Goal: Information Seeking & Learning: Find specific fact

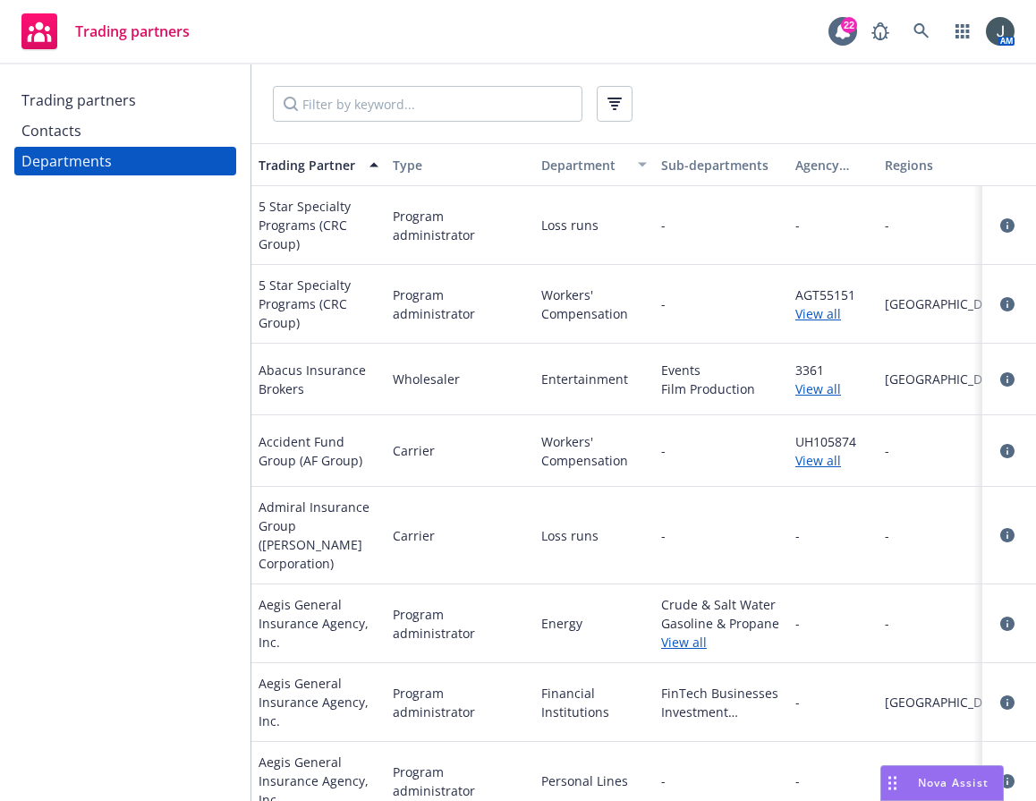
click at [64, 103] on div "Trading partners" at bounding box center [78, 100] width 115 height 29
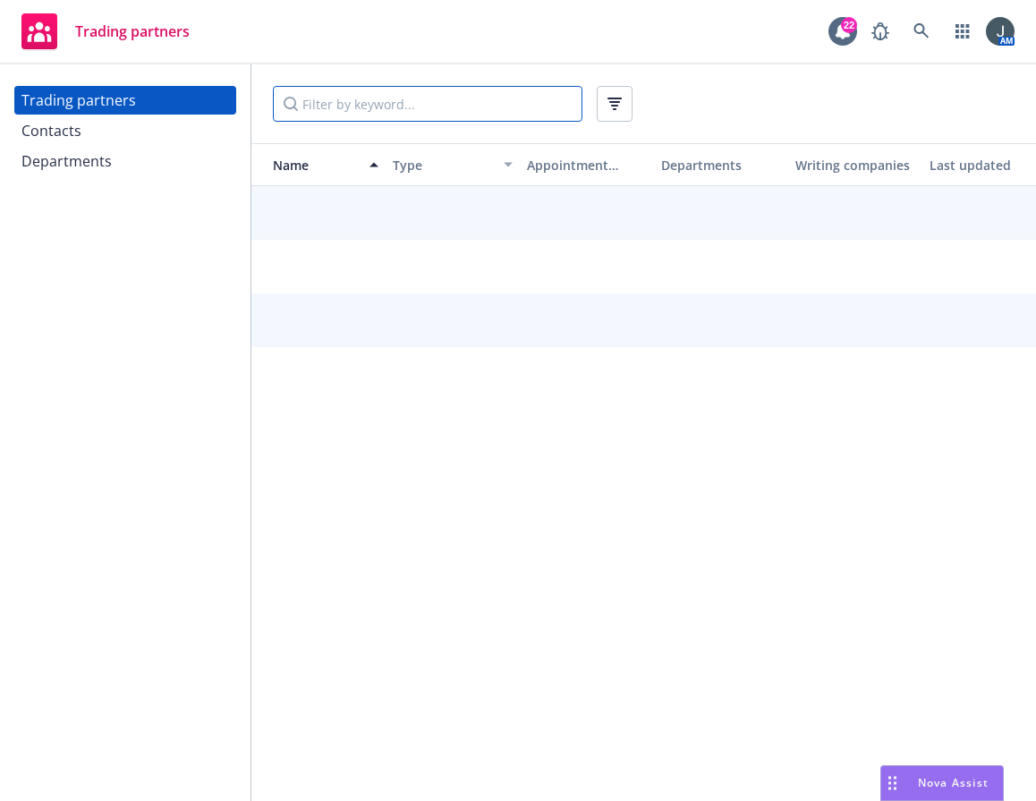
click at [424, 100] on input "Filter by keyword..." at bounding box center [428, 104] width 310 height 36
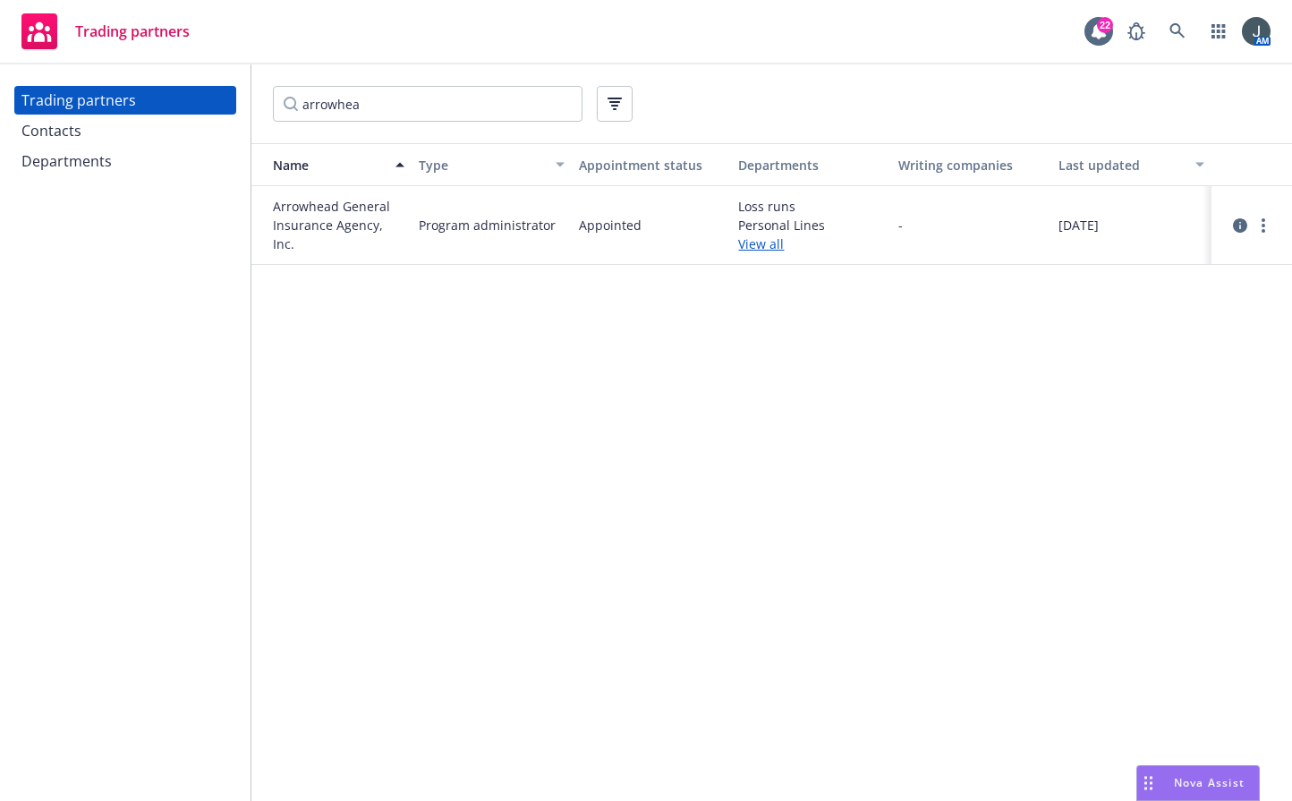
click at [1036, 218] on div at bounding box center [1252, 225] width 45 height 21
click at [1036, 225] on icon "circleInformation" at bounding box center [1240, 225] width 14 height 14
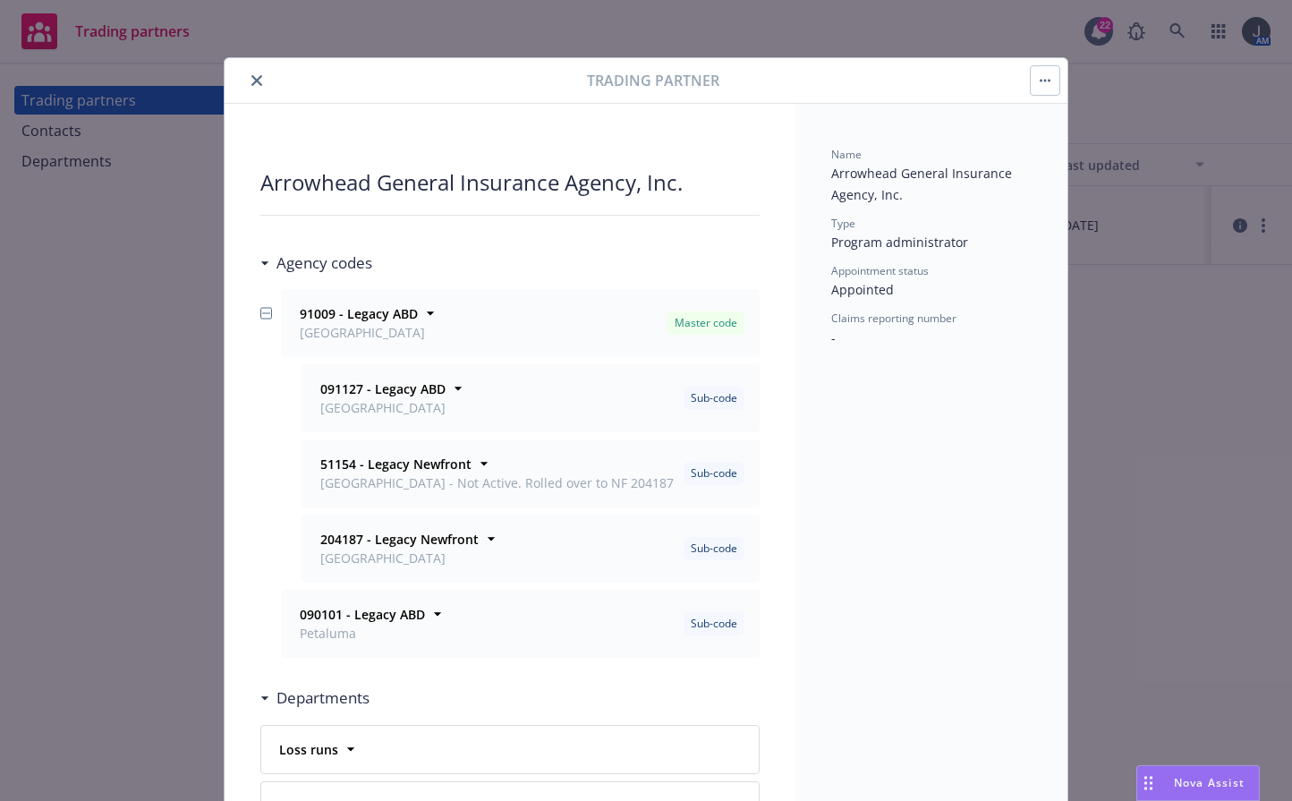
click at [251, 75] on icon "close" at bounding box center [256, 80] width 11 height 11
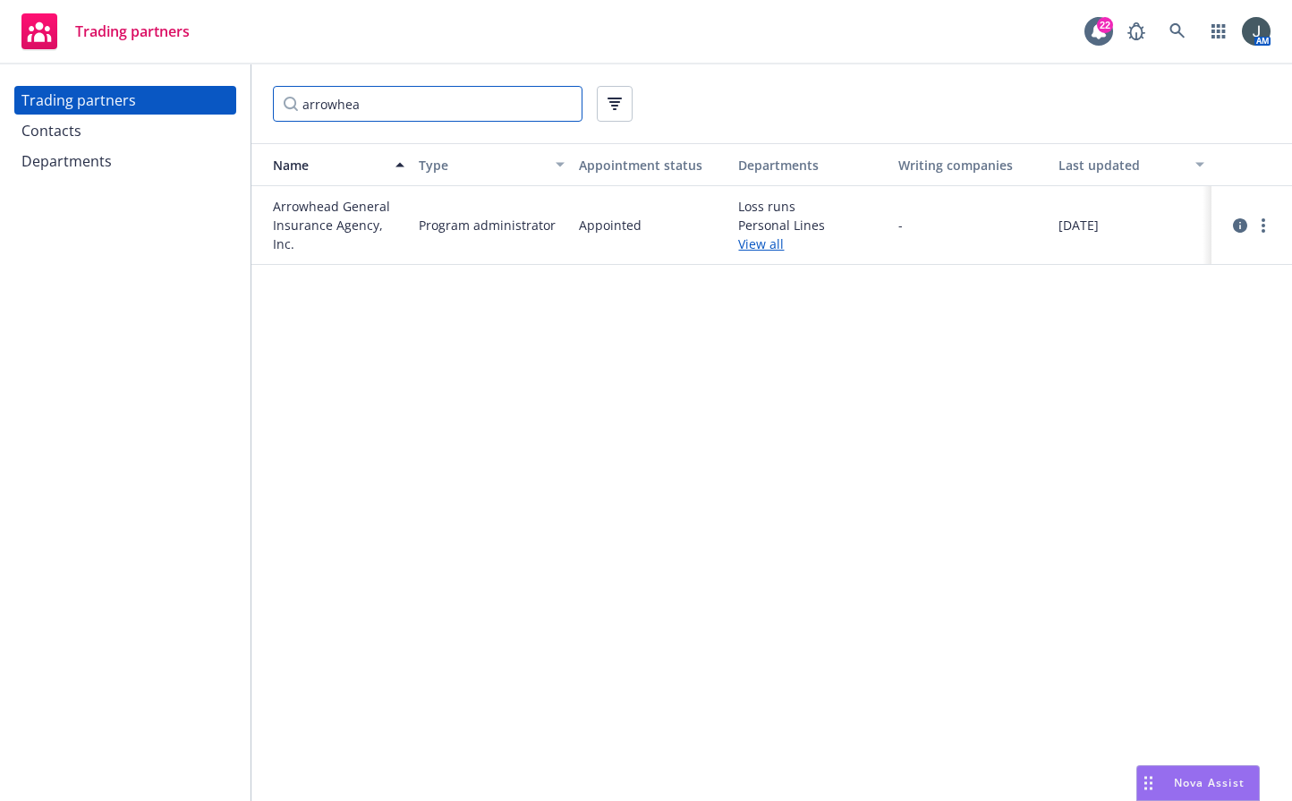
click at [417, 104] on input "arrowhea" at bounding box center [428, 104] width 310 height 36
drag, startPoint x: 417, startPoint y: 104, endPoint x: 272, endPoint y: 98, distance: 145.1
click at [272, 98] on div "arrowhea" at bounding box center [771, 103] width 1041 height 79
click at [1036, 223] on icon "circleInformation" at bounding box center [1240, 225] width 14 height 14
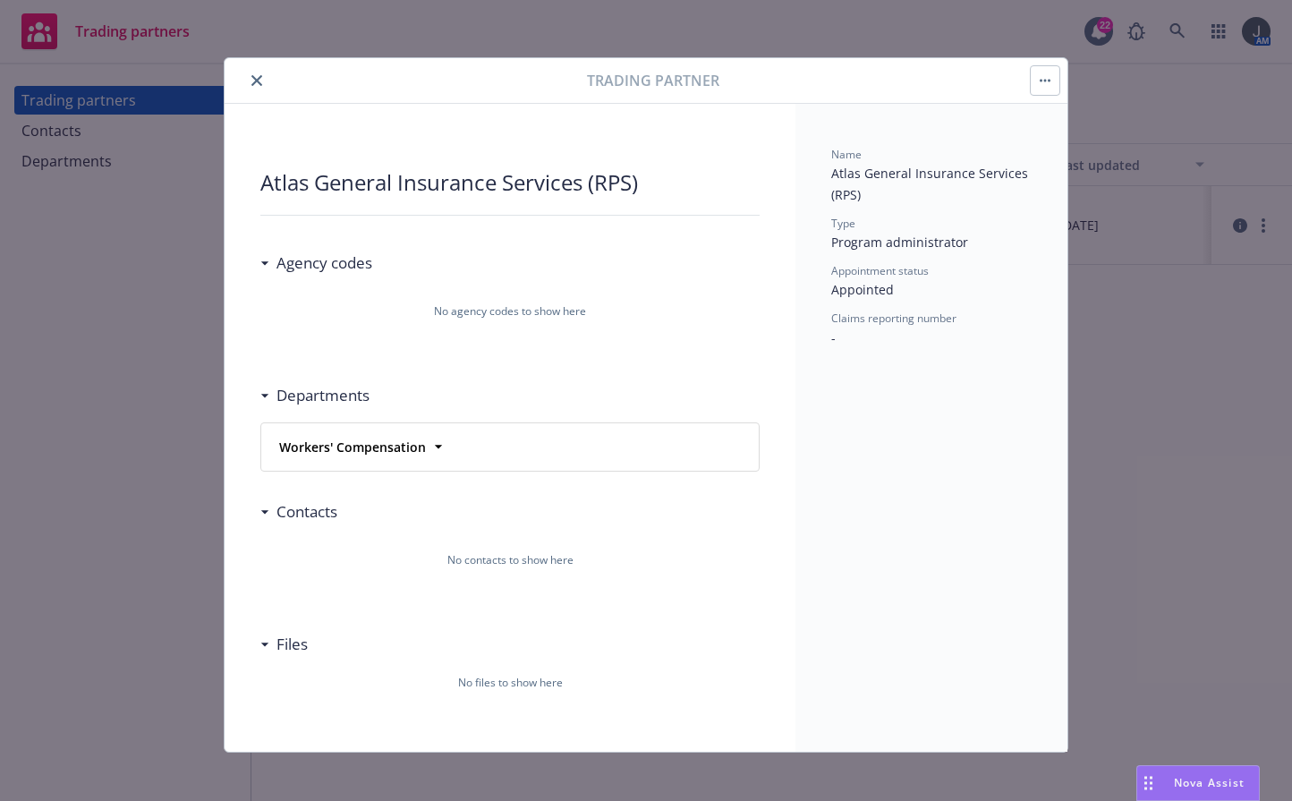
click at [251, 81] on icon "close" at bounding box center [256, 80] width 11 height 11
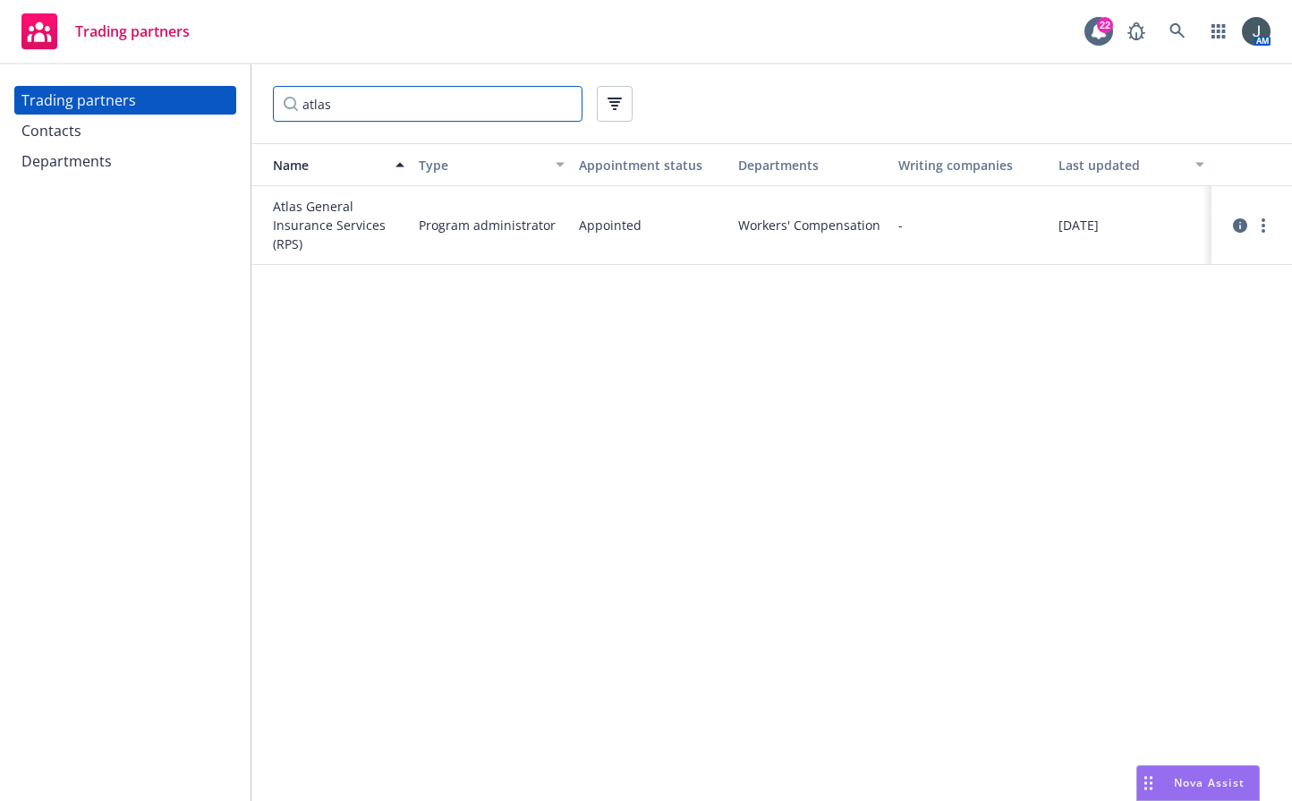
click at [353, 106] on input "atlas" at bounding box center [428, 104] width 310 height 36
drag, startPoint x: 314, startPoint y: 102, endPoint x: 285, endPoint y: 97, distance: 30.0
click at [285, 97] on input "atlas" at bounding box center [428, 104] width 310 height 36
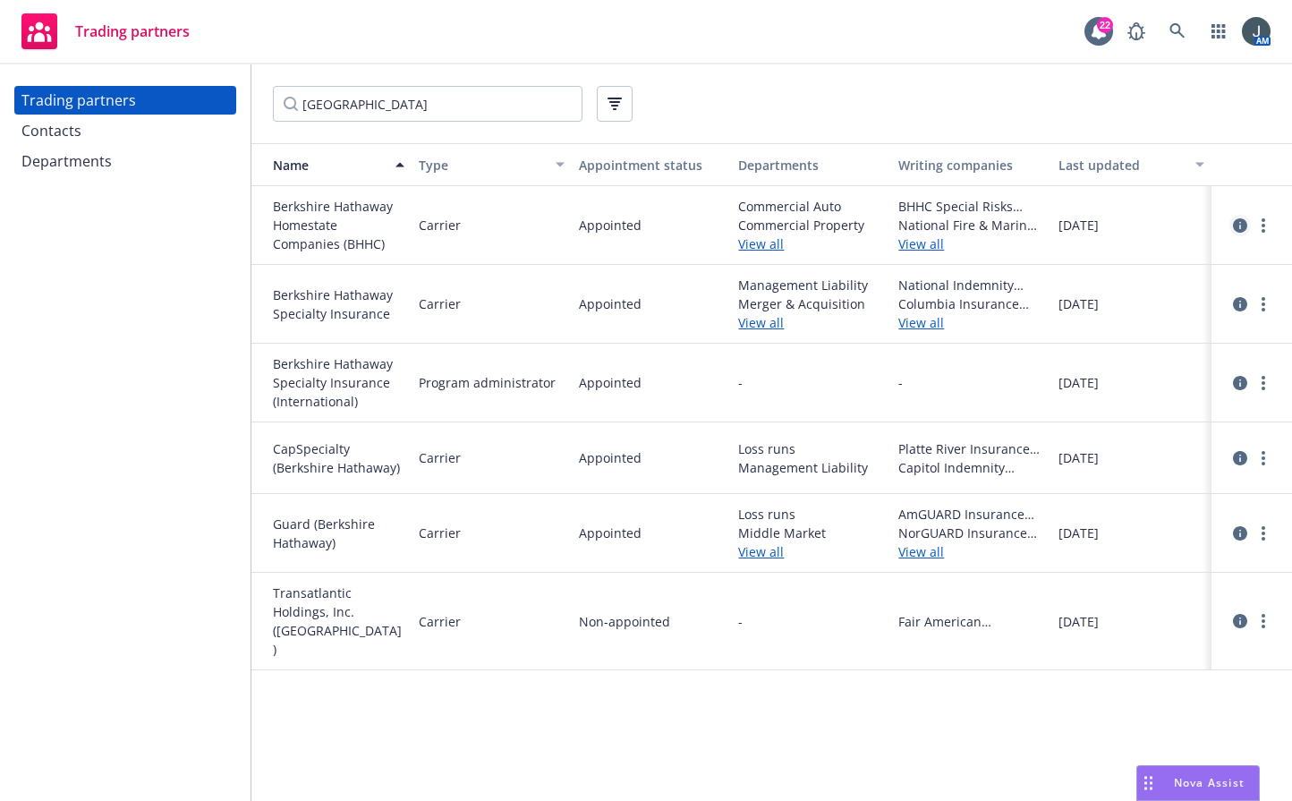
click at [1036, 222] on icon "circleInformation" at bounding box center [1240, 225] width 14 height 14
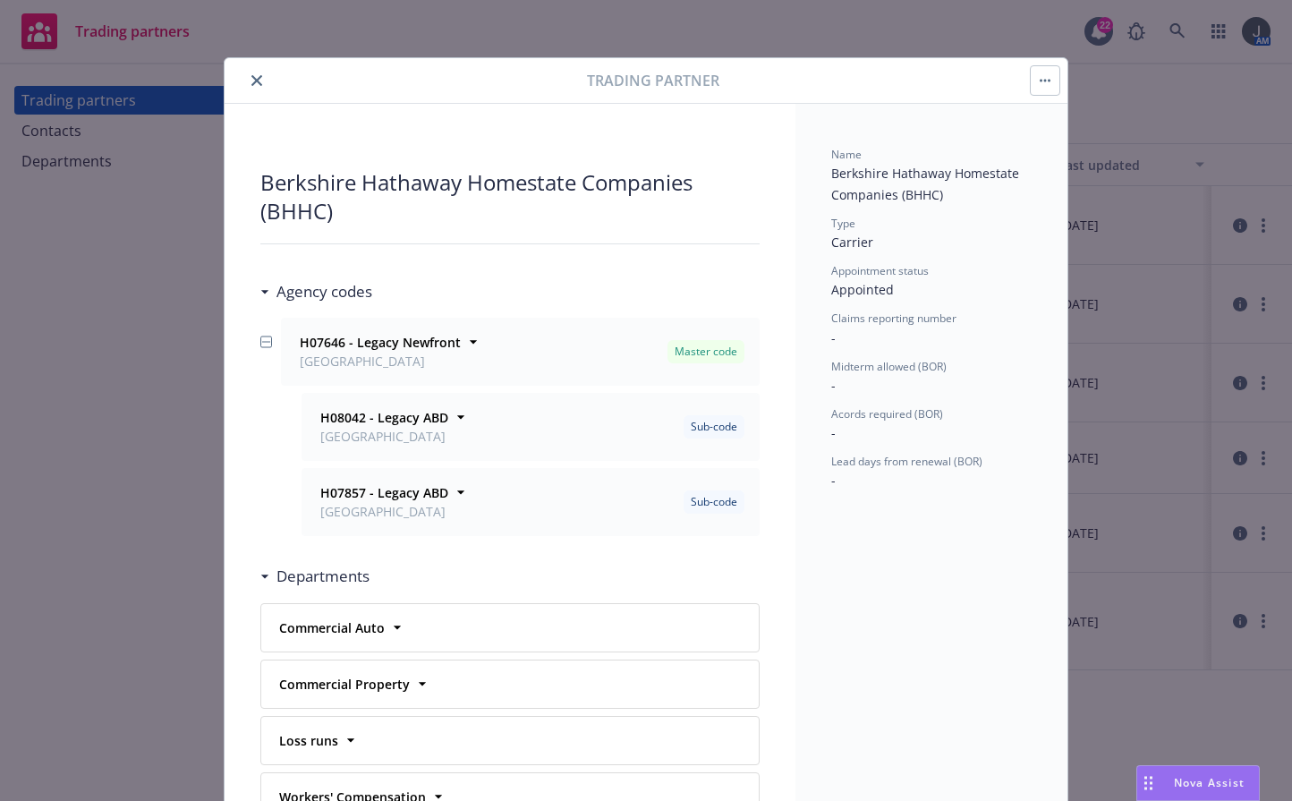
click at [251, 79] on icon "close" at bounding box center [256, 80] width 11 height 11
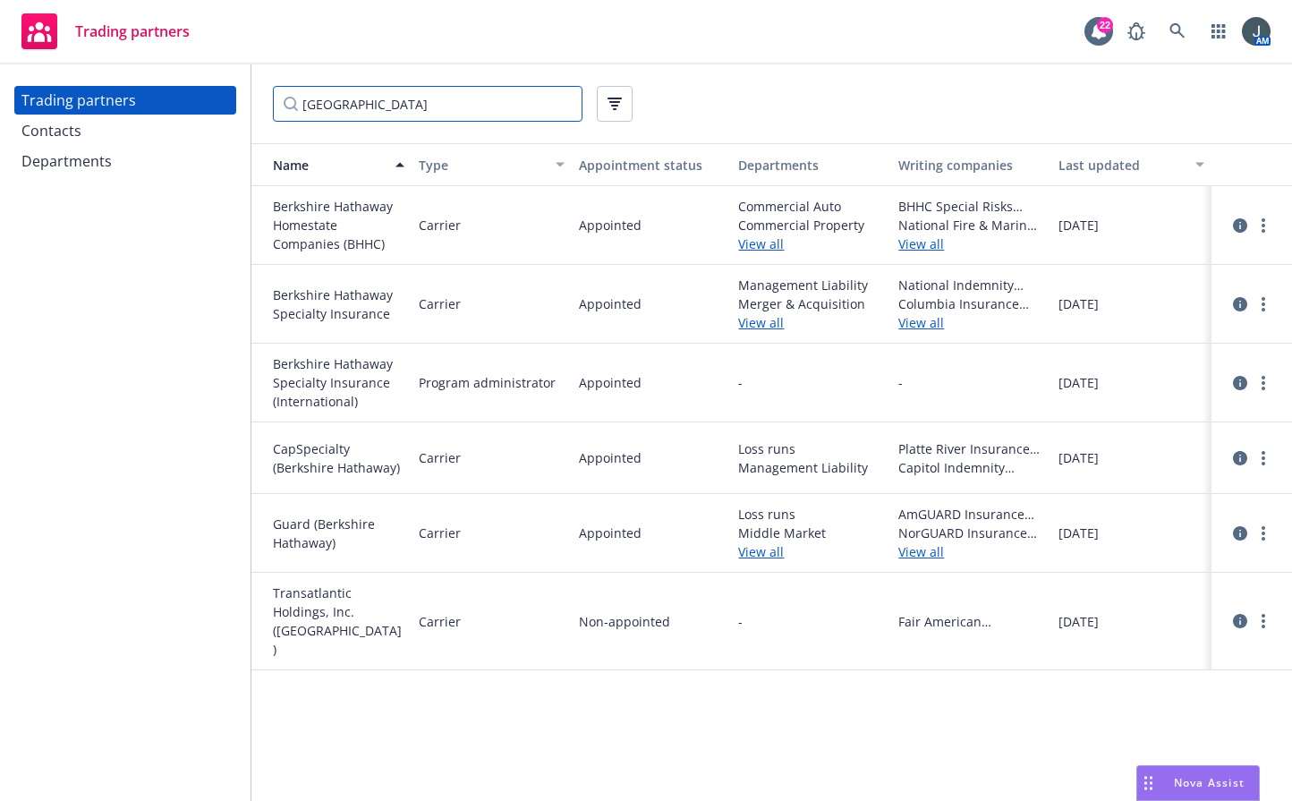
drag, startPoint x: 388, startPoint y: 107, endPoint x: 252, endPoint y: 99, distance: 135.4
click at [252, 100] on div "[GEOGRAPHIC_DATA]" at bounding box center [771, 103] width 1041 height 79
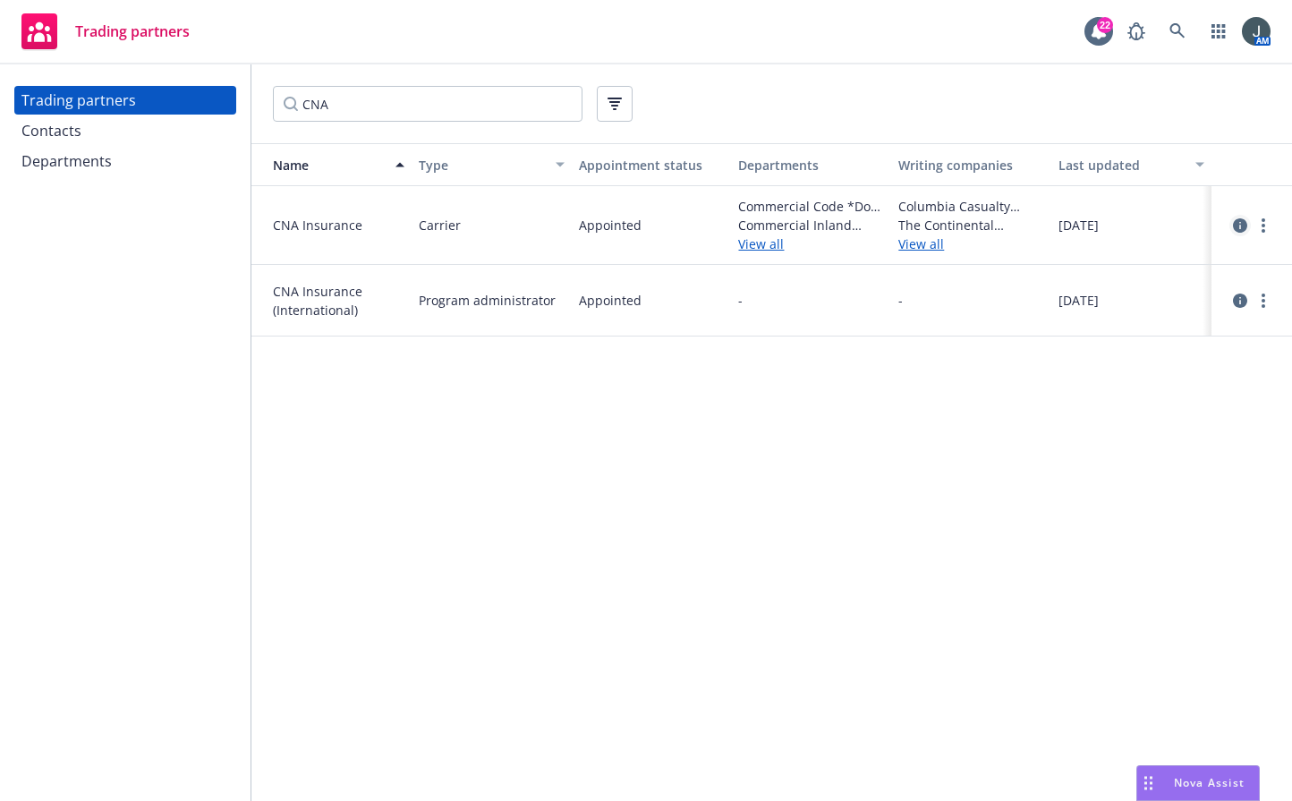
click at [1036, 221] on icon "circleInformation" at bounding box center [1240, 225] width 14 height 14
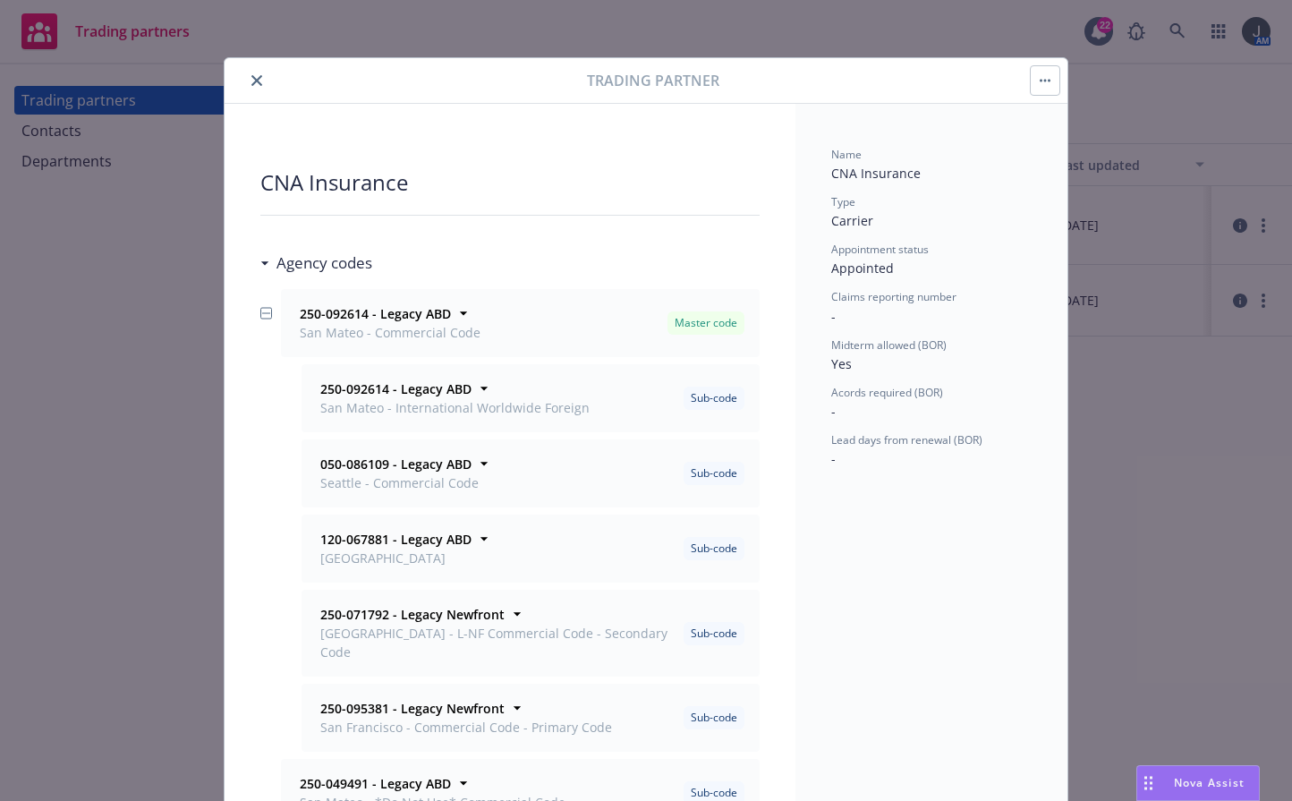
click at [251, 79] on icon "close" at bounding box center [256, 80] width 11 height 11
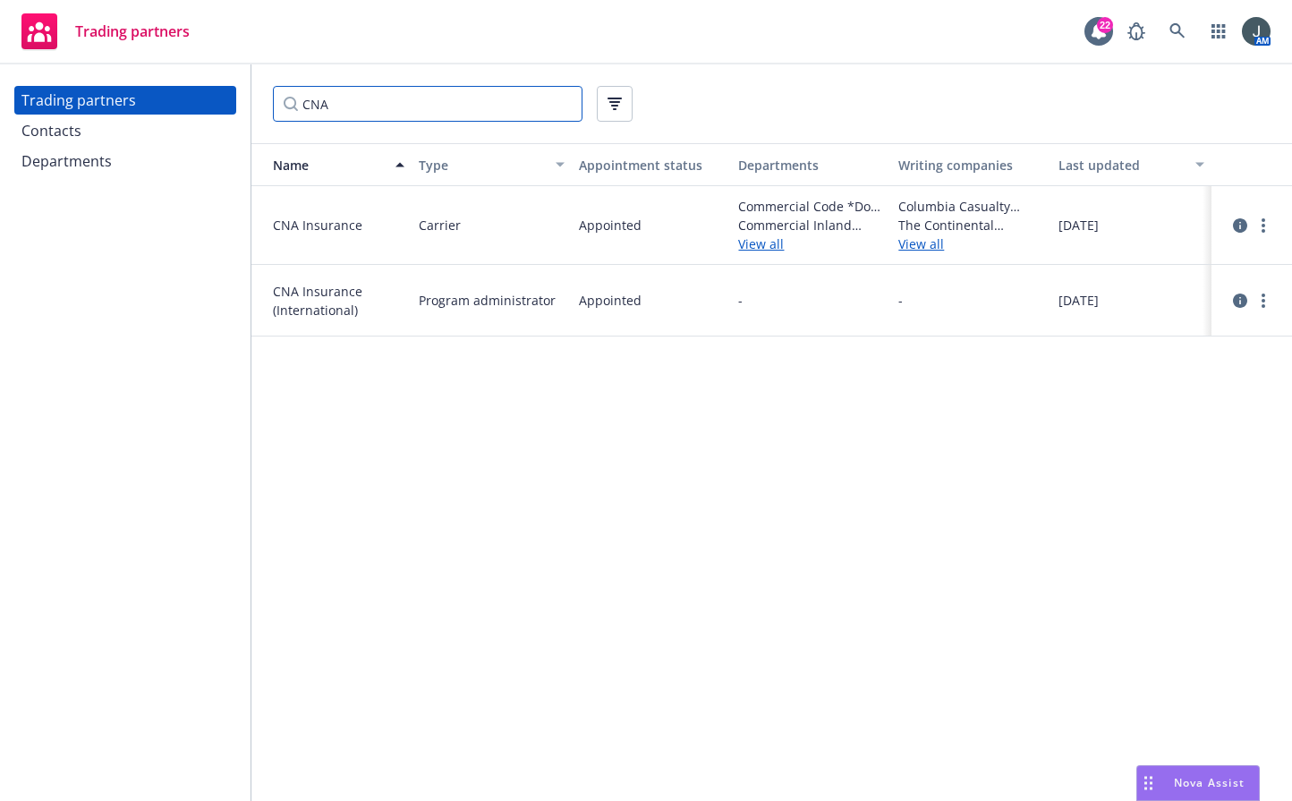
click at [358, 111] on input "CNA" at bounding box center [428, 104] width 310 height 36
drag, startPoint x: 345, startPoint y: 106, endPoint x: 297, endPoint y: 103, distance: 47.5
click at [297, 103] on input "CNA" at bounding box center [428, 104] width 310 height 36
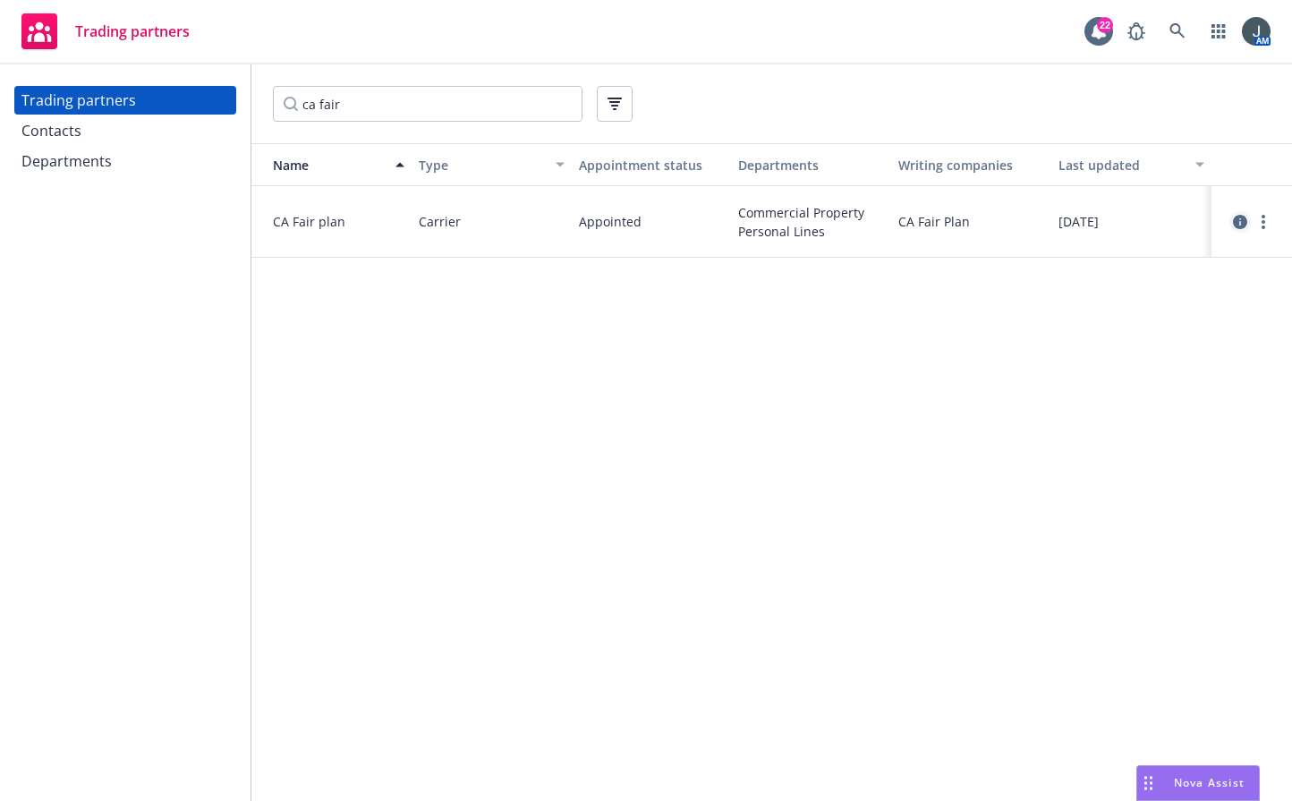
click at [1036, 221] on icon "circleInformation" at bounding box center [1240, 222] width 14 height 14
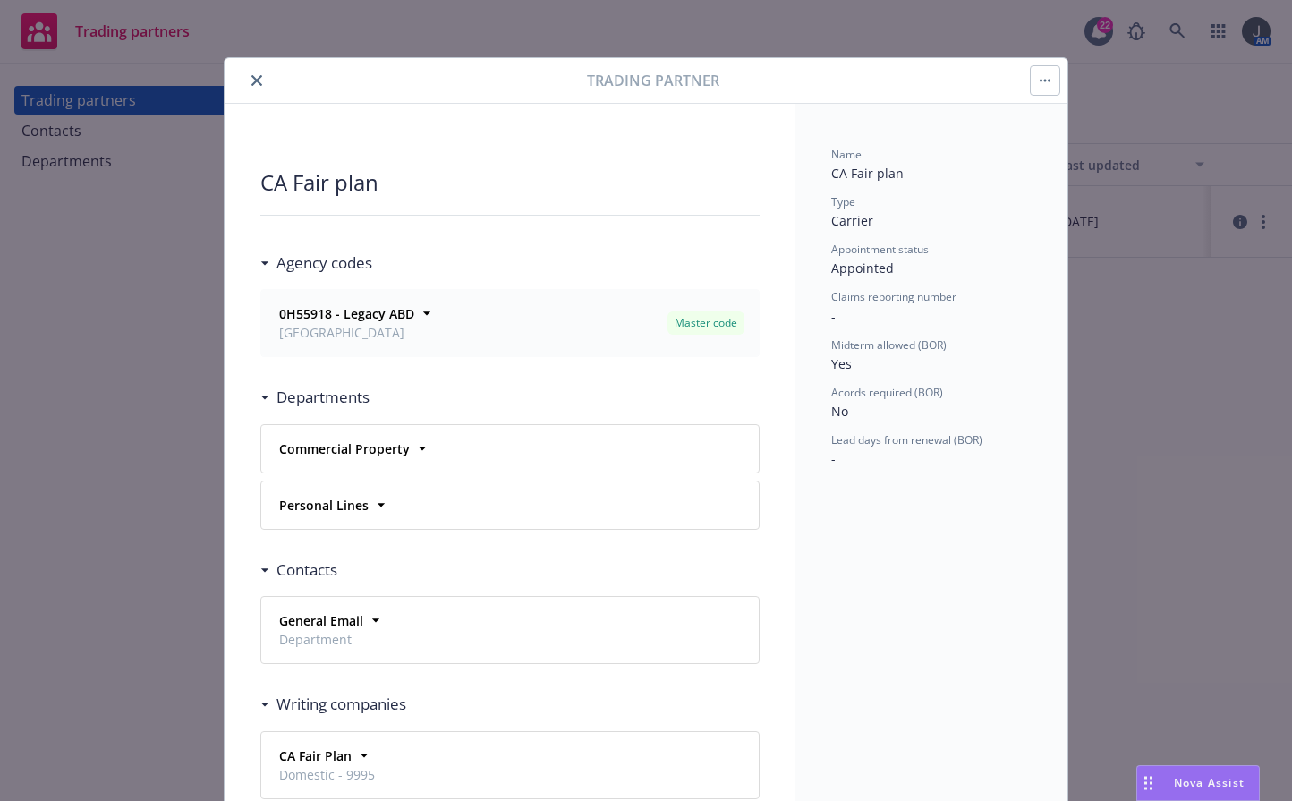
click at [252, 78] on icon "close" at bounding box center [256, 80] width 11 height 11
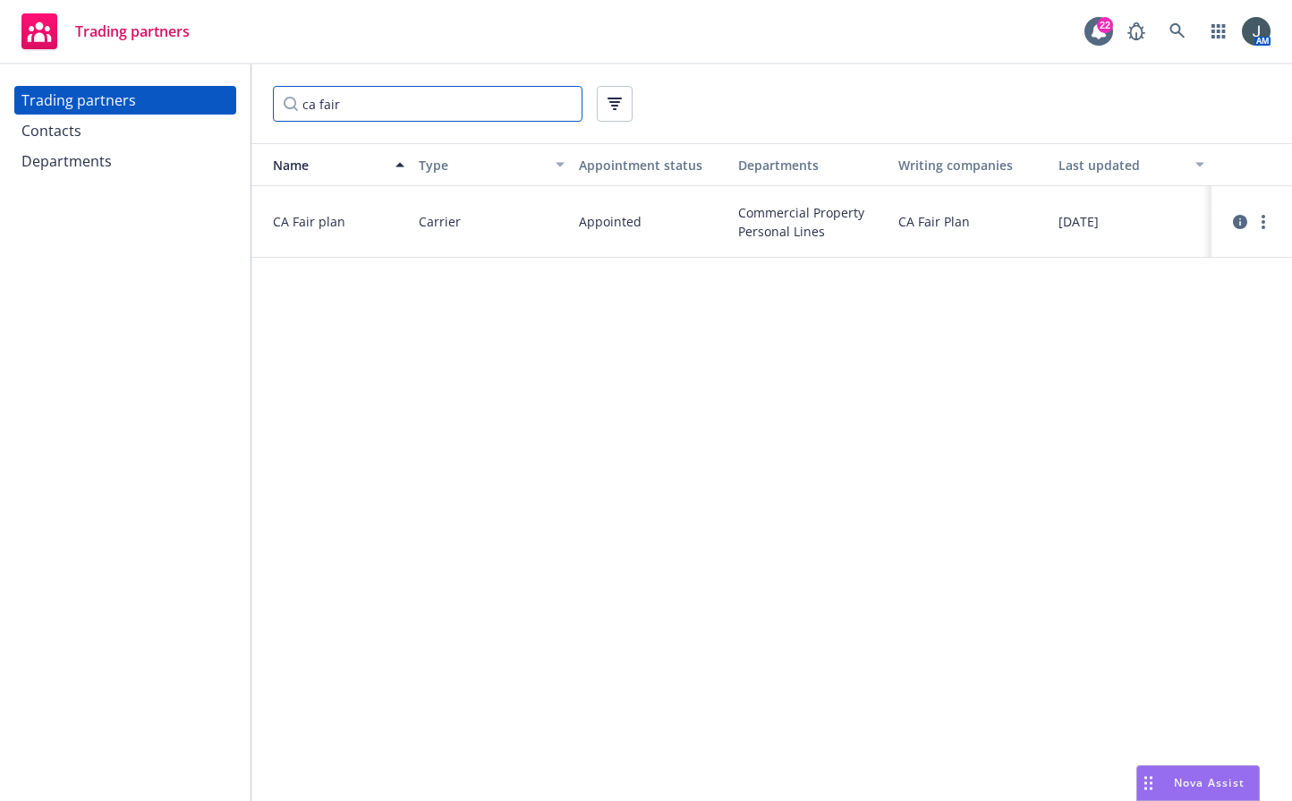
drag, startPoint x: 413, startPoint y: 98, endPoint x: 275, endPoint y: 100, distance: 138.7
click at [275, 100] on input "ca fair" at bounding box center [428, 104] width 310 height 36
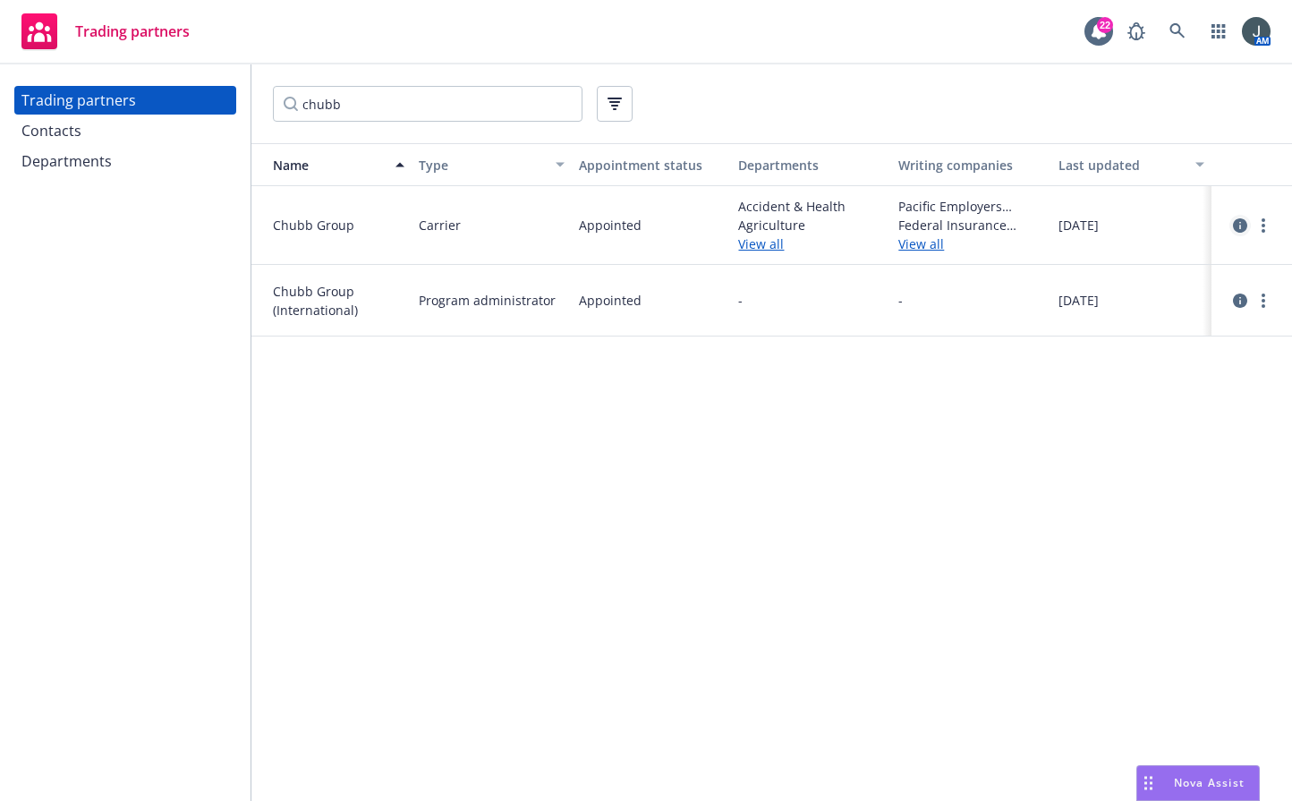
click at [1036, 224] on icon "circleInformation" at bounding box center [1240, 225] width 14 height 14
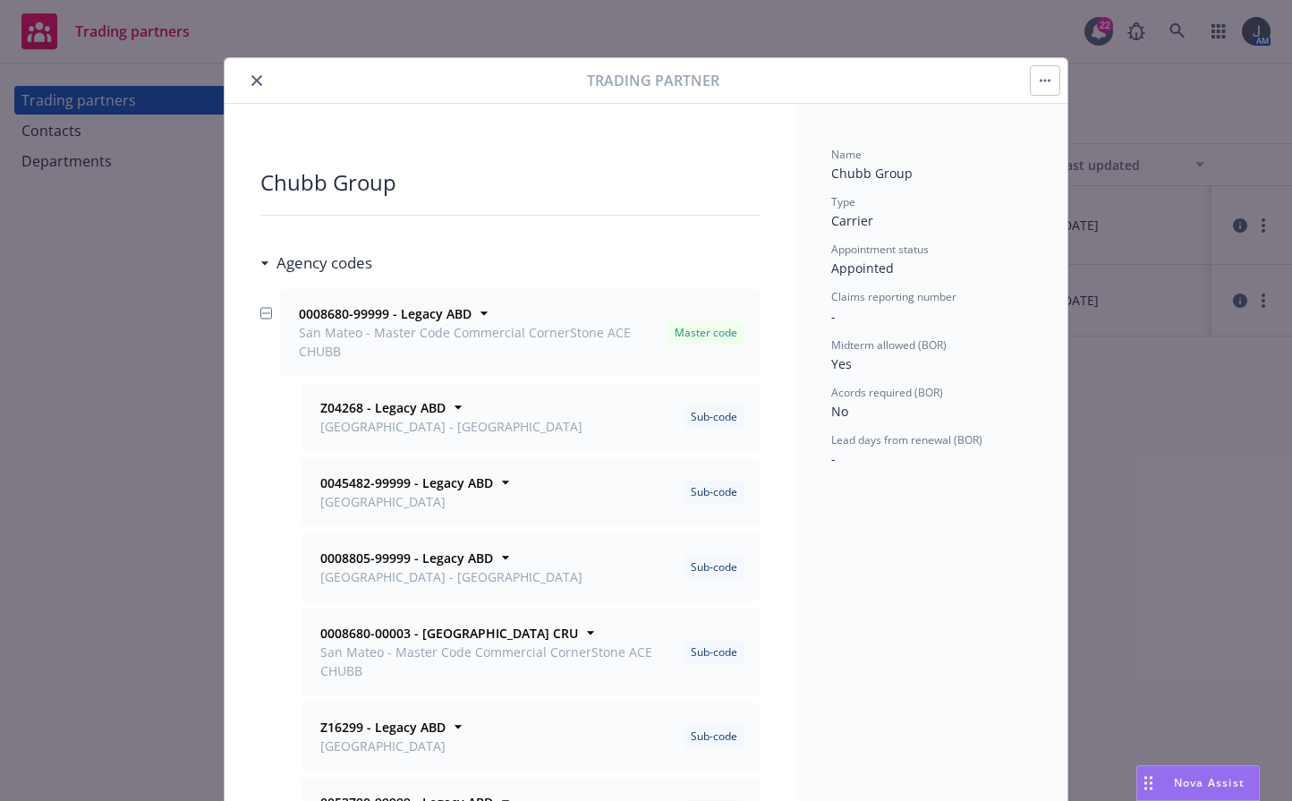
click at [251, 84] on icon "close" at bounding box center [256, 80] width 11 height 11
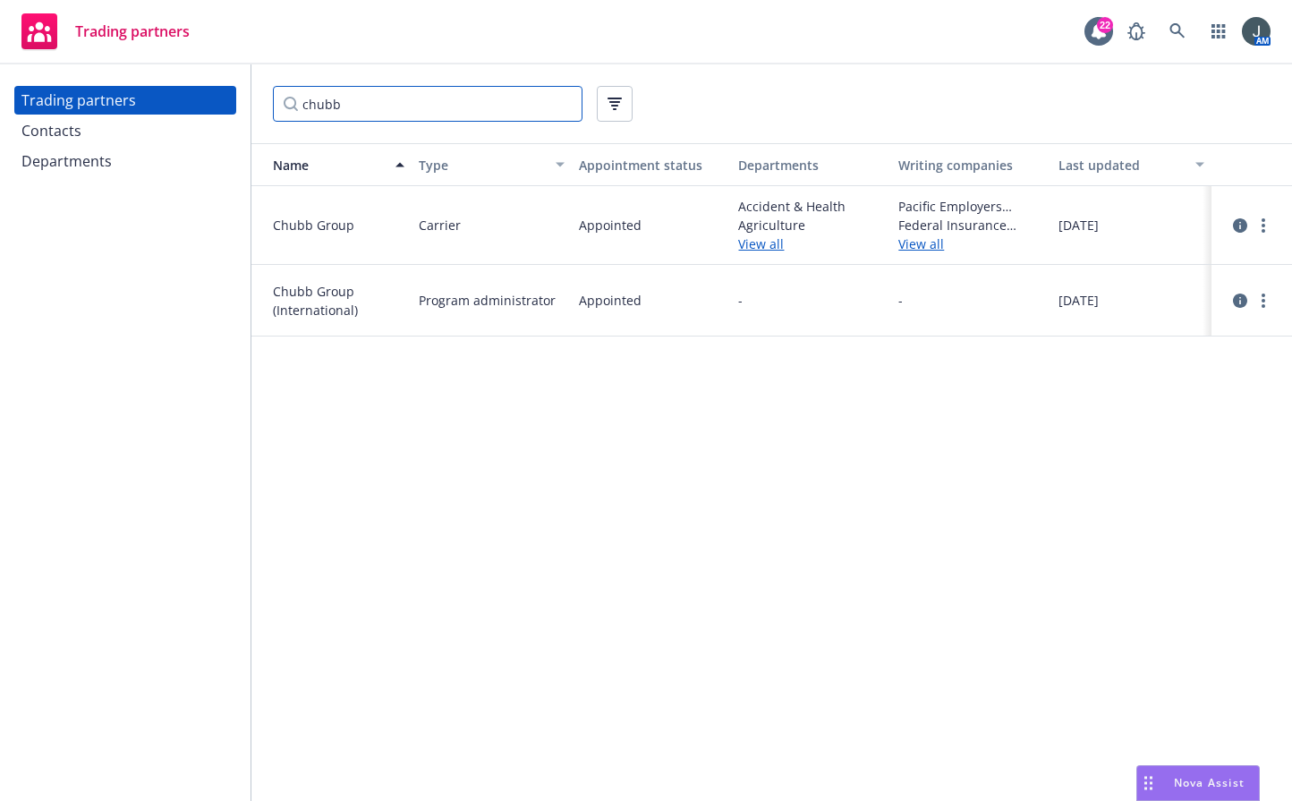
drag, startPoint x: 303, startPoint y: 101, endPoint x: 234, endPoint y: 95, distance: 68.3
click at [234, 95] on div "Trading partners Contacts Departments chubb Name Type Appointment status Depart…" at bounding box center [646, 432] width 1292 height 737
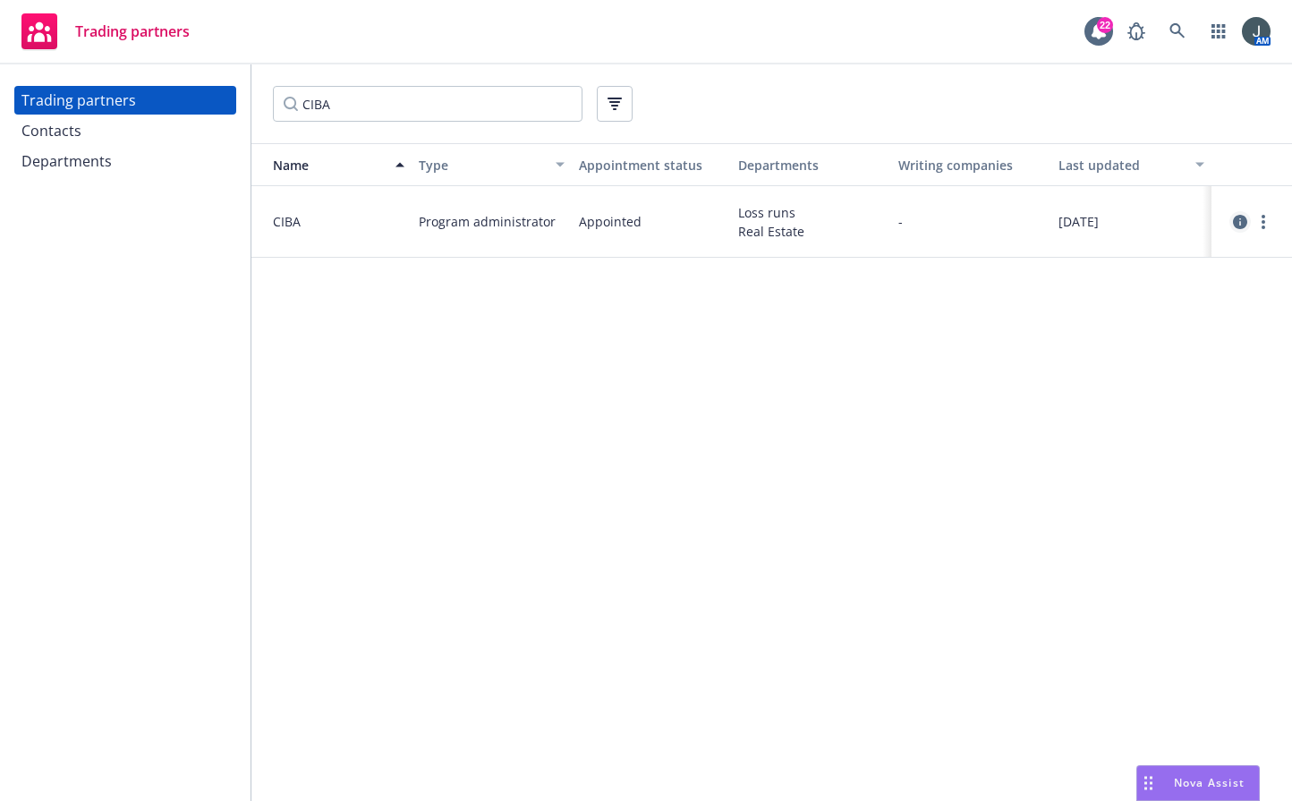
click at [1036, 222] on icon "circleInformation" at bounding box center [1240, 222] width 14 height 14
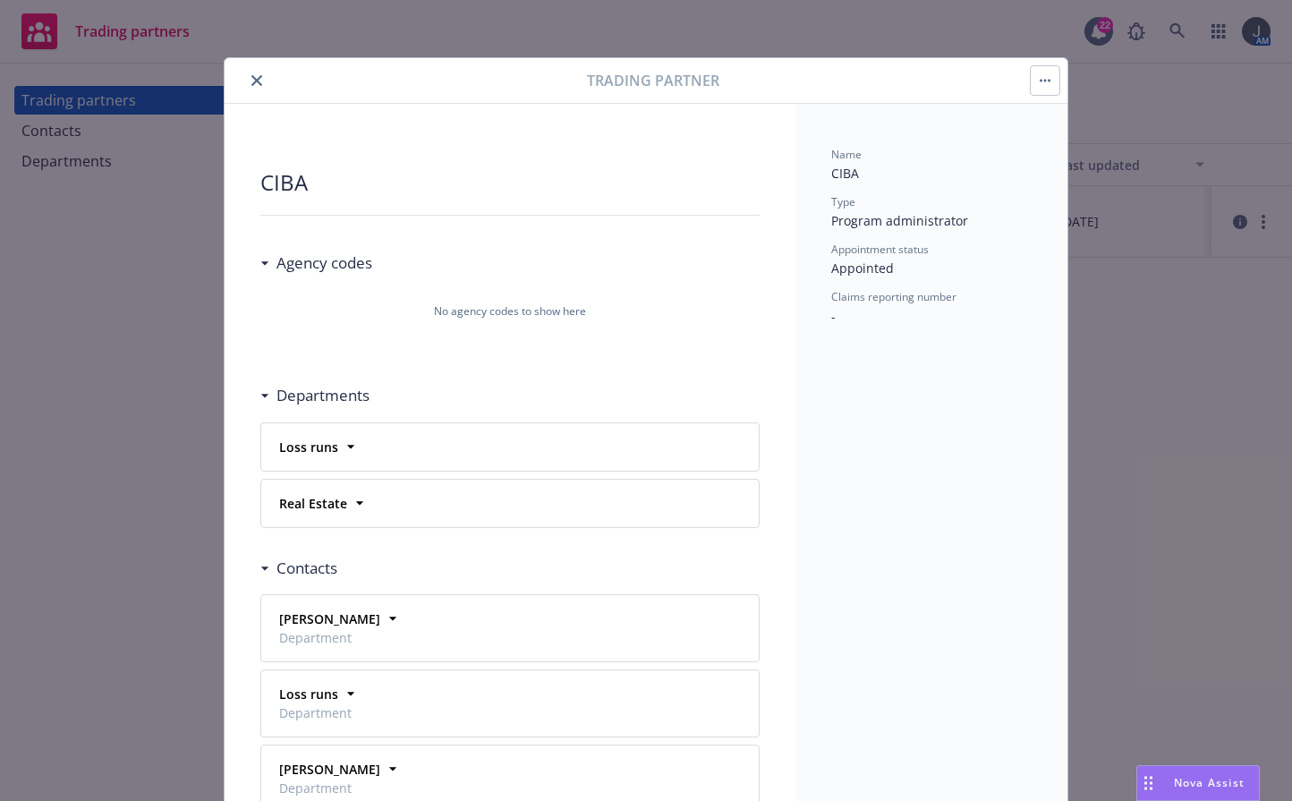
click at [253, 81] on icon "close" at bounding box center [256, 80] width 11 height 11
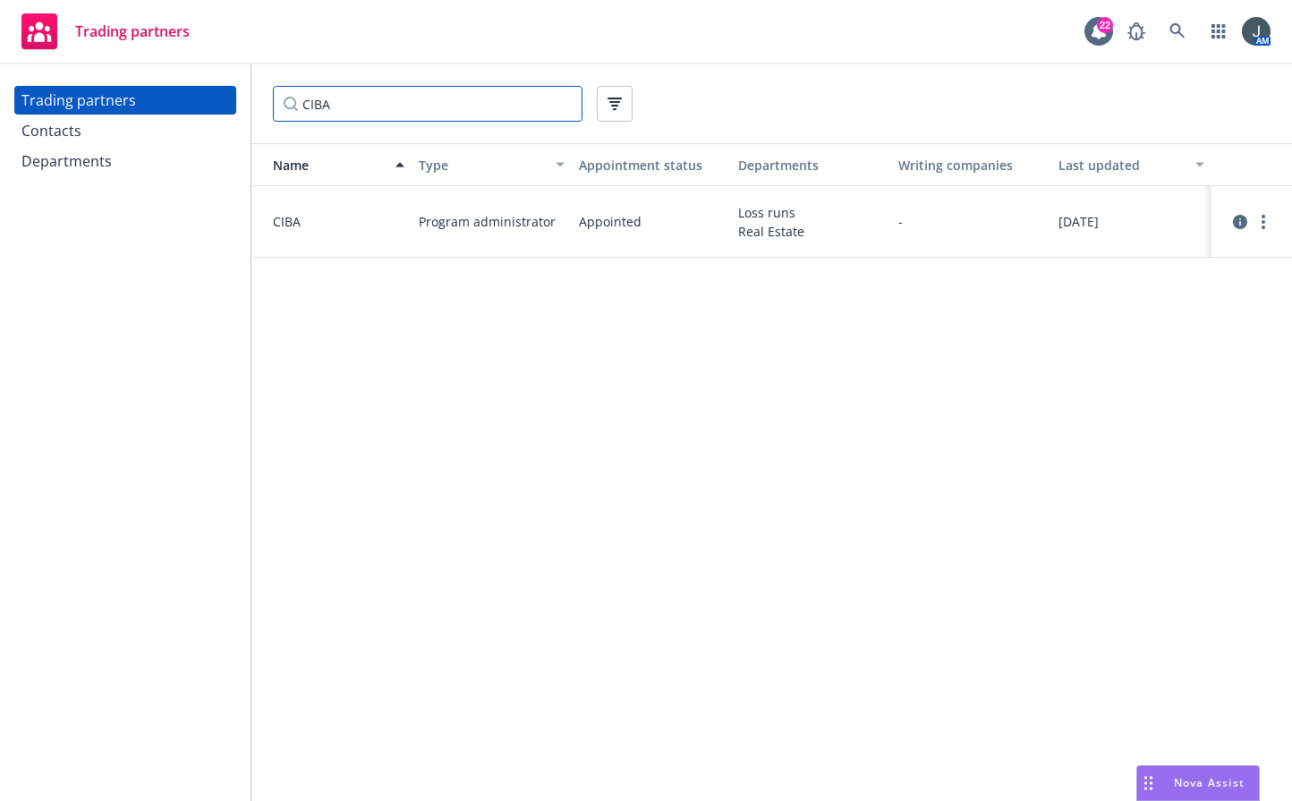
drag, startPoint x: 360, startPoint y: 111, endPoint x: 166, endPoint y: 82, distance: 195.4
click at [166, 82] on div "Trading partners Contacts Departments CIBA Name Type Appointment status Departm…" at bounding box center [646, 432] width 1292 height 737
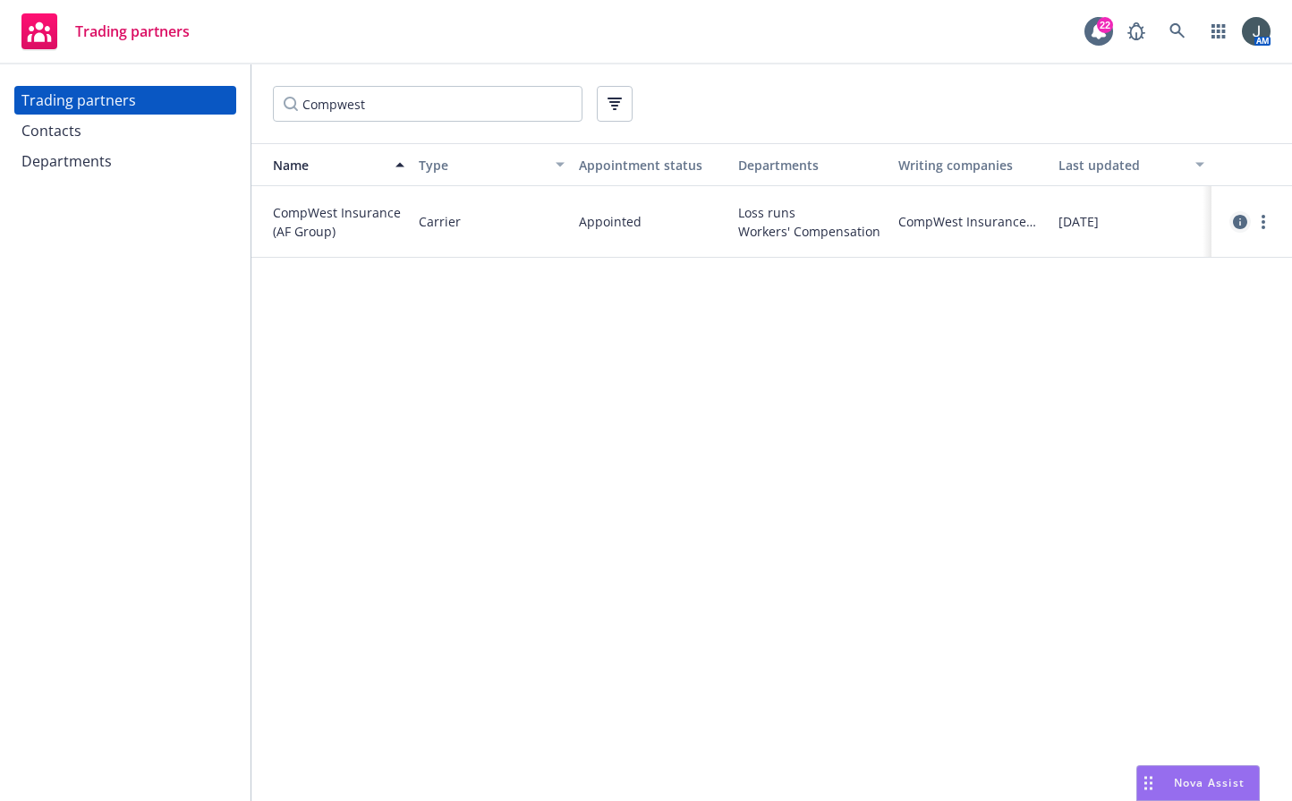
click at [1036, 217] on icon "circleInformation" at bounding box center [1240, 222] width 14 height 14
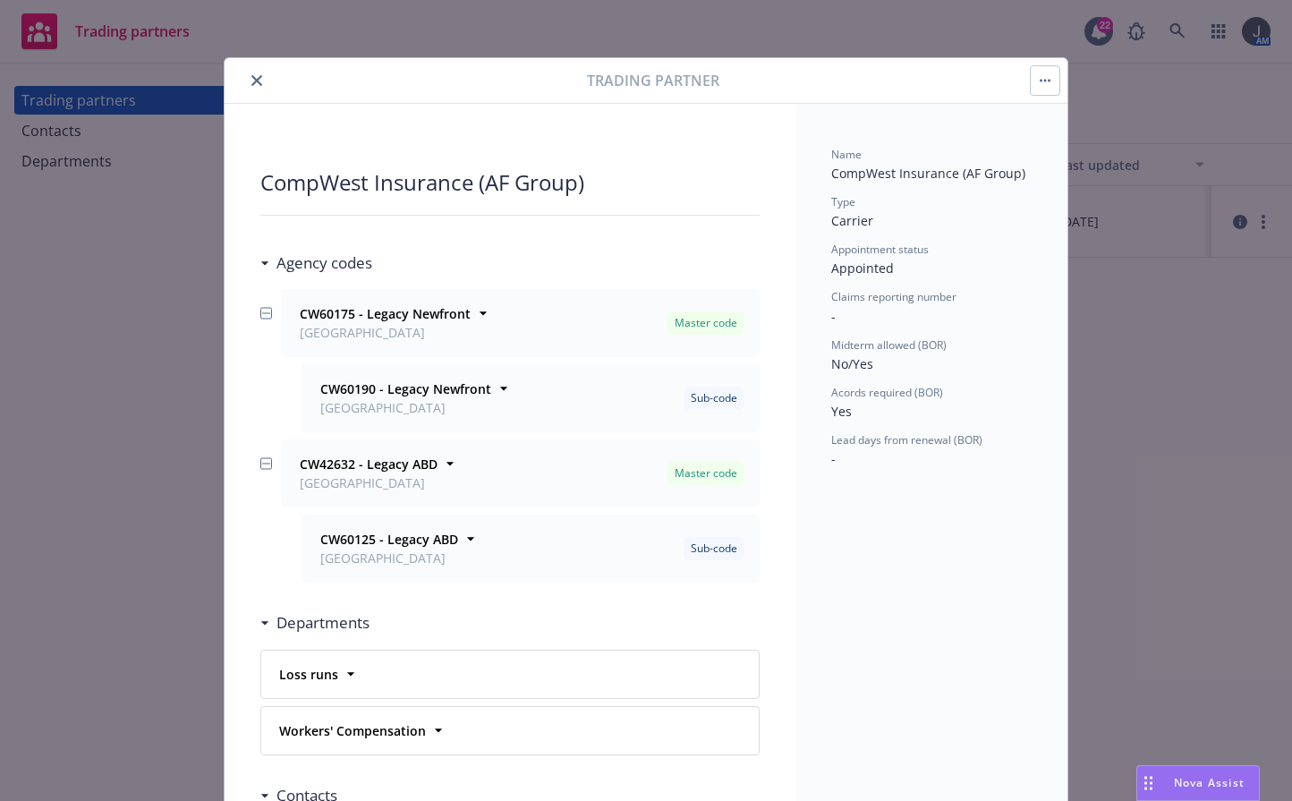
click at [250, 74] on button "close" at bounding box center [256, 80] width 21 height 21
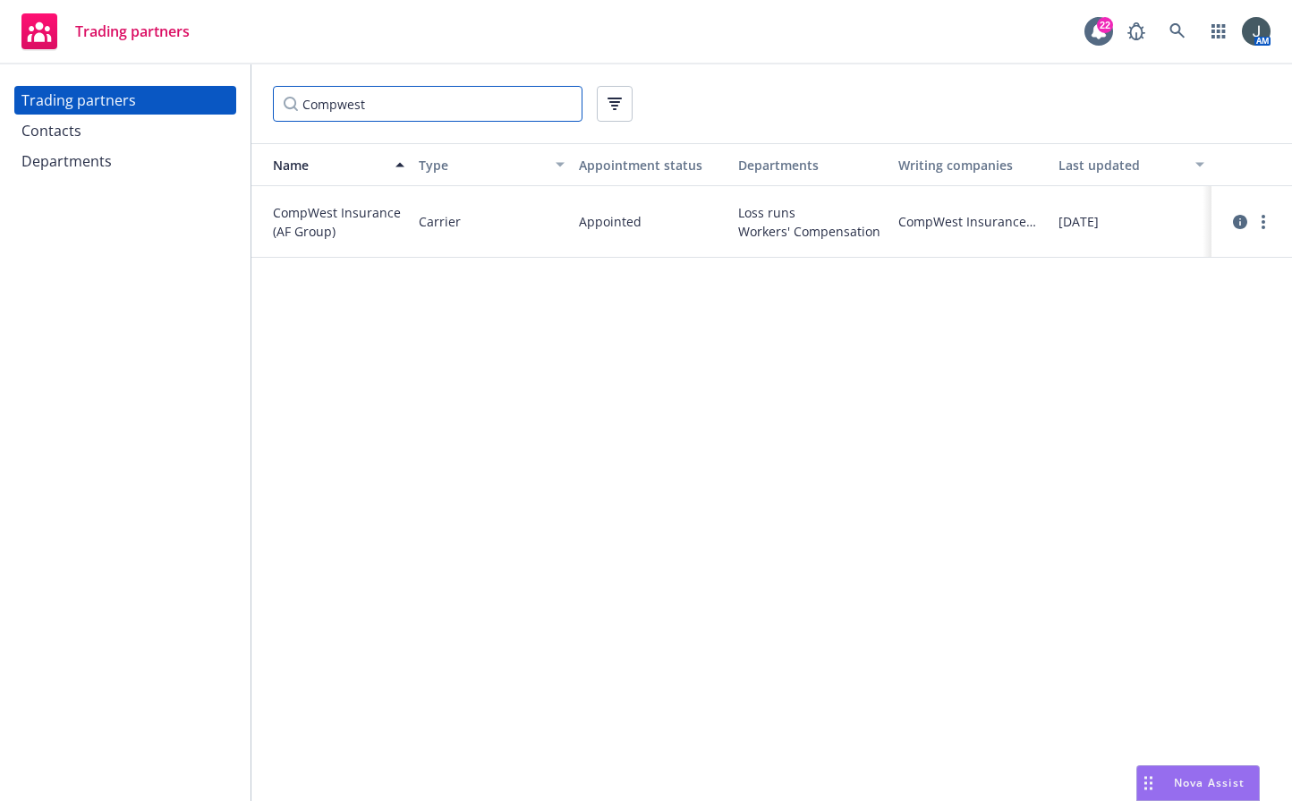
drag, startPoint x: 388, startPoint y: 92, endPoint x: 253, endPoint y: 92, distance: 135.1
click at [253, 92] on div "Compwest" at bounding box center [771, 103] width 1041 height 79
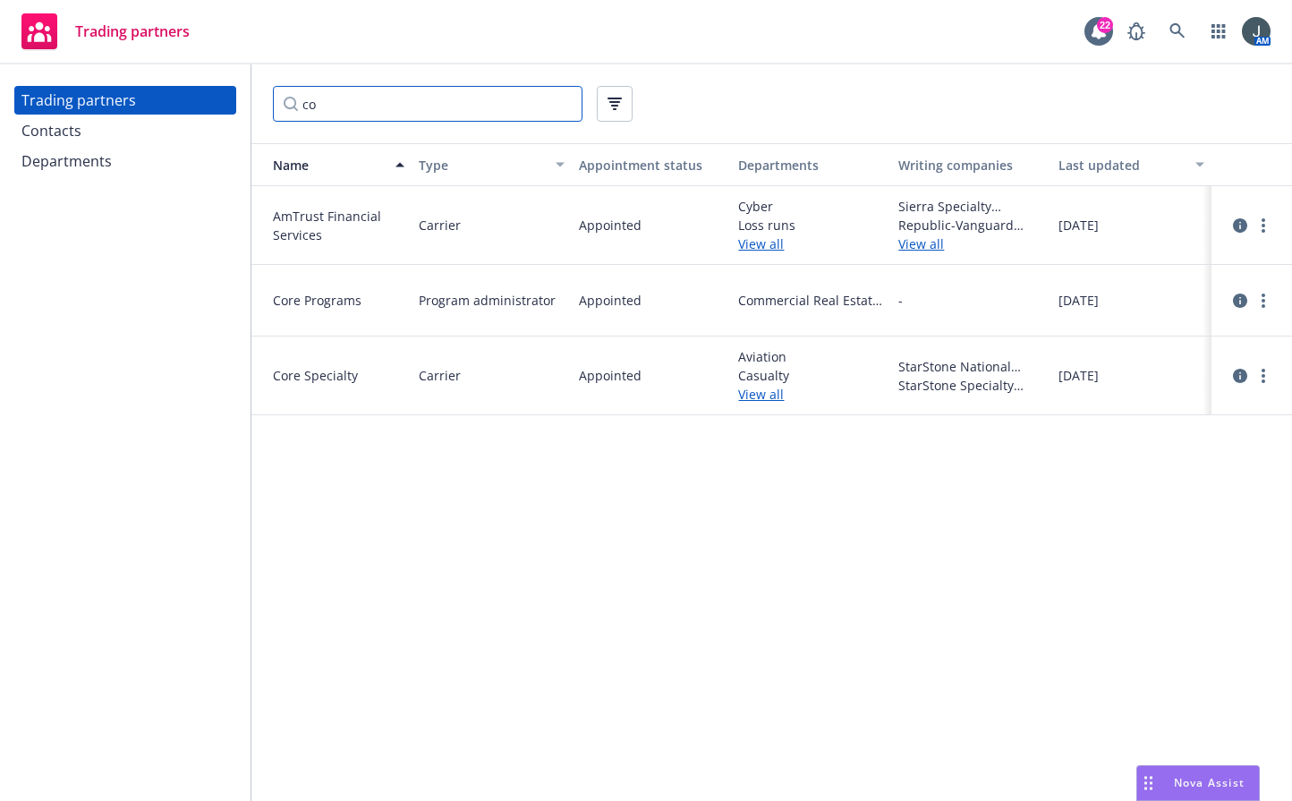
type input "c"
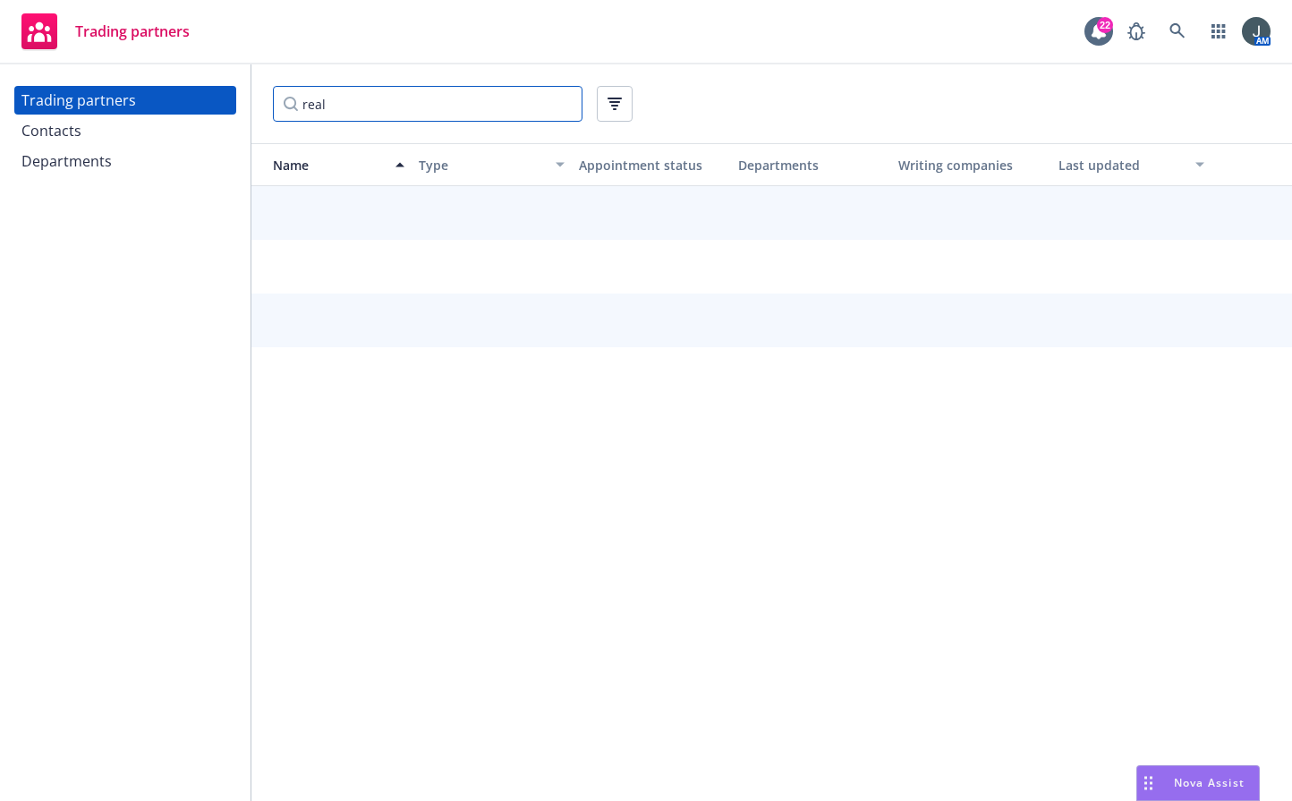
drag, startPoint x: 343, startPoint y: 110, endPoint x: 260, endPoint y: 110, distance: 83.2
click at [260, 110] on div "real" at bounding box center [771, 103] width 1041 height 79
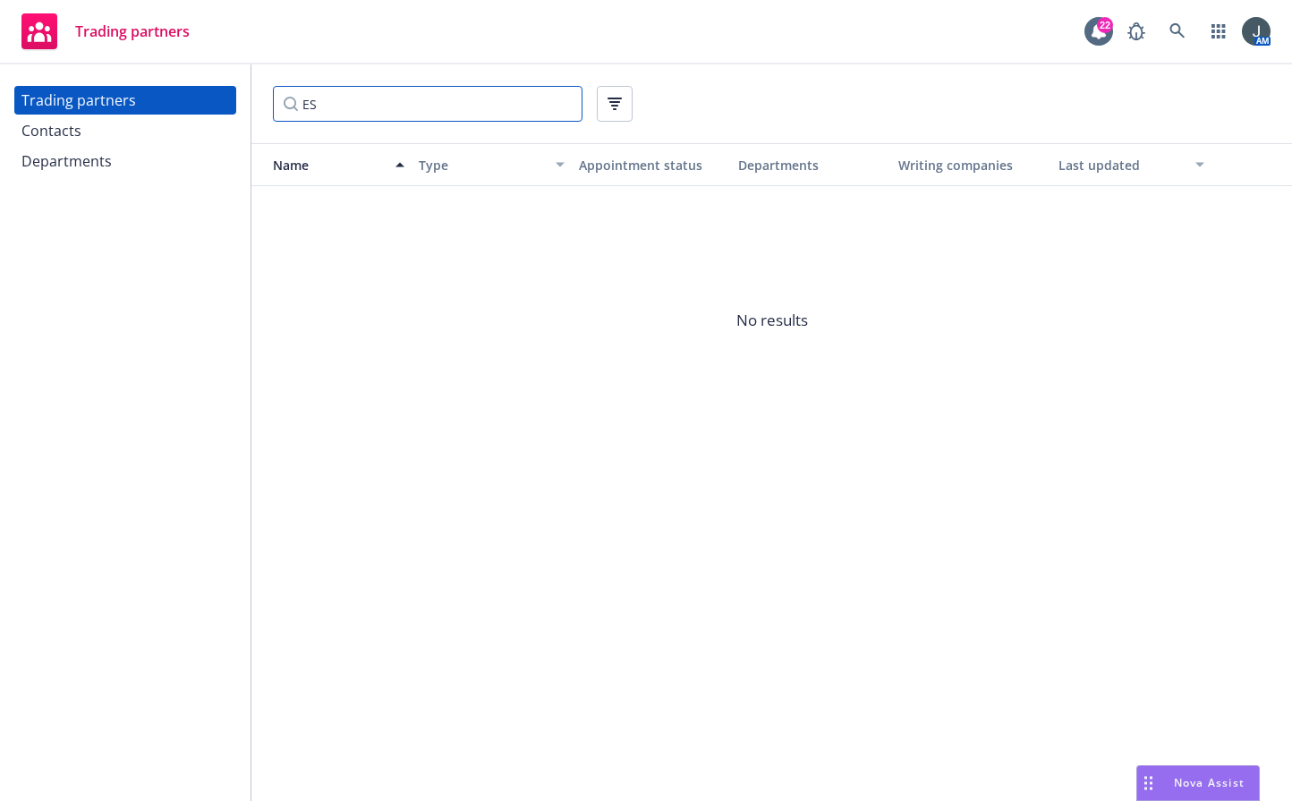
type input "E"
drag, startPoint x: 369, startPoint y: 116, endPoint x: 206, endPoint y: 98, distance: 163.9
click at [206, 102] on div "Trading partners Contacts Departments Risk adv Name Type Appointment status Dep…" at bounding box center [646, 432] width 1292 height 737
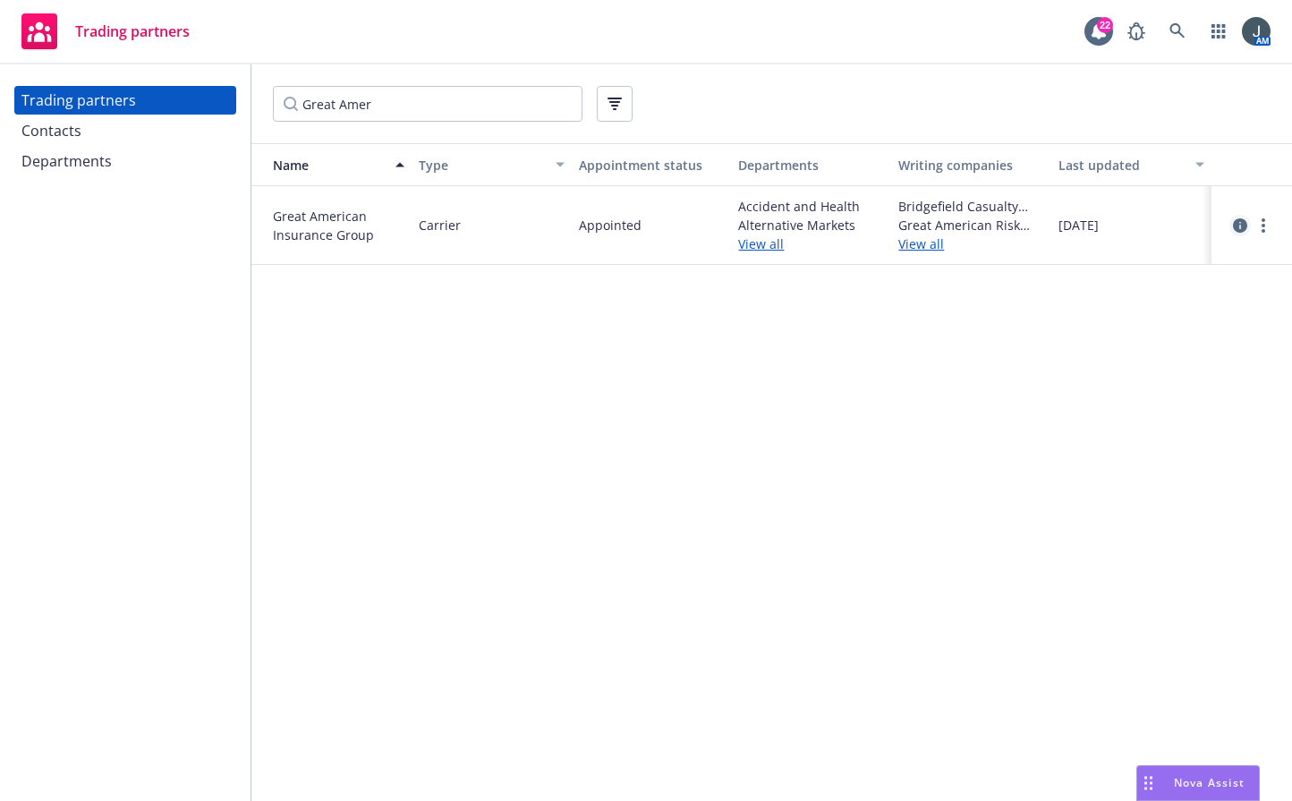
click at [1036, 230] on icon "circleInformation" at bounding box center [1240, 225] width 14 height 14
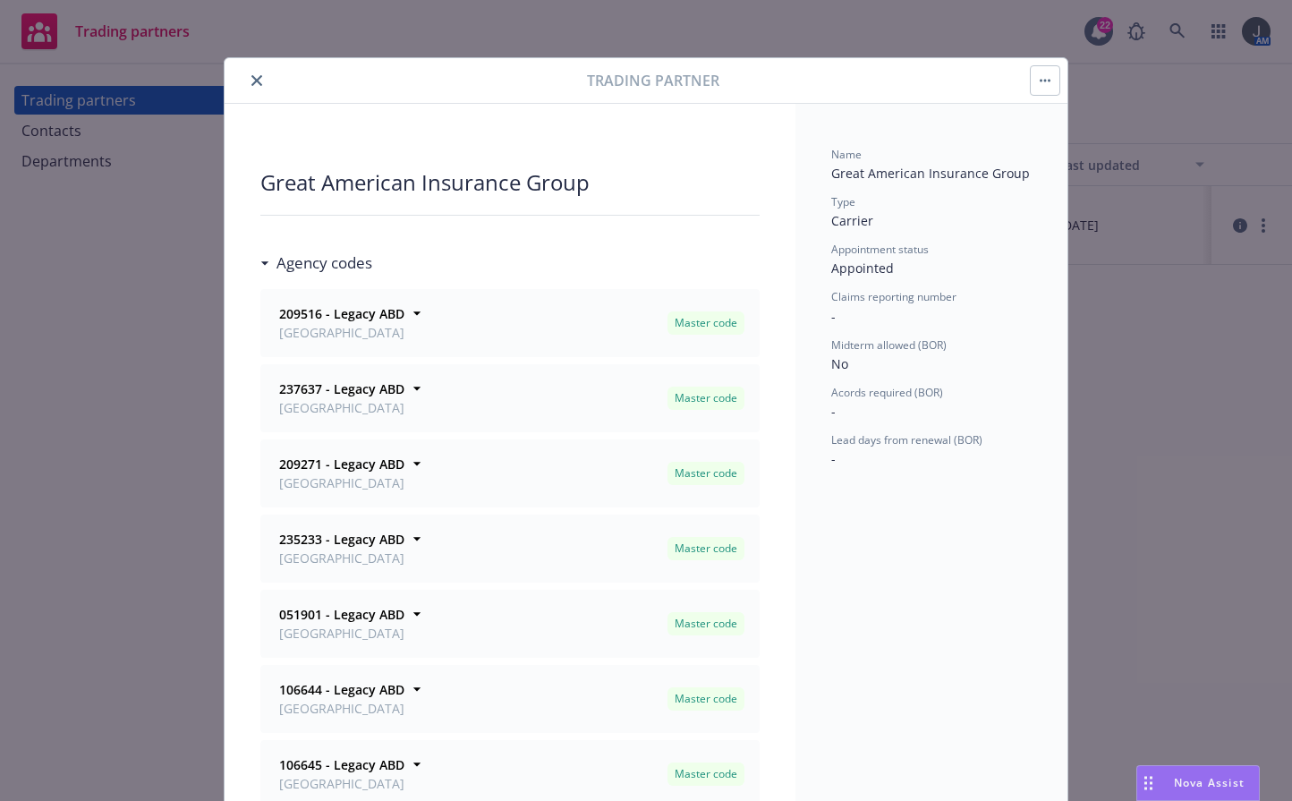
click at [254, 81] on icon "close" at bounding box center [256, 80] width 11 height 11
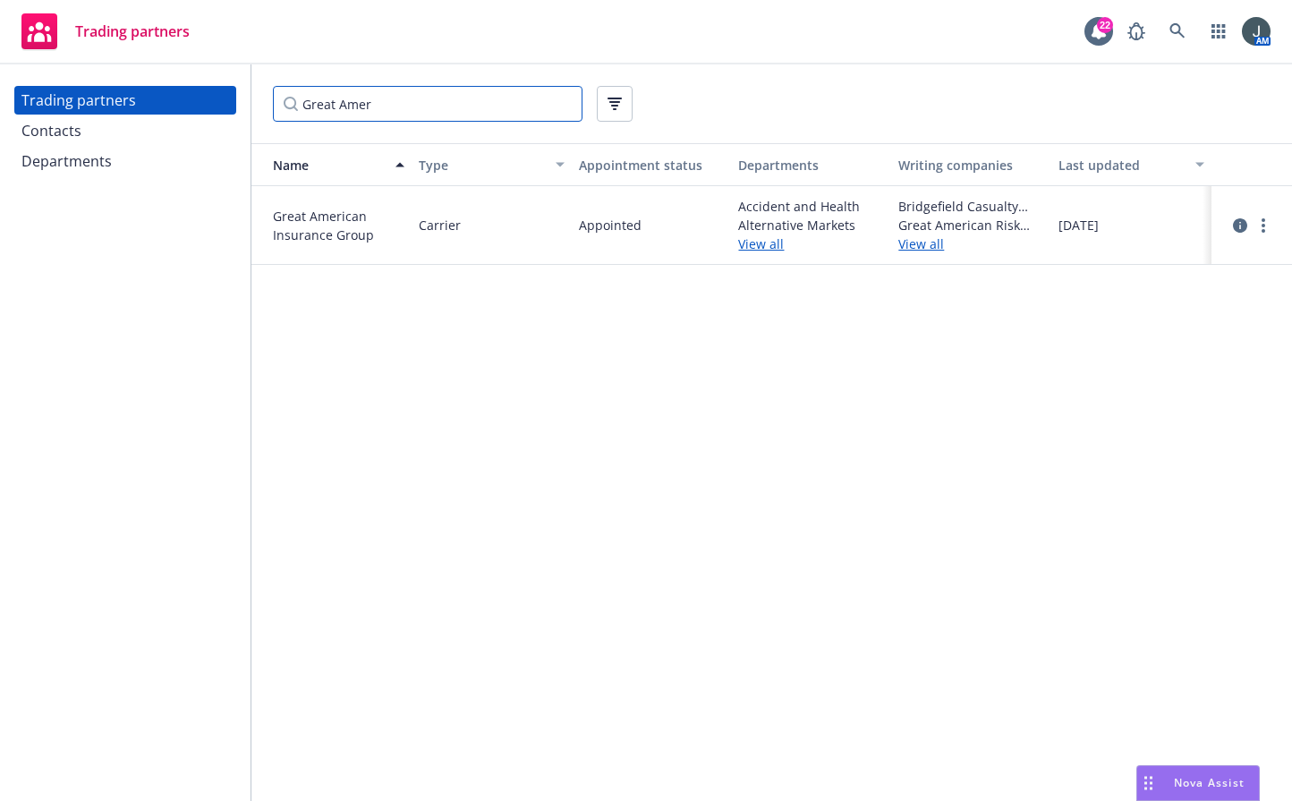
drag, startPoint x: 397, startPoint y: 101, endPoint x: 238, endPoint y: 105, distance: 159.4
click at [239, 105] on div "Trading partners Contacts Departments Great Amer Name Type Appointment status D…" at bounding box center [646, 432] width 1292 height 737
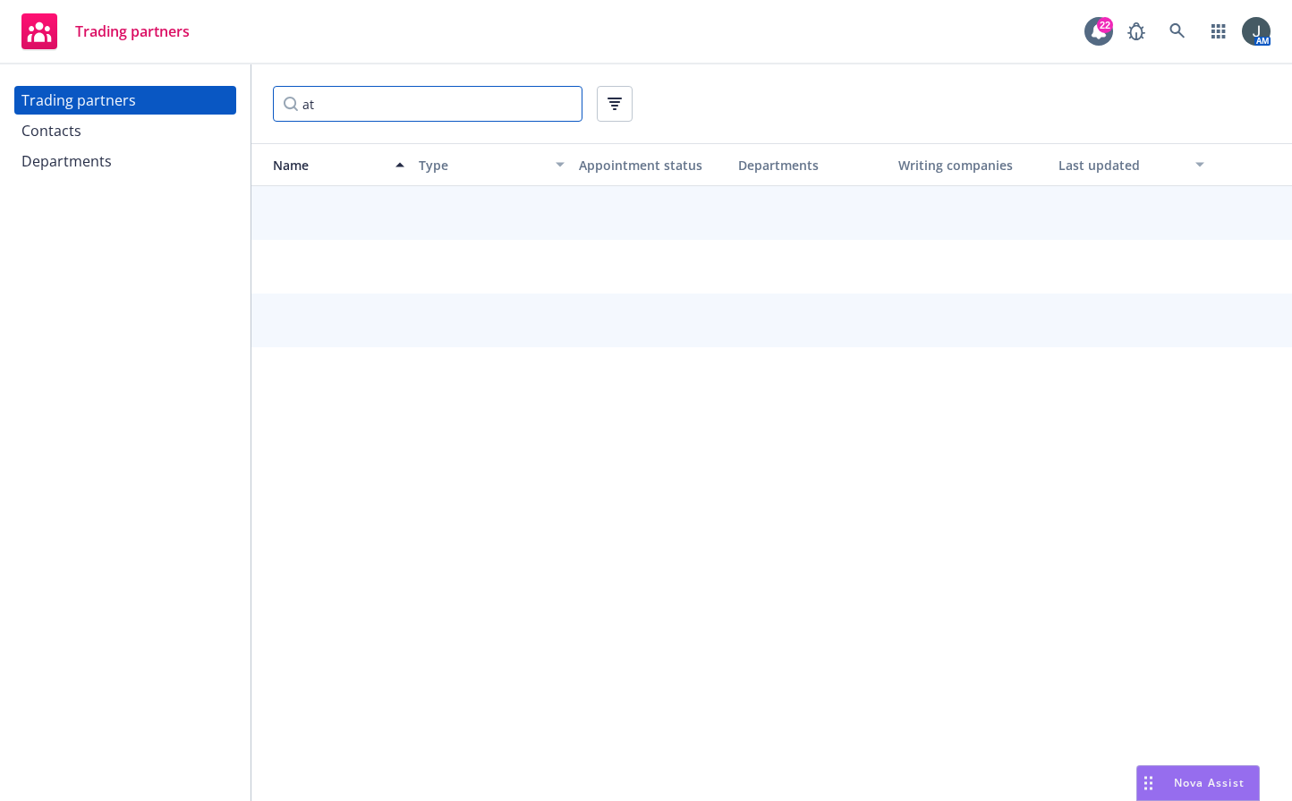
type input "a"
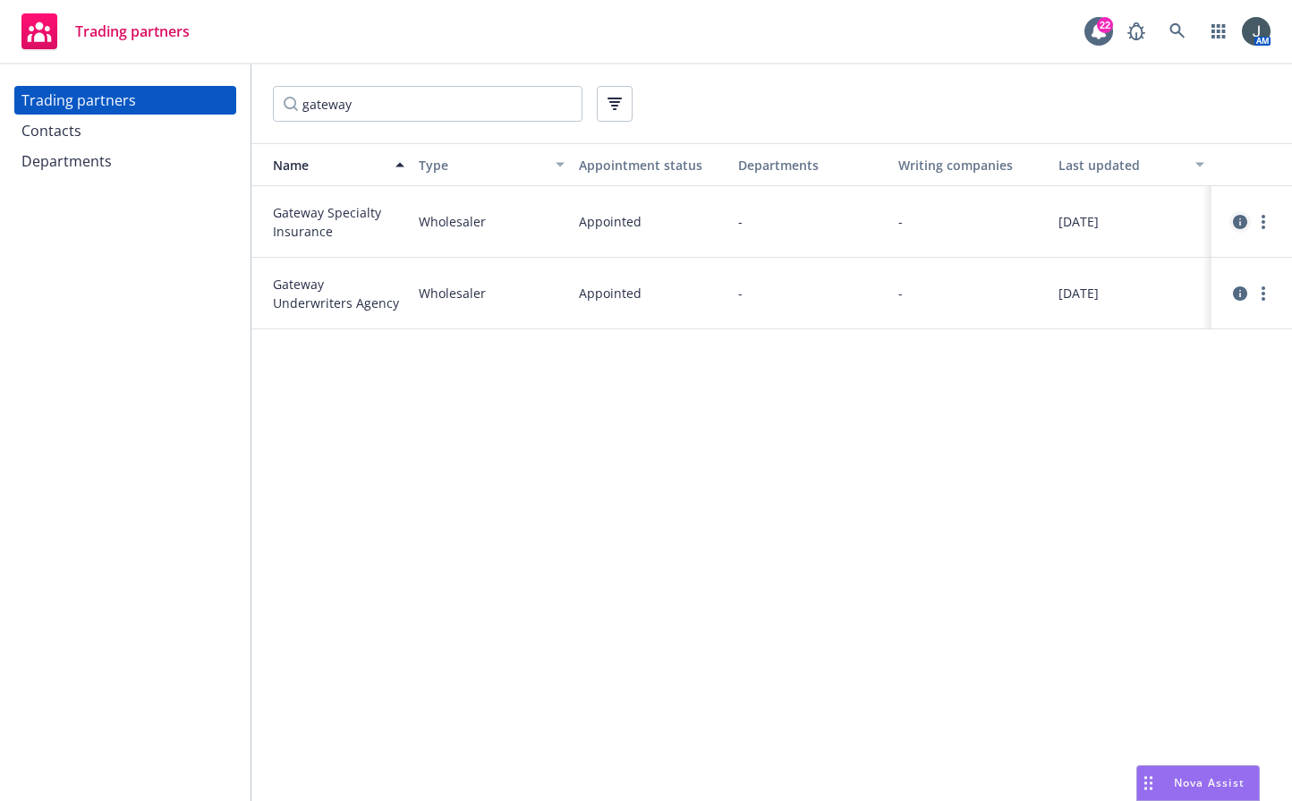
click at [1036, 218] on icon "circleInformation" at bounding box center [1240, 222] width 14 height 14
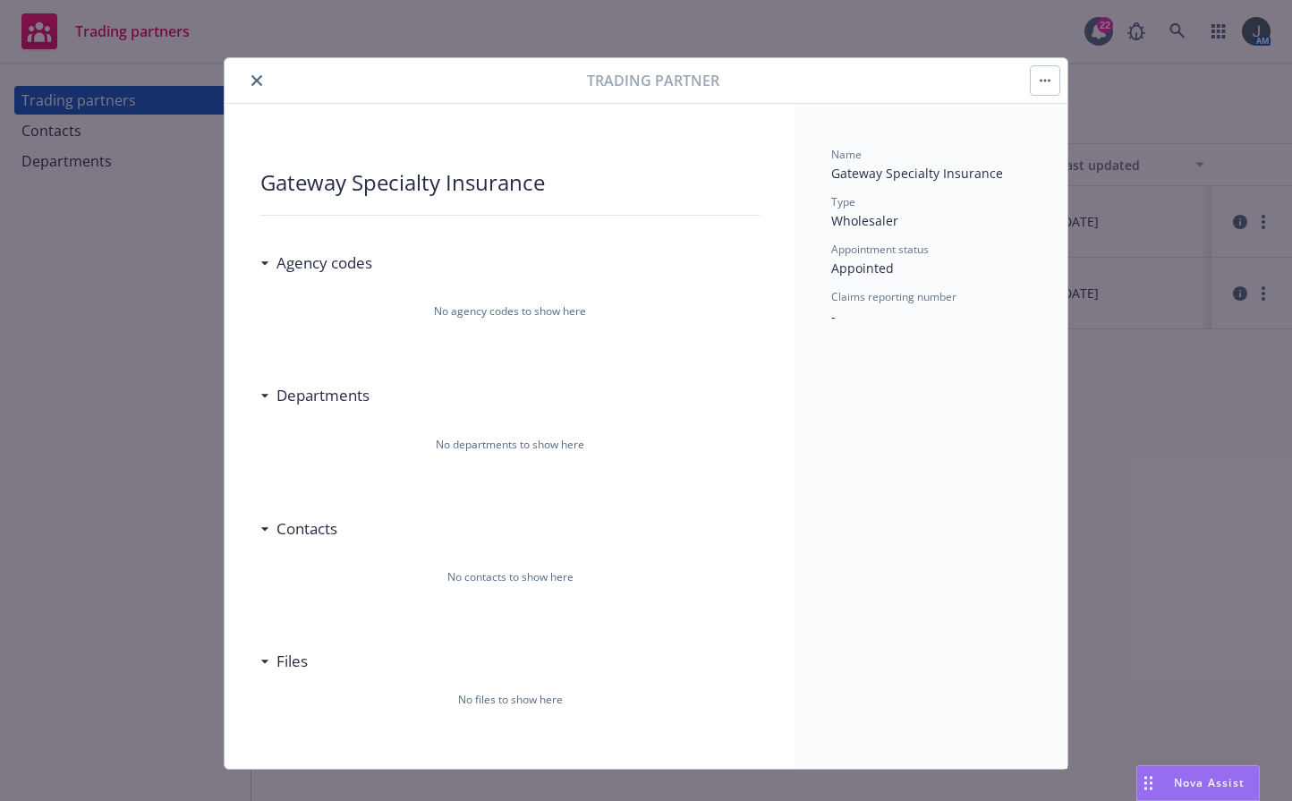
click at [254, 88] on button "close" at bounding box center [256, 80] width 21 height 21
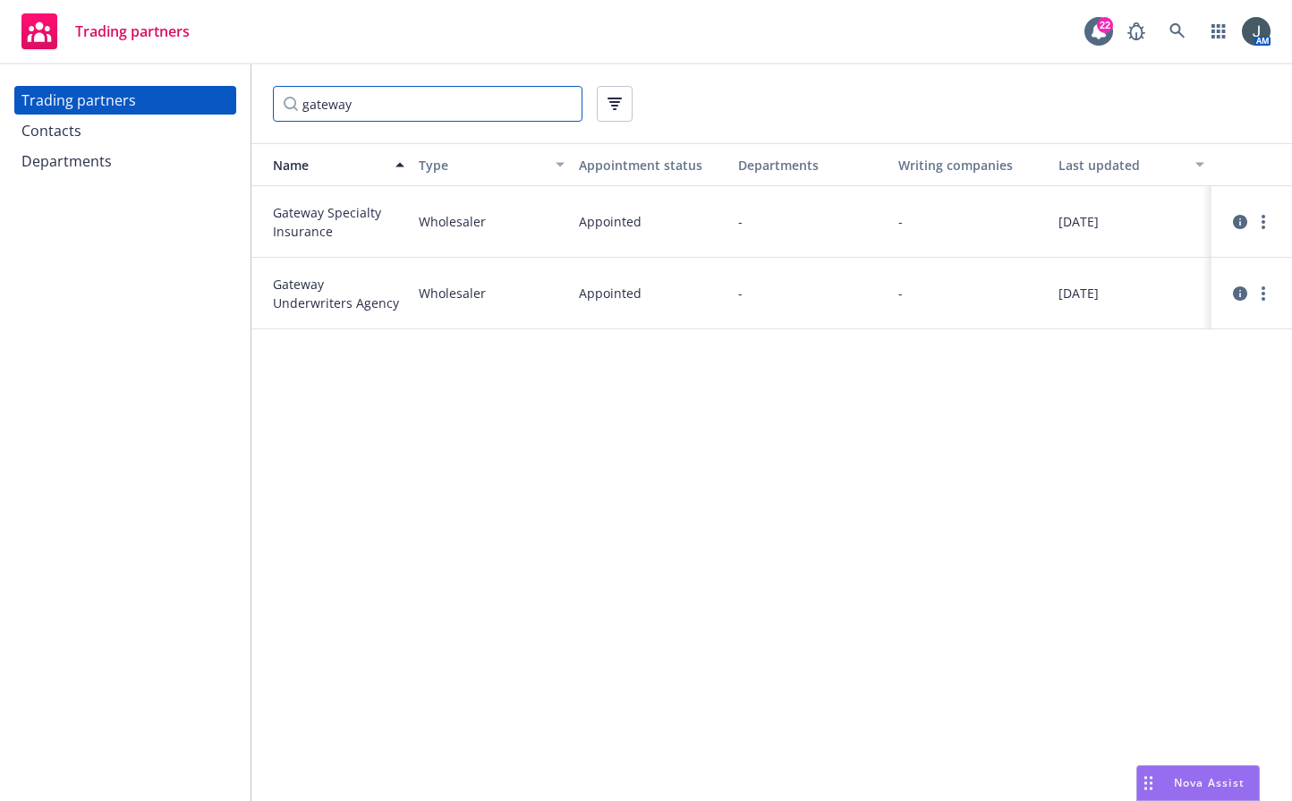
drag, startPoint x: 413, startPoint y: 102, endPoint x: 178, endPoint y: 103, distance: 234.5
click at [178, 103] on div "Trading partners Contacts Departments gateway Name Type Appointment status Depa…" at bounding box center [646, 432] width 1292 height 737
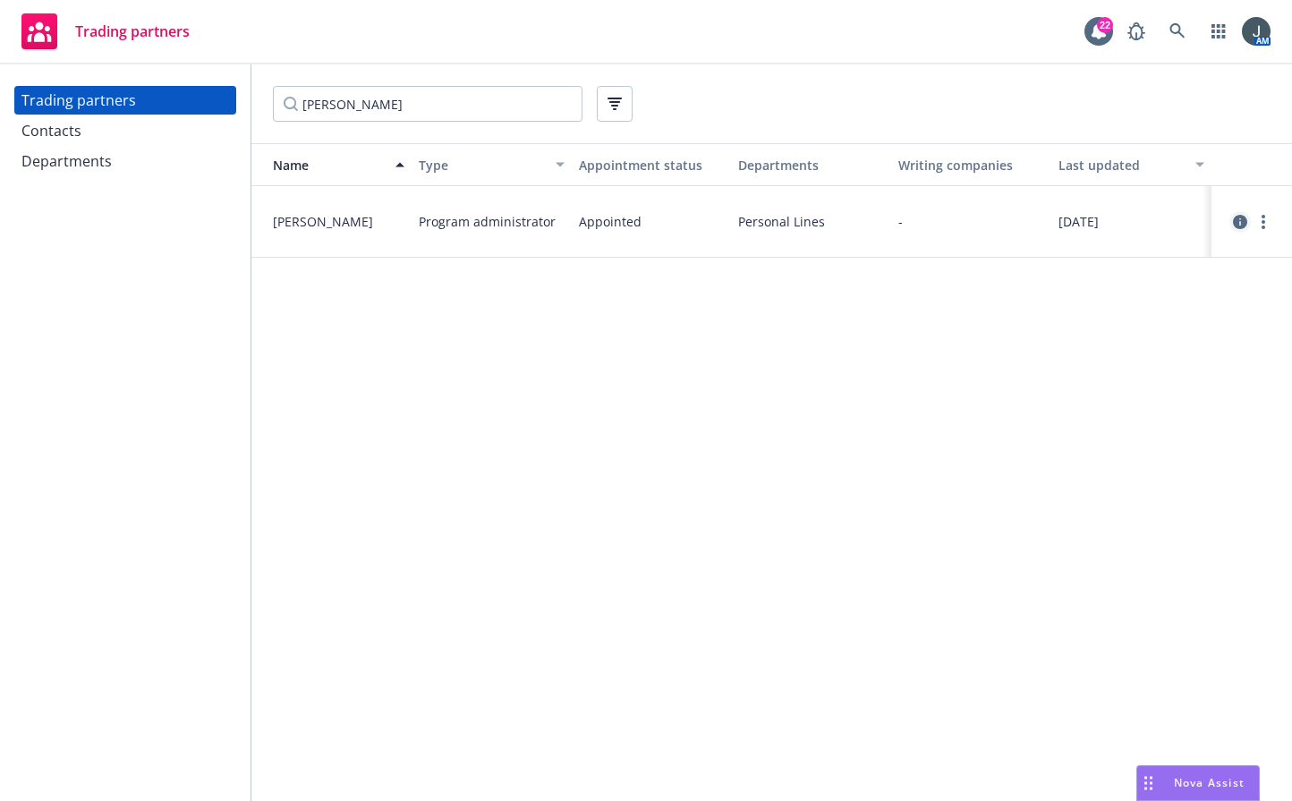
click at [1036, 225] on icon "circleInformation" at bounding box center [1240, 222] width 14 height 14
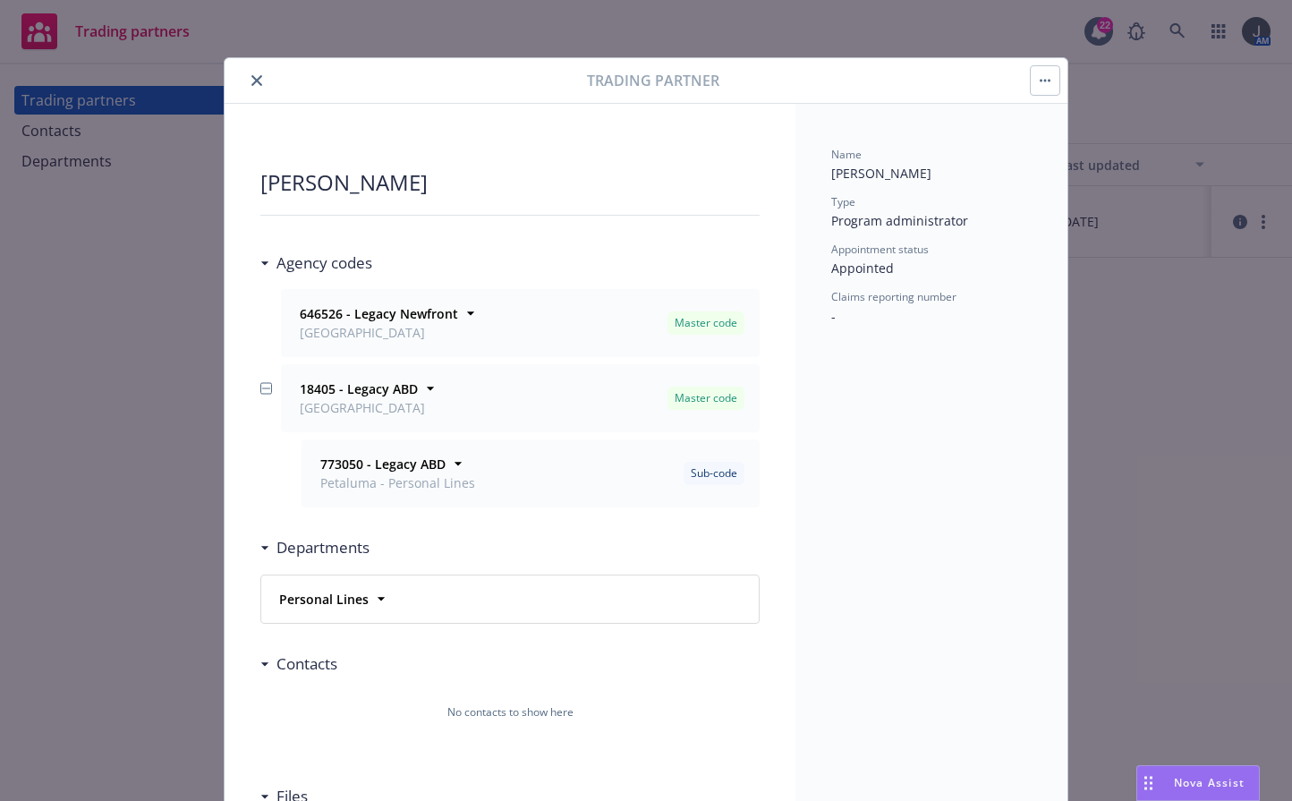
drag, startPoint x: 250, startPoint y: 75, endPoint x: 263, endPoint y: 93, distance: 22.4
click at [251, 75] on icon "close" at bounding box center [256, 80] width 11 height 11
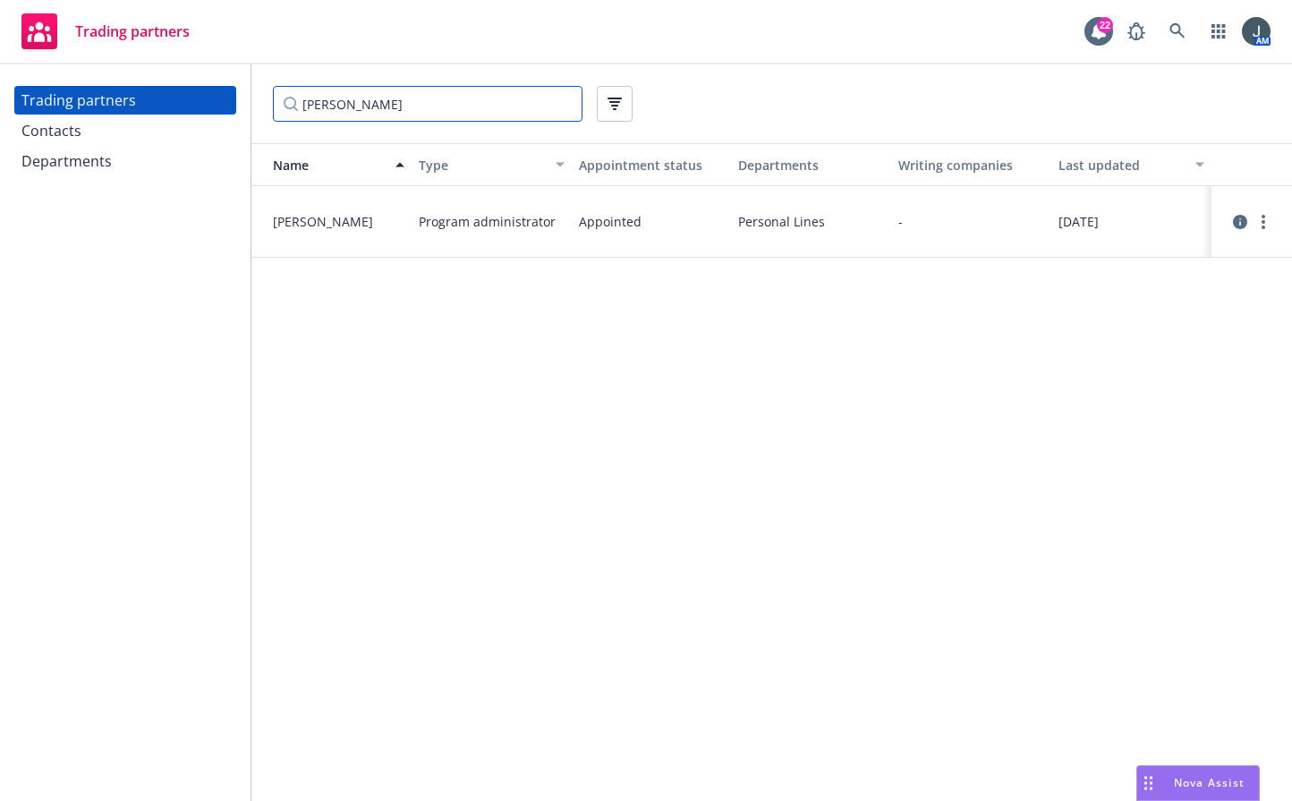
click at [352, 98] on input "[PERSON_NAME]" at bounding box center [428, 104] width 310 height 36
drag, startPoint x: 351, startPoint y: 98, endPoint x: 253, endPoint y: 103, distance: 97.7
click at [254, 104] on div "[PERSON_NAME]" at bounding box center [771, 103] width 1041 height 79
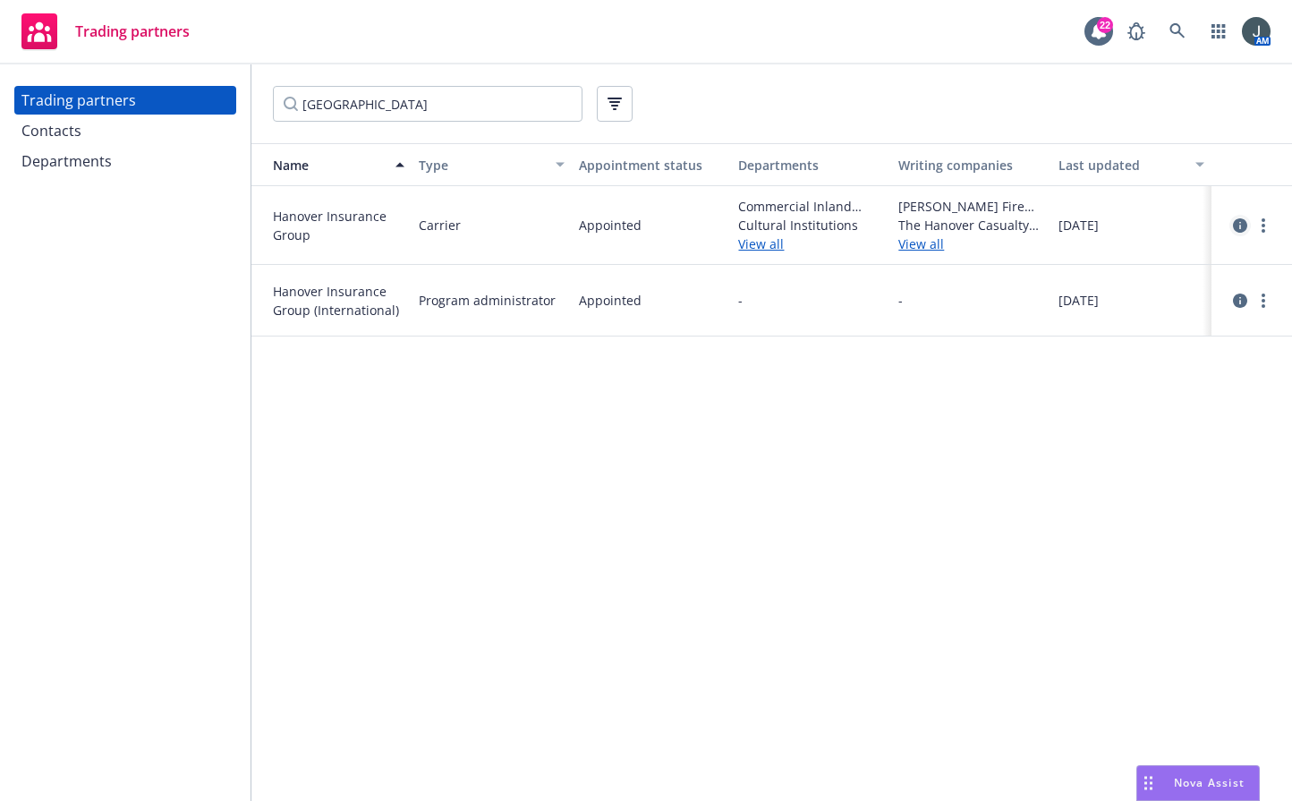
click at [1036, 227] on icon "circleInformation" at bounding box center [1240, 225] width 14 height 14
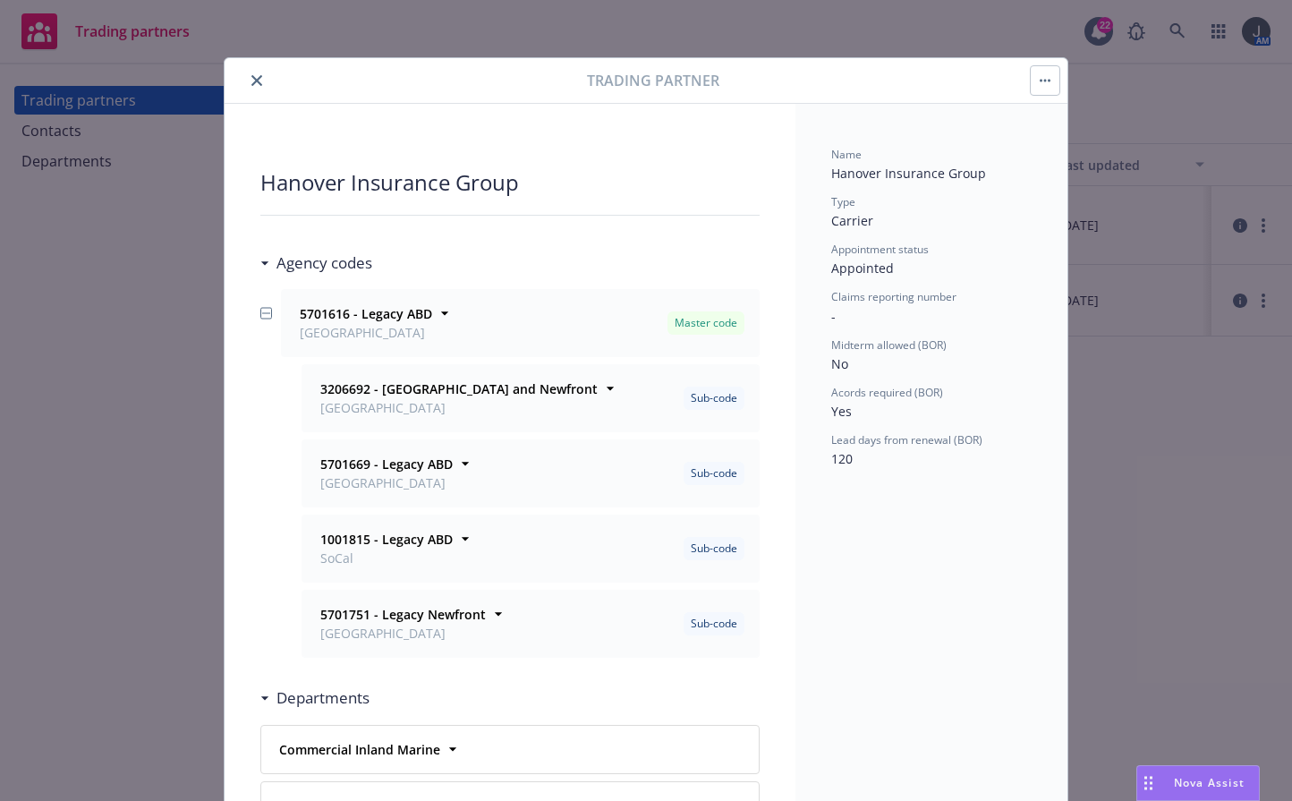
click at [254, 81] on icon "close" at bounding box center [256, 80] width 11 height 11
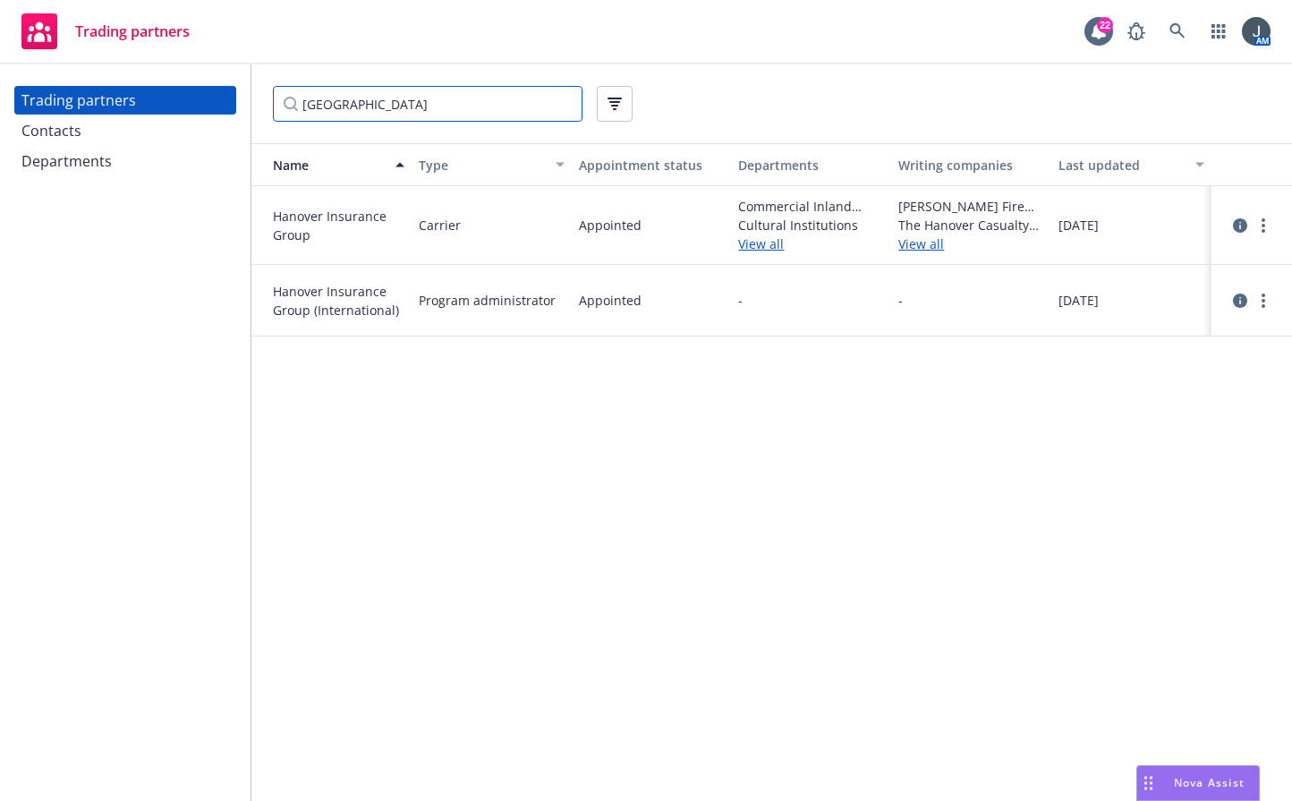
drag, startPoint x: 301, startPoint y: 107, endPoint x: 243, endPoint y: 92, distance: 59.0
click at [245, 98] on div "Trading partners Contacts Departments hanover Name Type Appointment status Depa…" at bounding box center [646, 432] width 1292 height 737
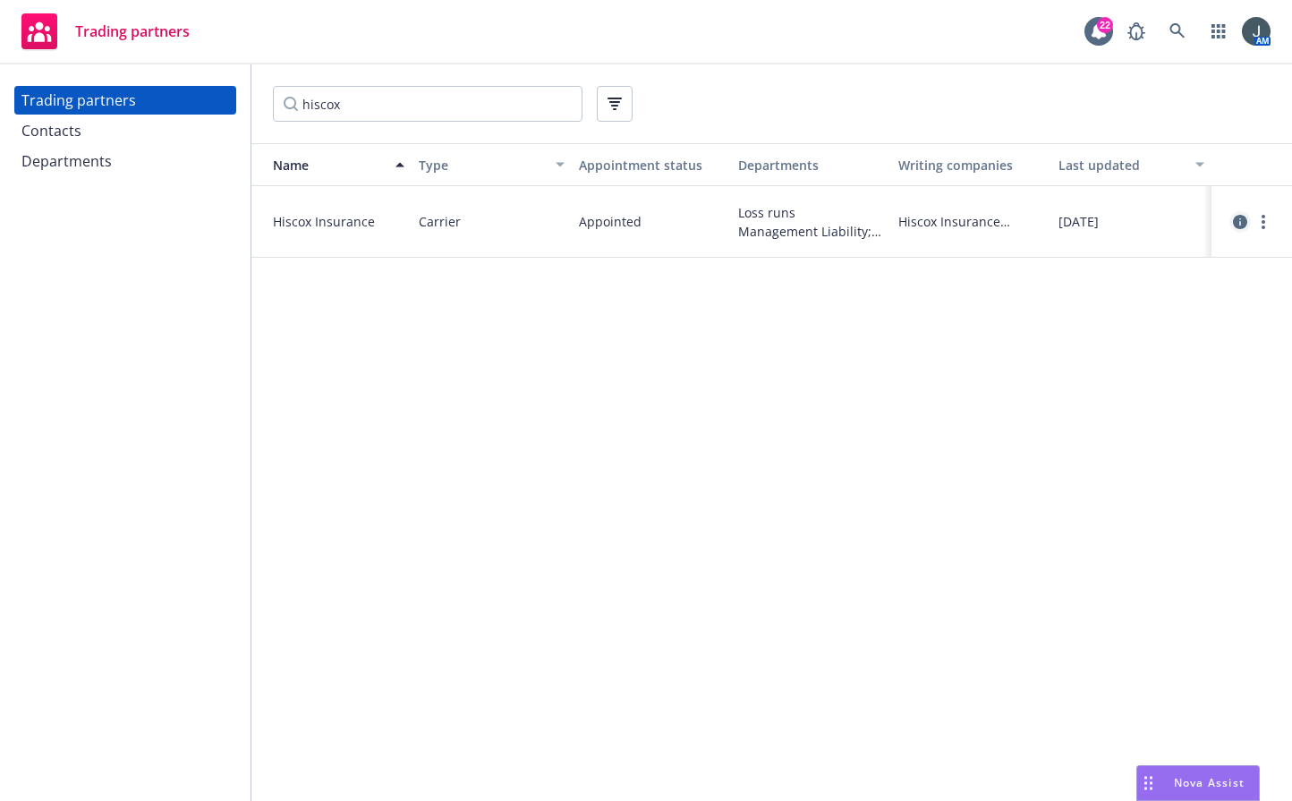
click at [1036, 221] on icon "circleInformation" at bounding box center [1240, 222] width 14 height 14
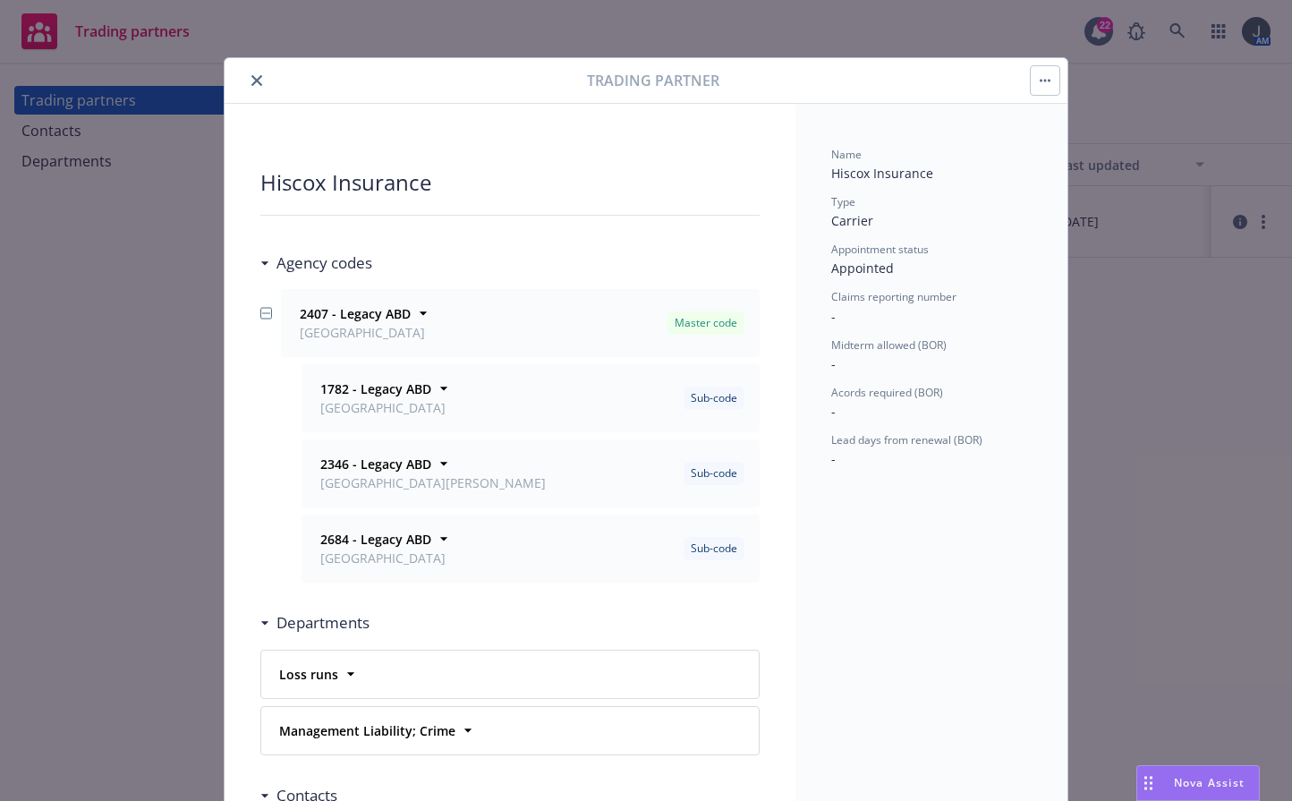
click at [251, 81] on icon "close" at bounding box center [256, 80] width 11 height 11
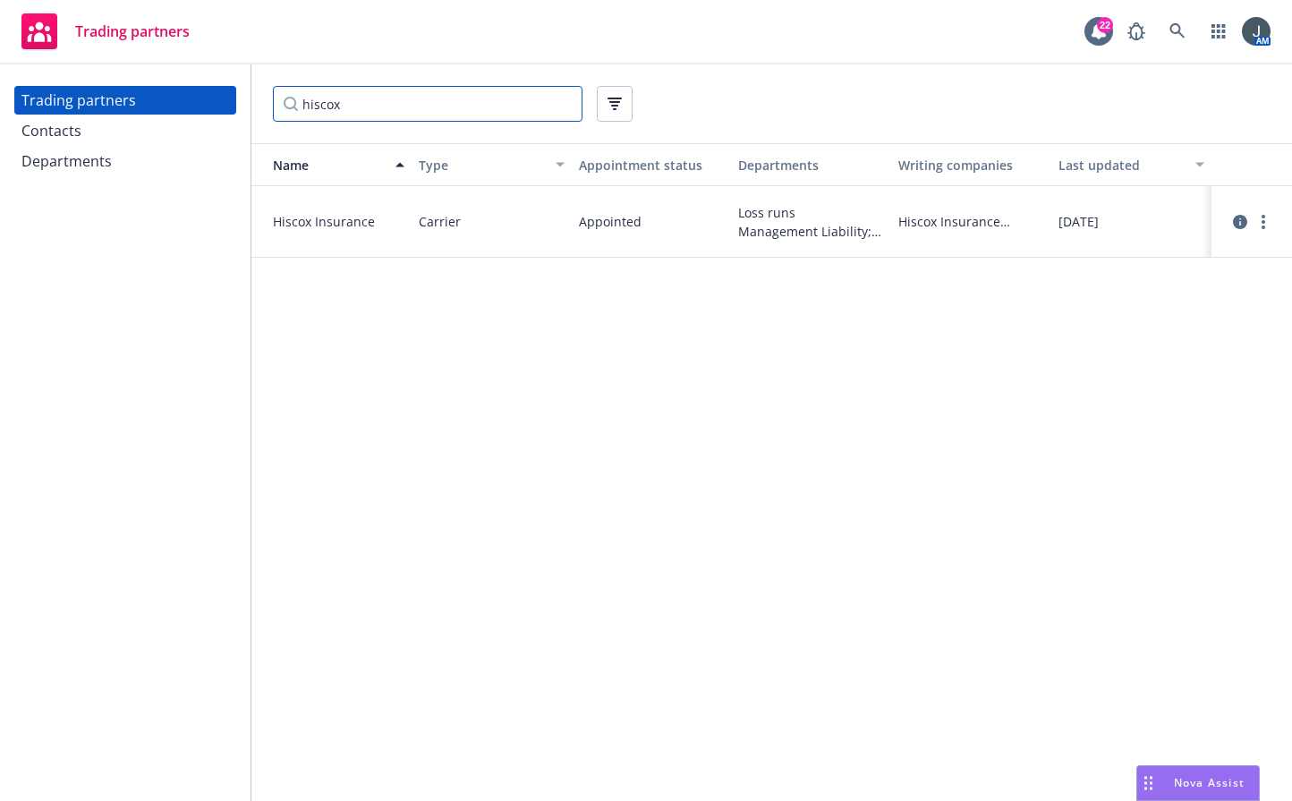
drag, startPoint x: 363, startPoint y: 108, endPoint x: 281, endPoint y: 101, distance: 82.7
click at [281, 101] on input "hiscox" at bounding box center [428, 104] width 310 height 36
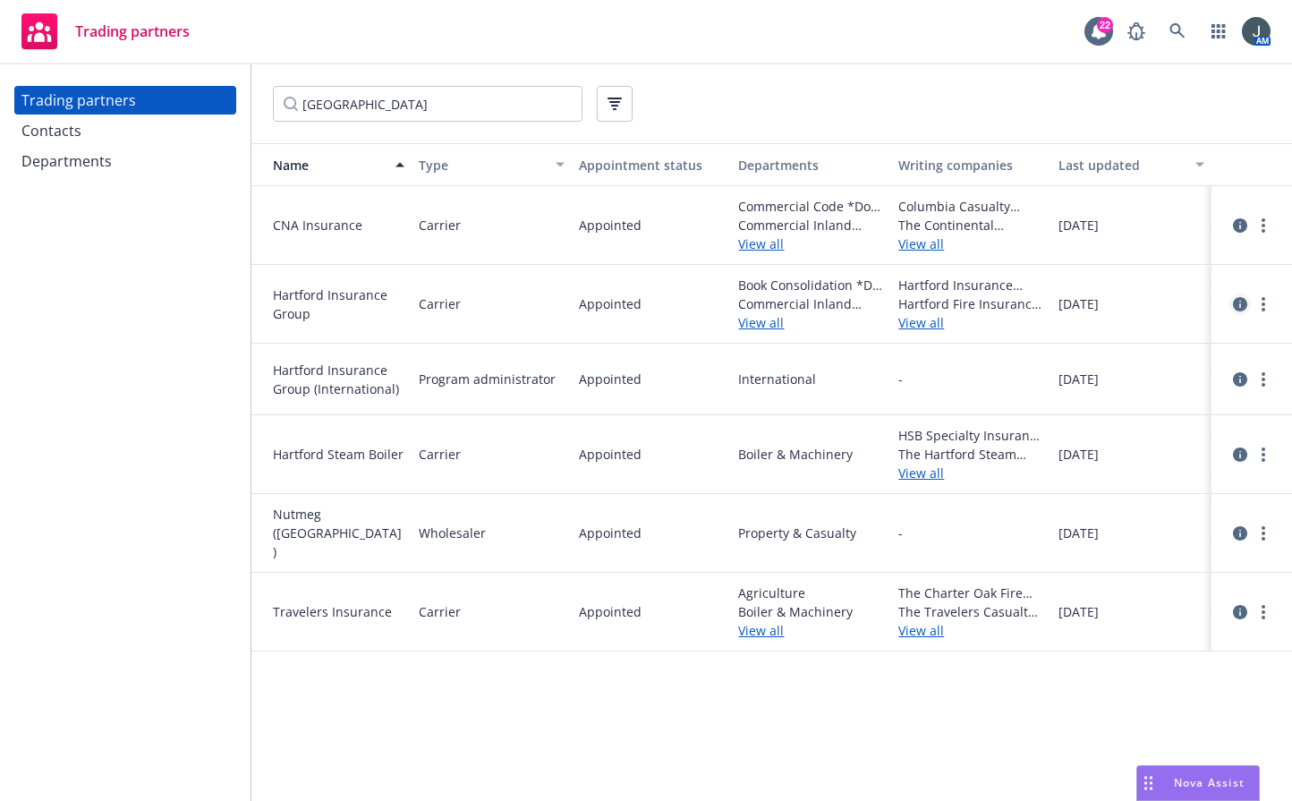
click at [1036, 303] on icon "circleInformation" at bounding box center [1240, 304] width 14 height 14
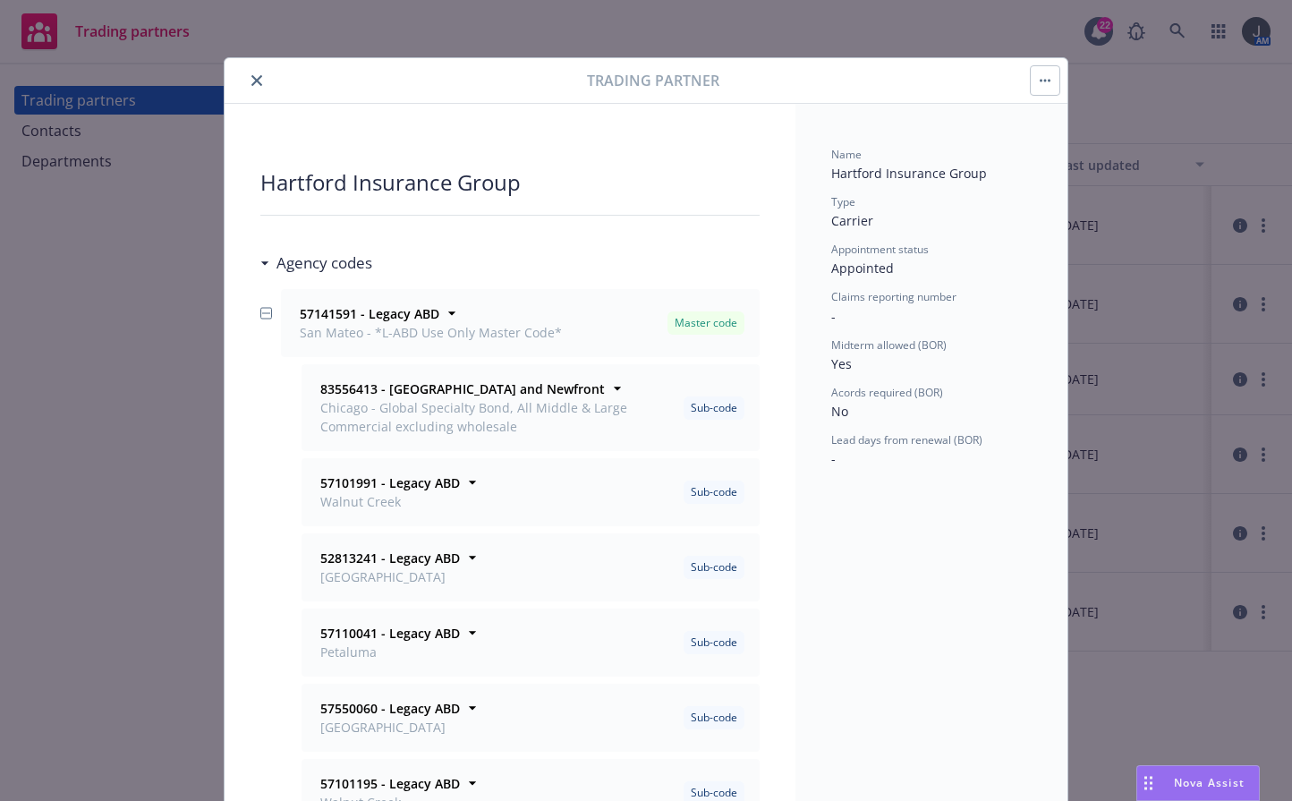
click at [246, 76] on button "close" at bounding box center [256, 80] width 21 height 21
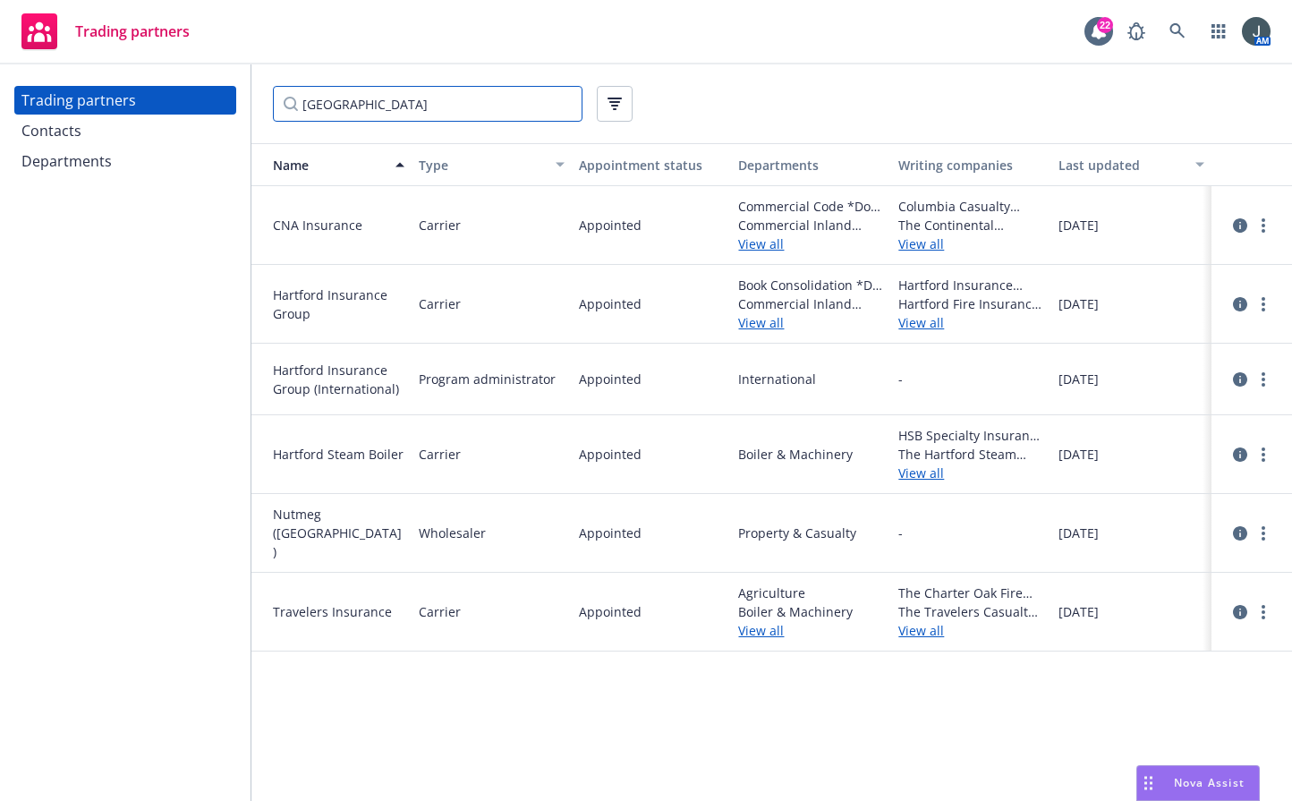
drag, startPoint x: 478, startPoint y: 102, endPoint x: 245, endPoint y: 91, distance: 232.9
click at [246, 92] on div "Trading partners Contacts Departments [GEOGRAPHIC_DATA] Name Type Appointment s…" at bounding box center [646, 432] width 1292 height 737
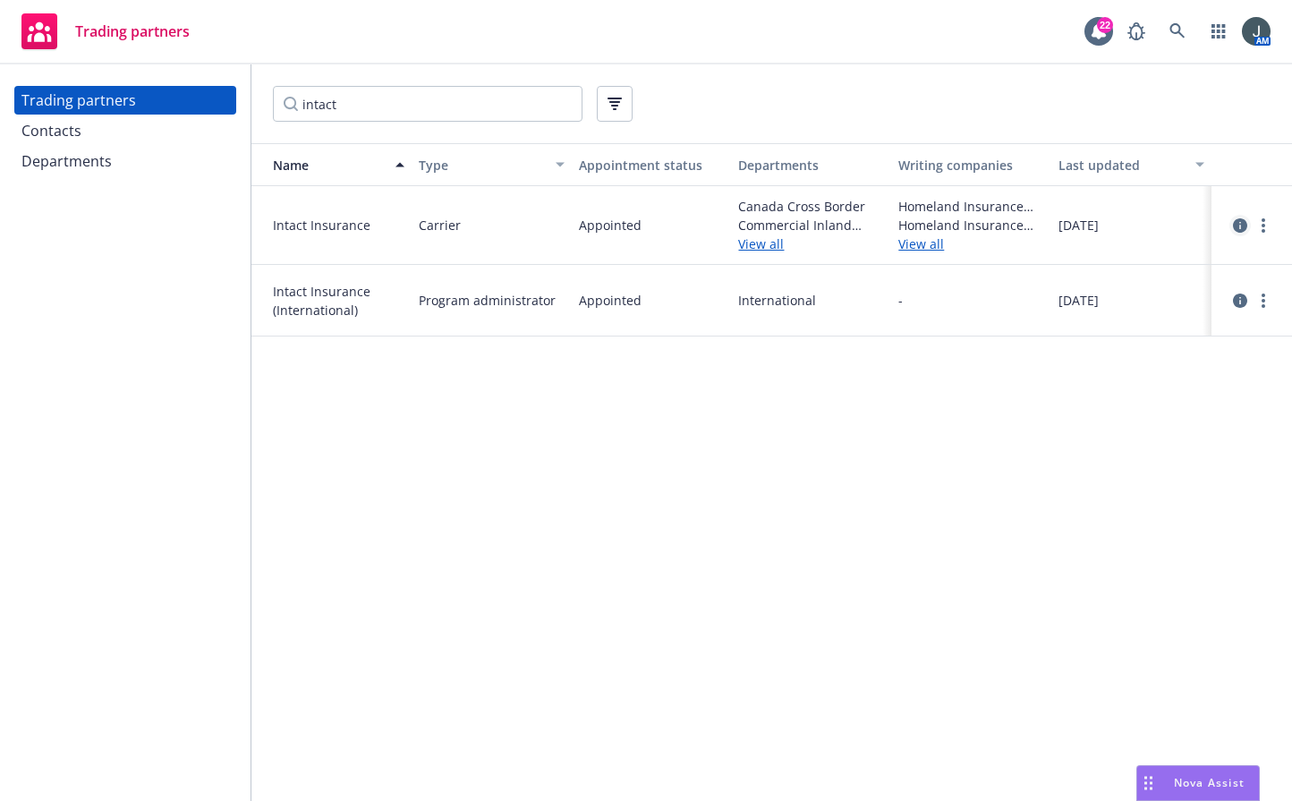
click at [1036, 223] on icon "circleInformation" at bounding box center [1240, 225] width 14 height 14
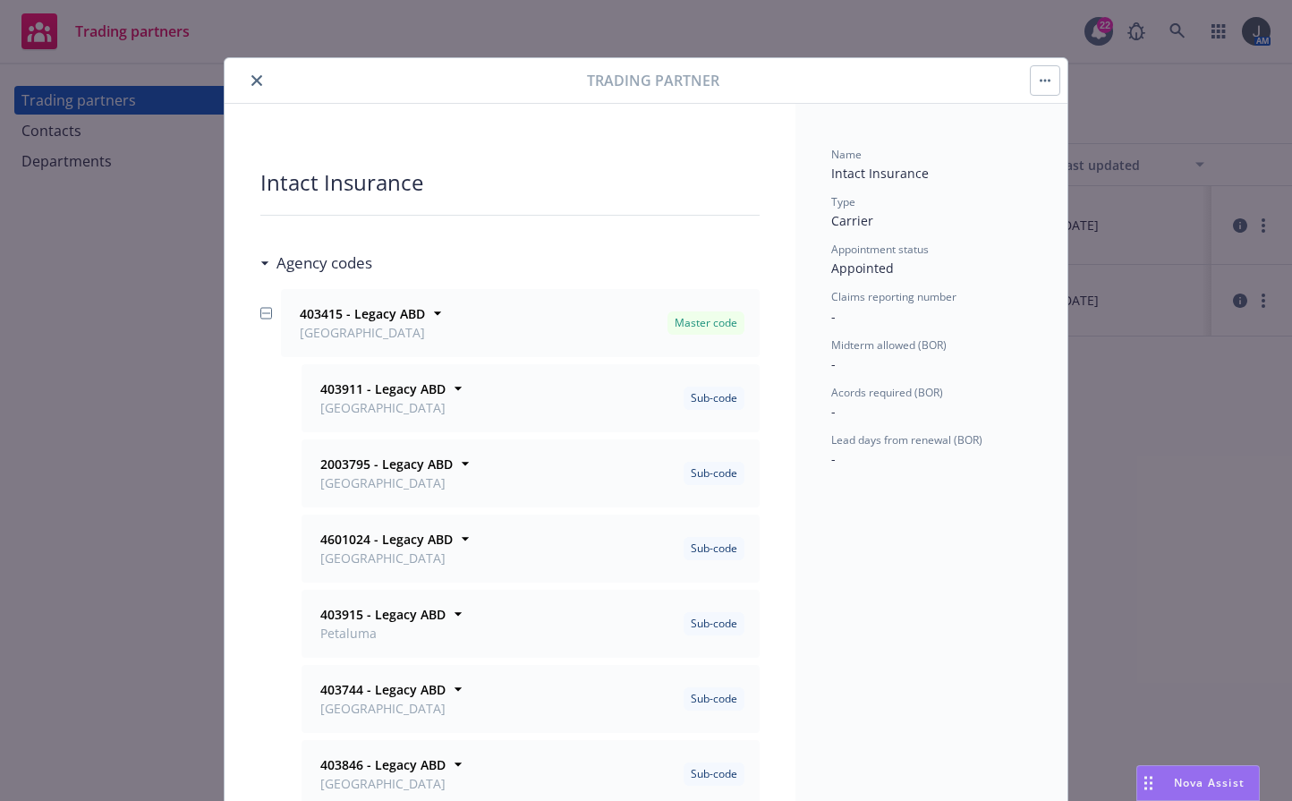
click at [252, 84] on icon "close" at bounding box center [256, 80] width 11 height 11
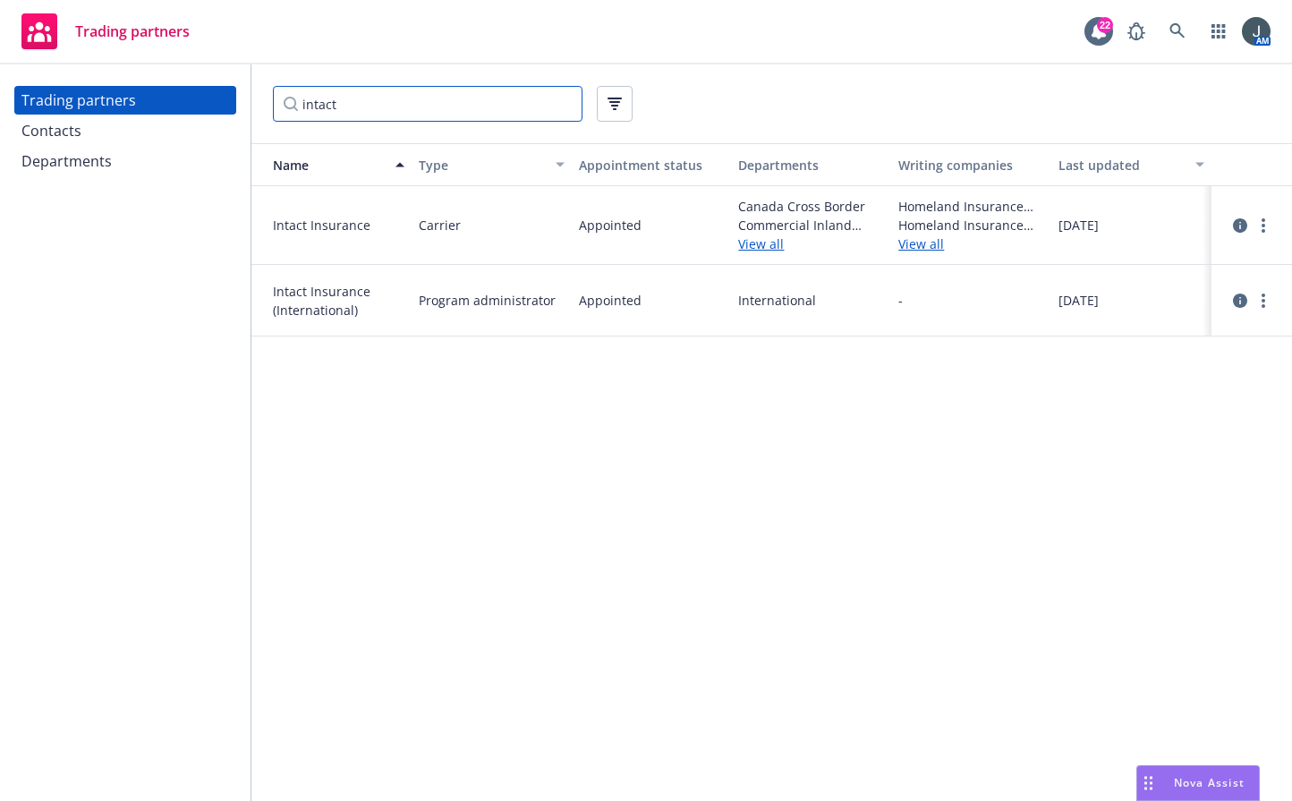
drag, startPoint x: 363, startPoint y: 95, endPoint x: 229, endPoint y: 75, distance: 135.7
click at [230, 77] on div "Trading partners Contacts Departments intact Name Type Appointment status Depar…" at bounding box center [646, 432] width 1292 height 737
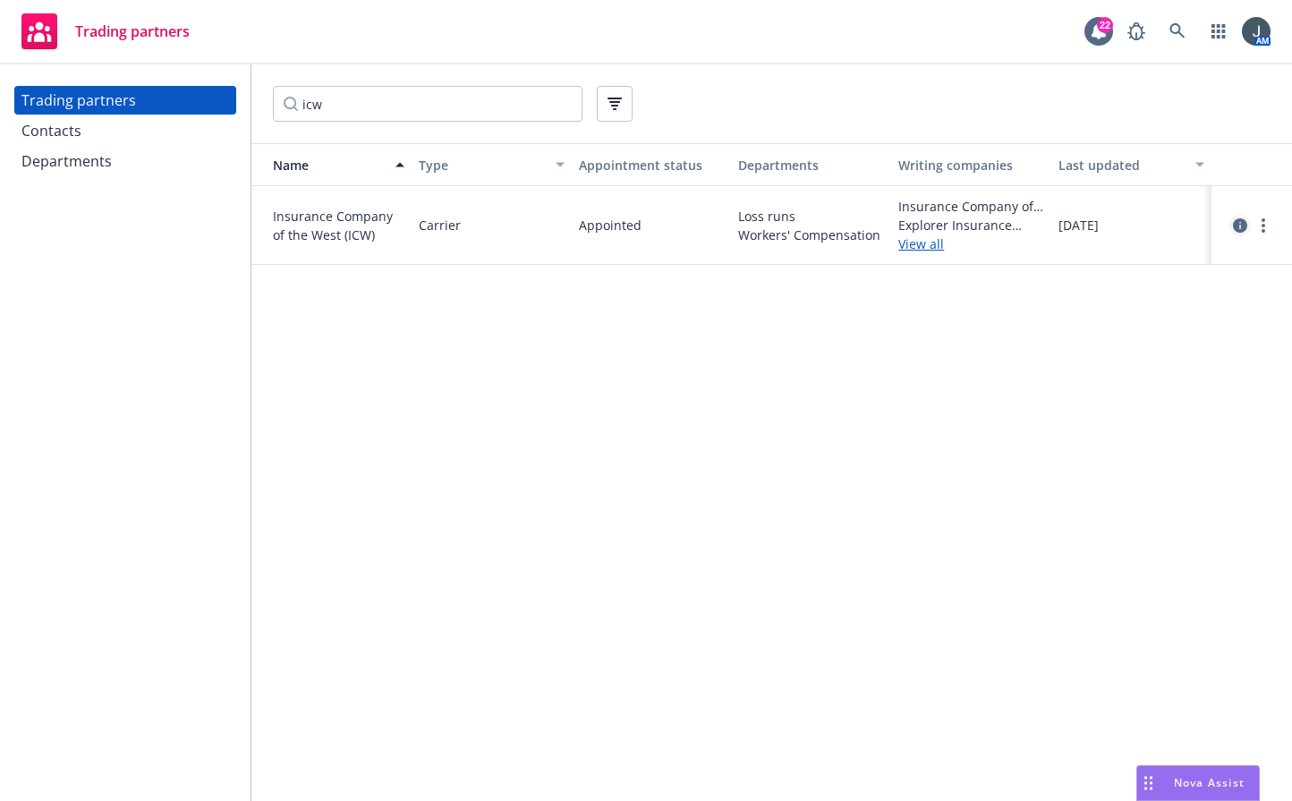
click at [1036, 225] on link "circleInformation" at bounding box center [1240, 225] width 21 height 21
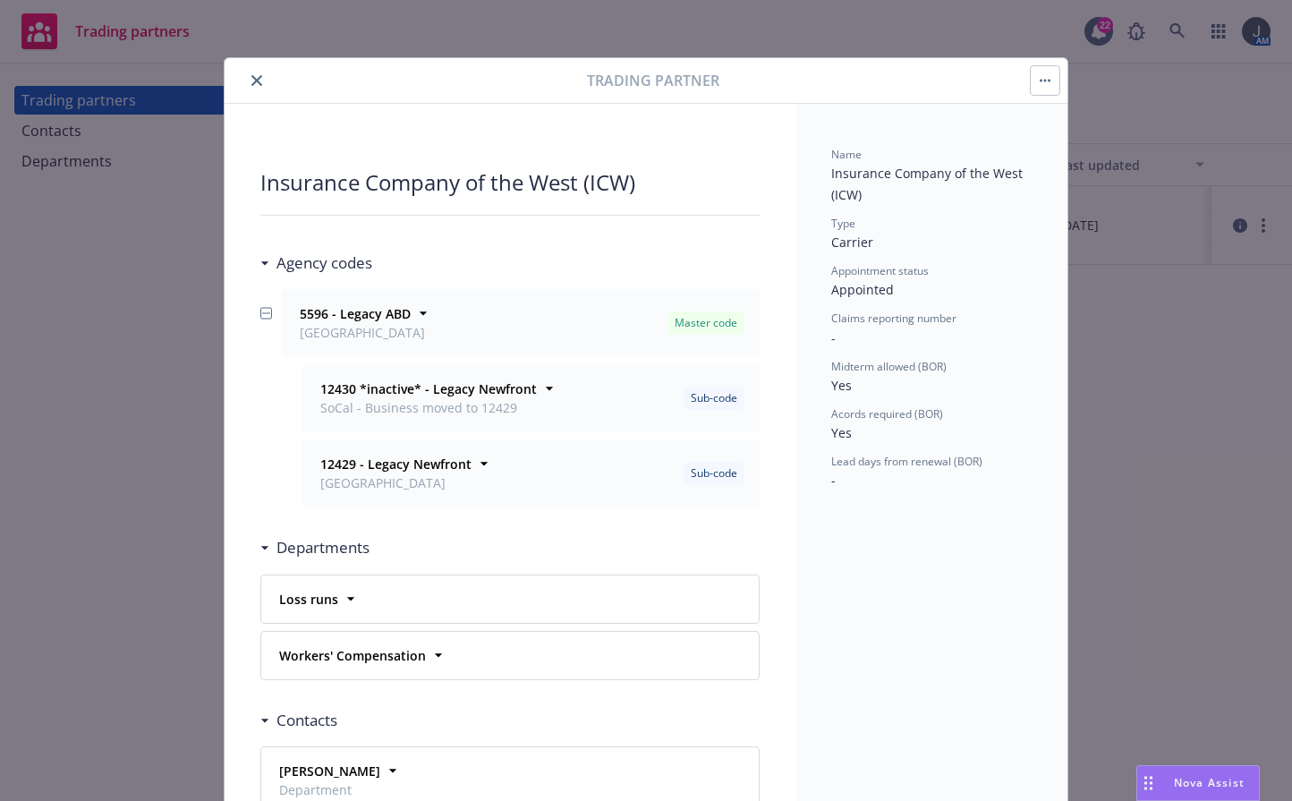
click at [251, 81] on icon "close" at bounding box center [256, 80] width 11 height 11
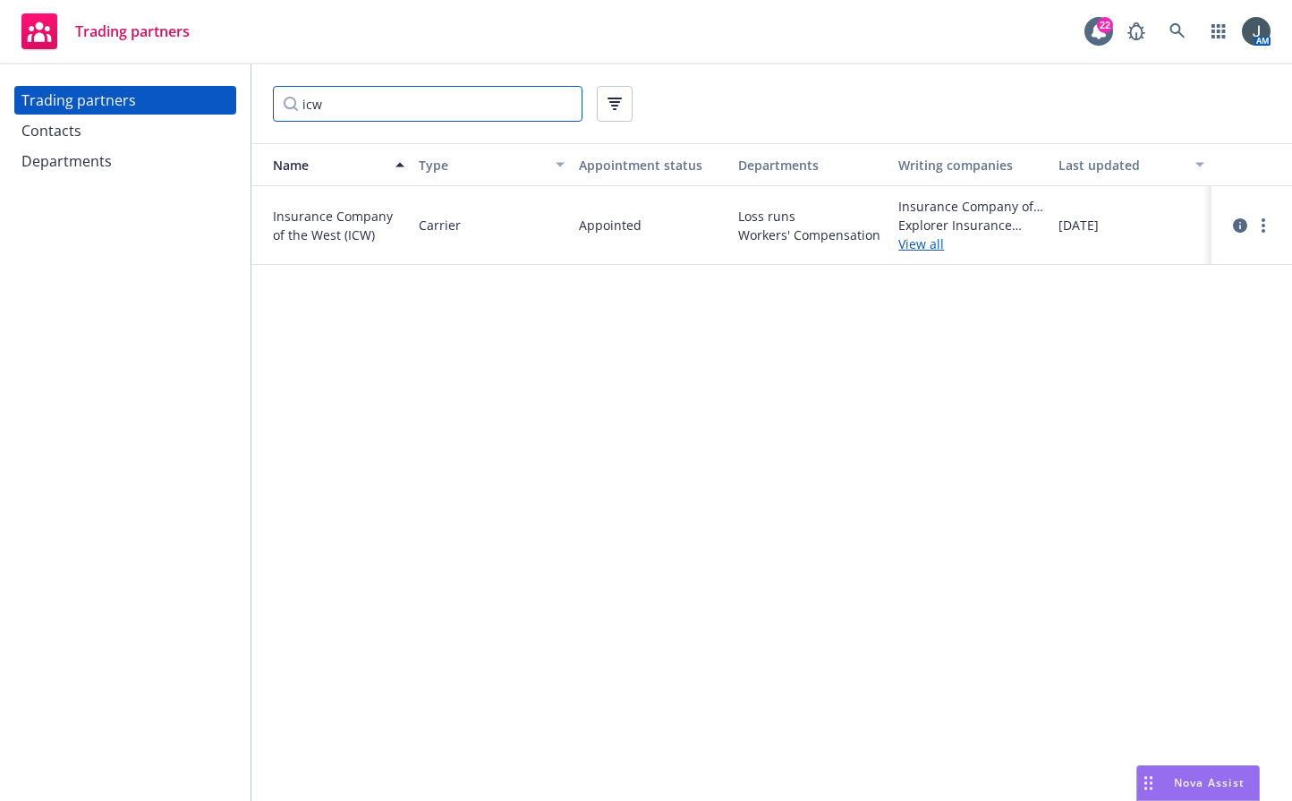
drag, startPoint x: 338, startPoint y: 112, endPoint x: 282, endPoint y: 99, distance: 57.8
click at [282, 99] on input "icw" at bounding box center [428, 104] width 310 height 36
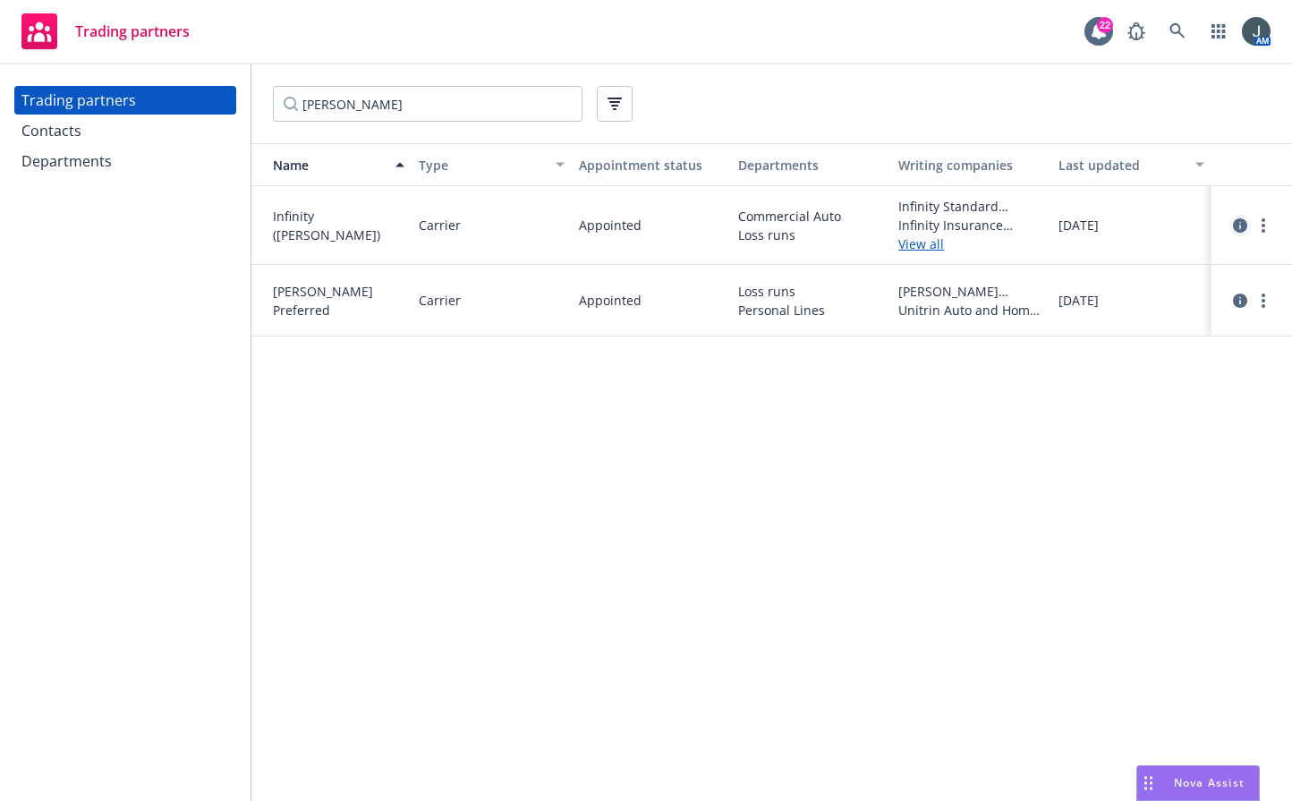
click at [1036, 230] on icon "circleInformation" at bounding box center [1240, 225] width 14 height 14
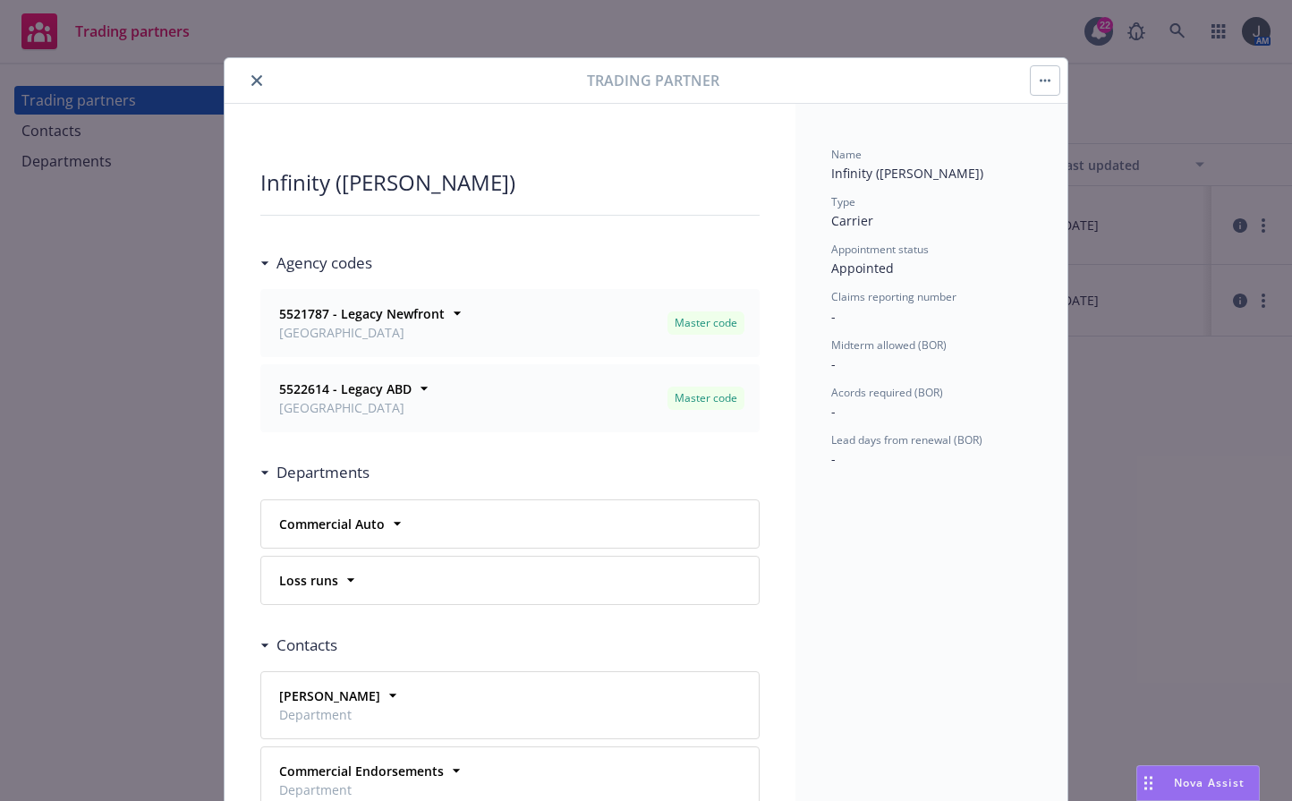
click at [252, 79] on icon "close" at bounding box center [256, 80] width 11 height 11
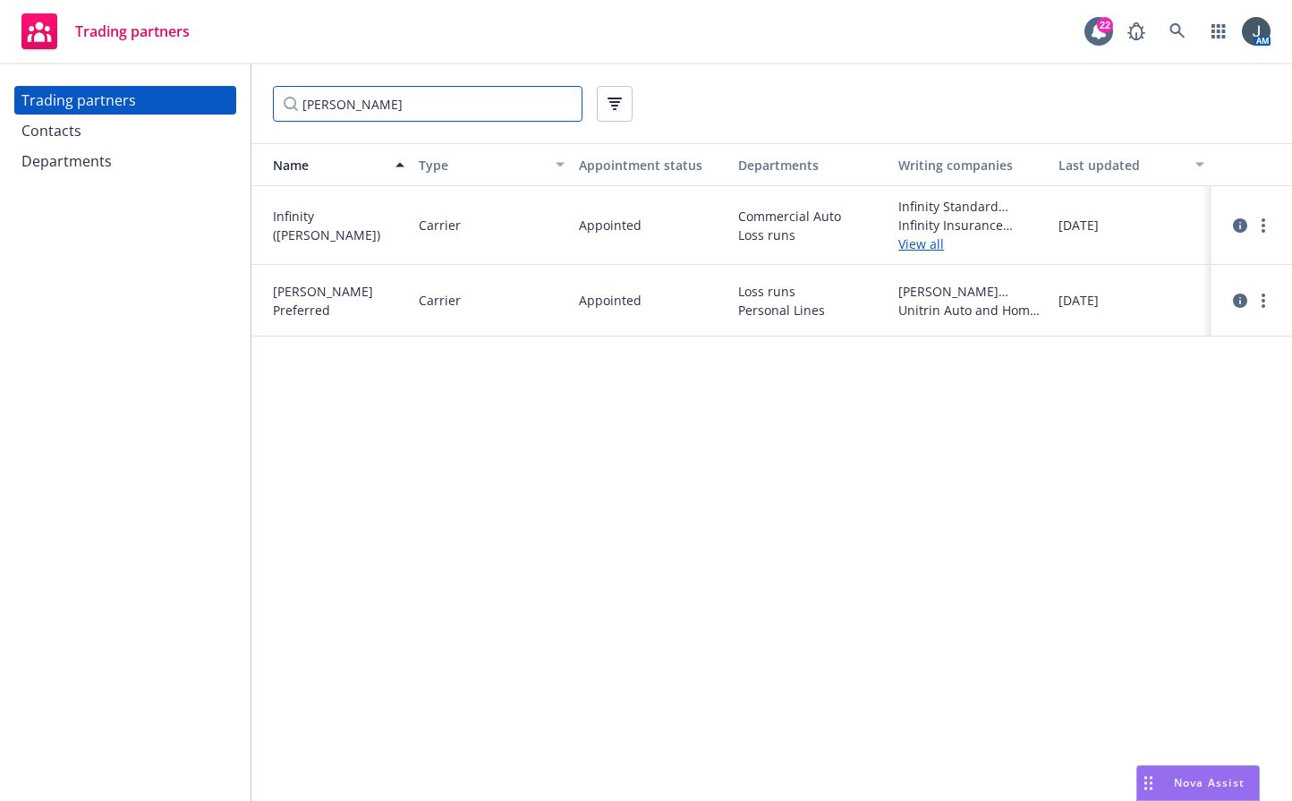
drag, startPoint x: 341, startPoint y: 99, endPoint x: 181, endPoint y: 96, distance: 160.2
click at [189, 100] on div "Trading partners Contacts Departments [PERSON_NAME] Name Type Appointment statu…" at bounding box center [646, 432] width 1292 height 737
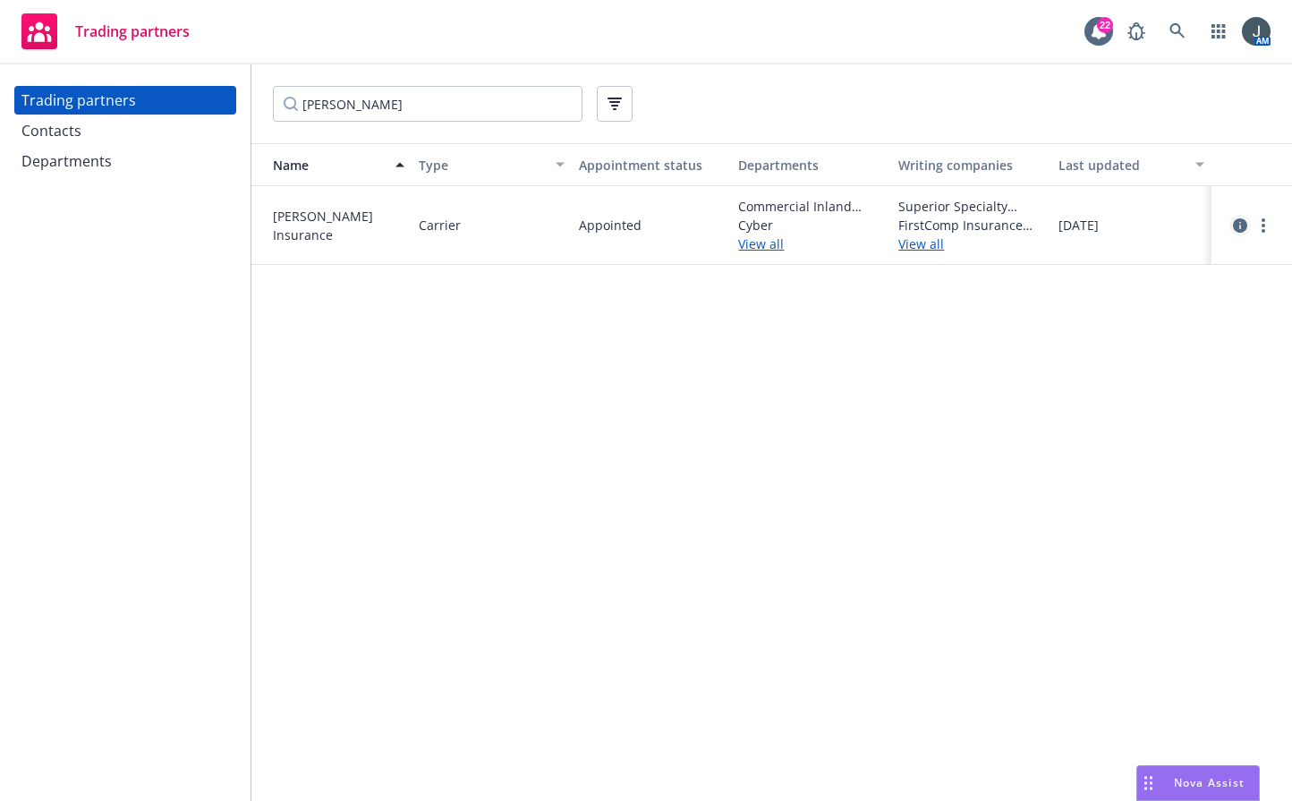
click at [1036, 229] on icon "circleInformation" at bounding box center [1240, 225] width 14 height 14
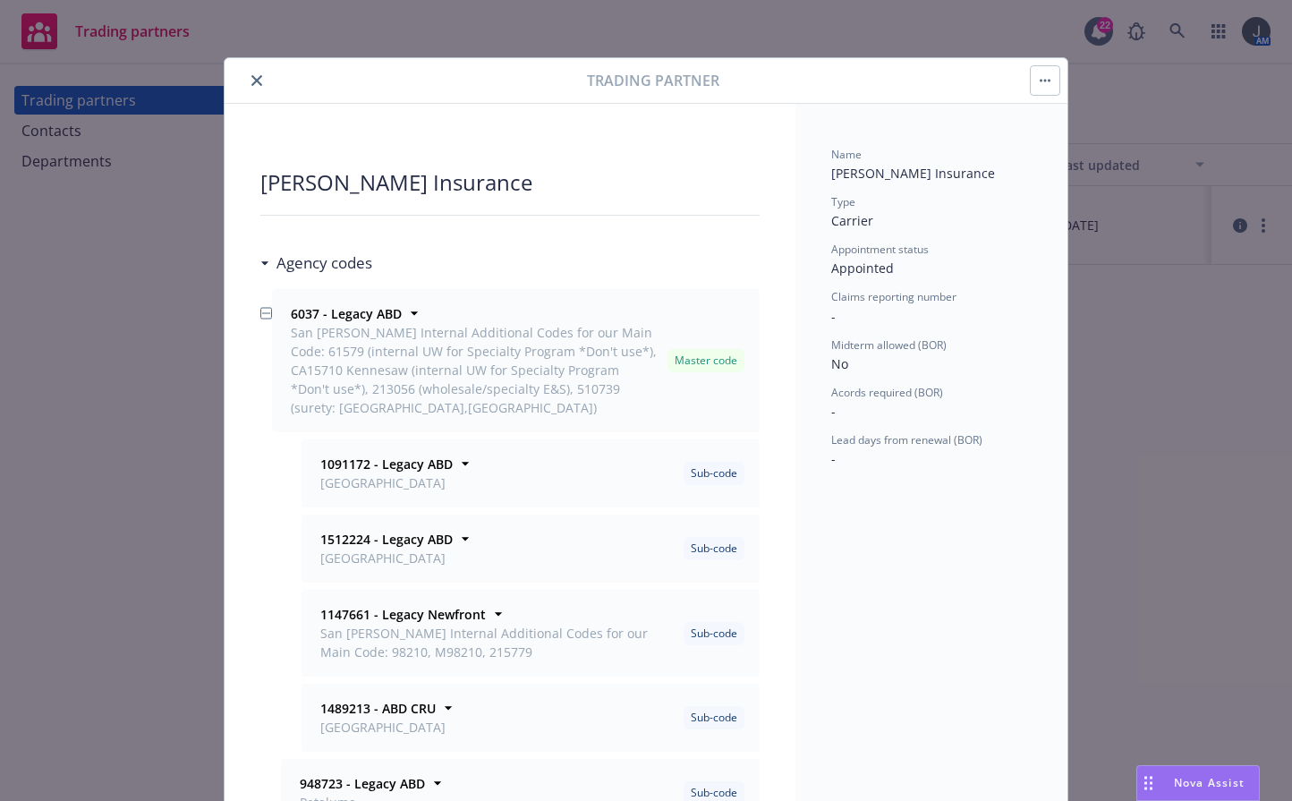
click at [255, 85] on icon "close" at bounding box center [256, 80] width 11 height 11
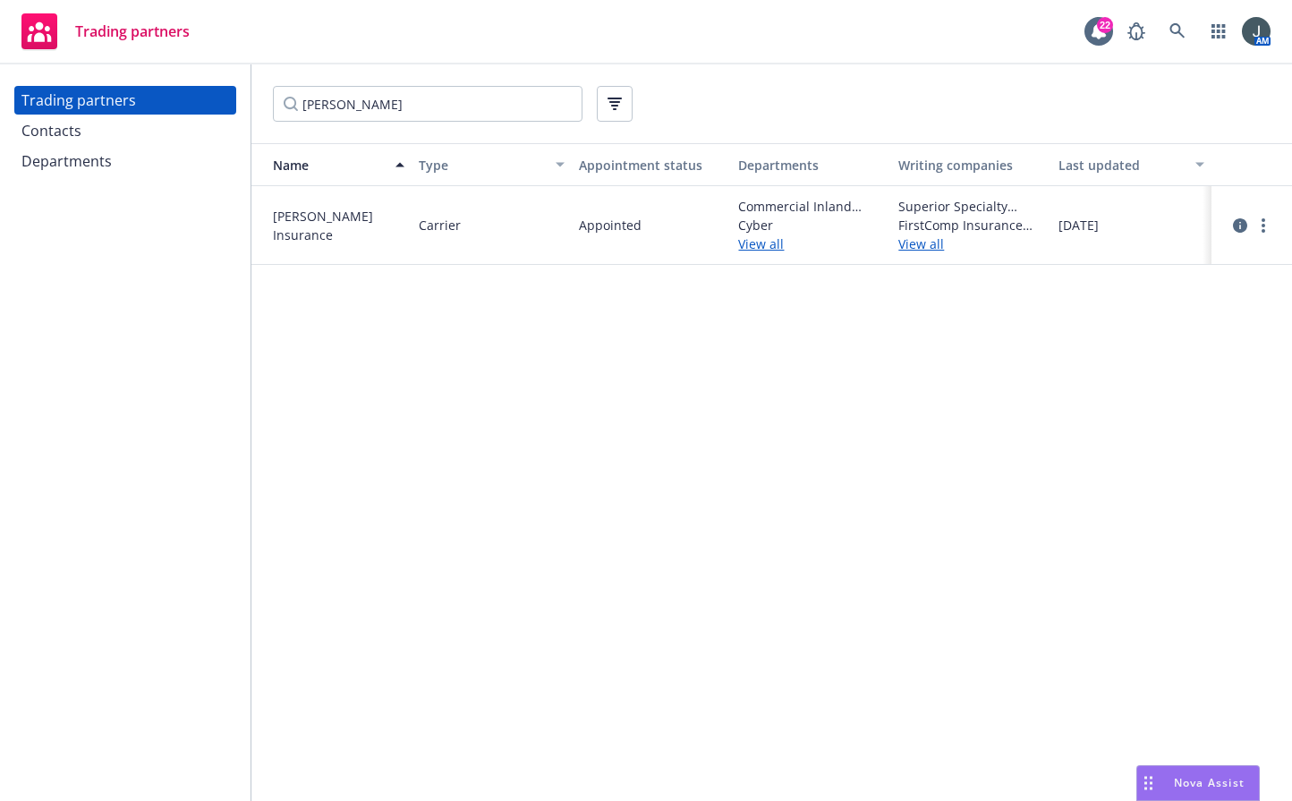
click at [255, 90] on div "[PERSON_NAME]" at bounding box center [771, 103] width 1041 height 79
drag, startPoint x: 398, startPoint y: 100, endPoint x: 193, endPoint y: 101, distance: 205.0
click at [193, 101] on div "Trading partners Contacts Departments [PERSON_NAME] Name Type Appointment statu…" at bounding box center [646, 432] width 1292 height 737
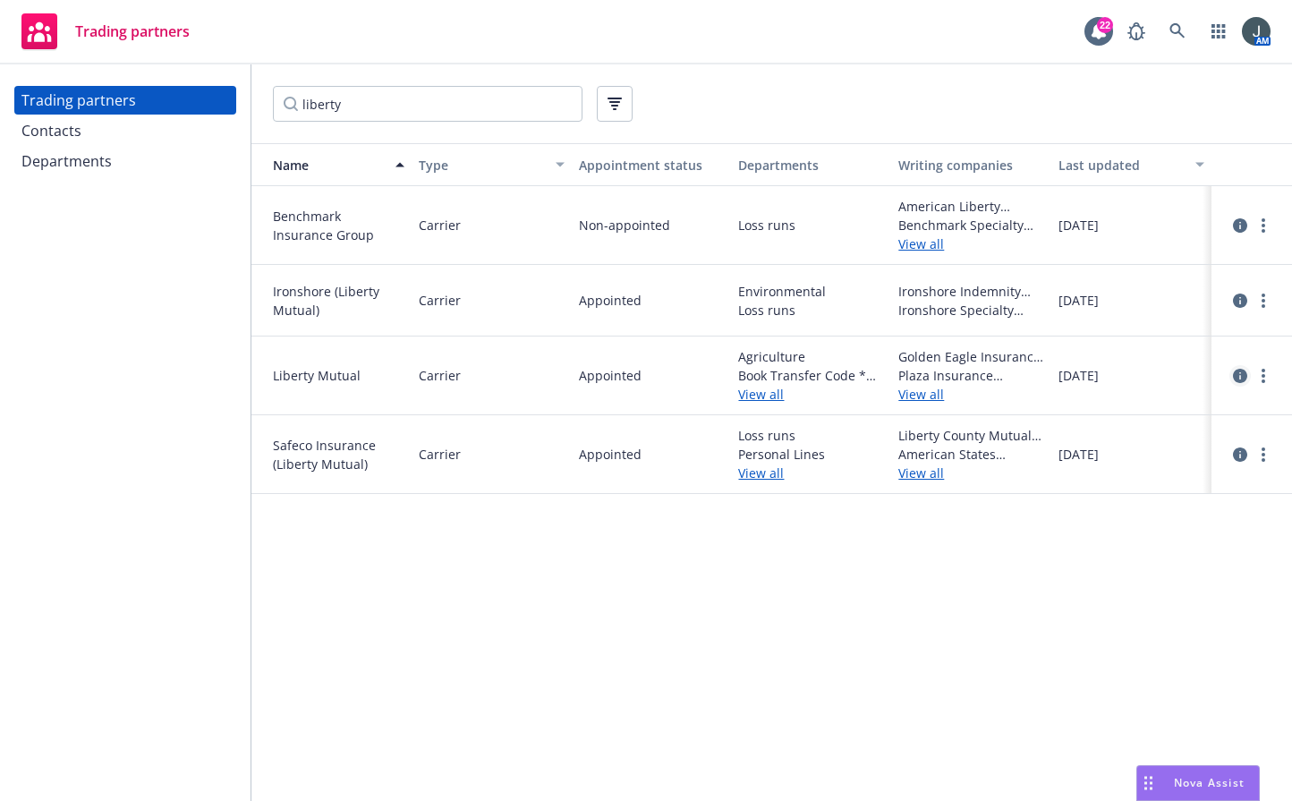
click at [1036, 380] on icon "circleInformation" at bounding box center [1240, 376] width 14 height 14
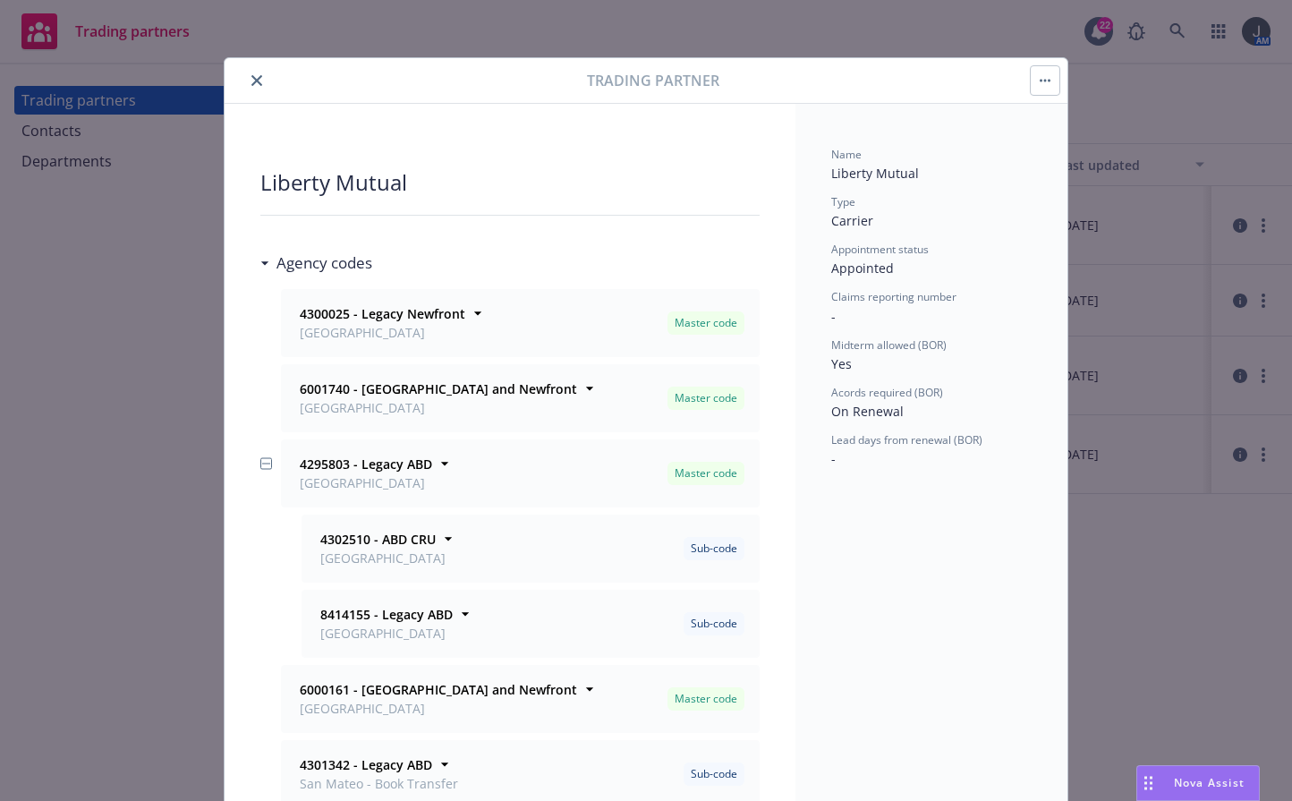
click at [251, 80] on icon "close" at bounding box center [256, 80] width 11 height 11
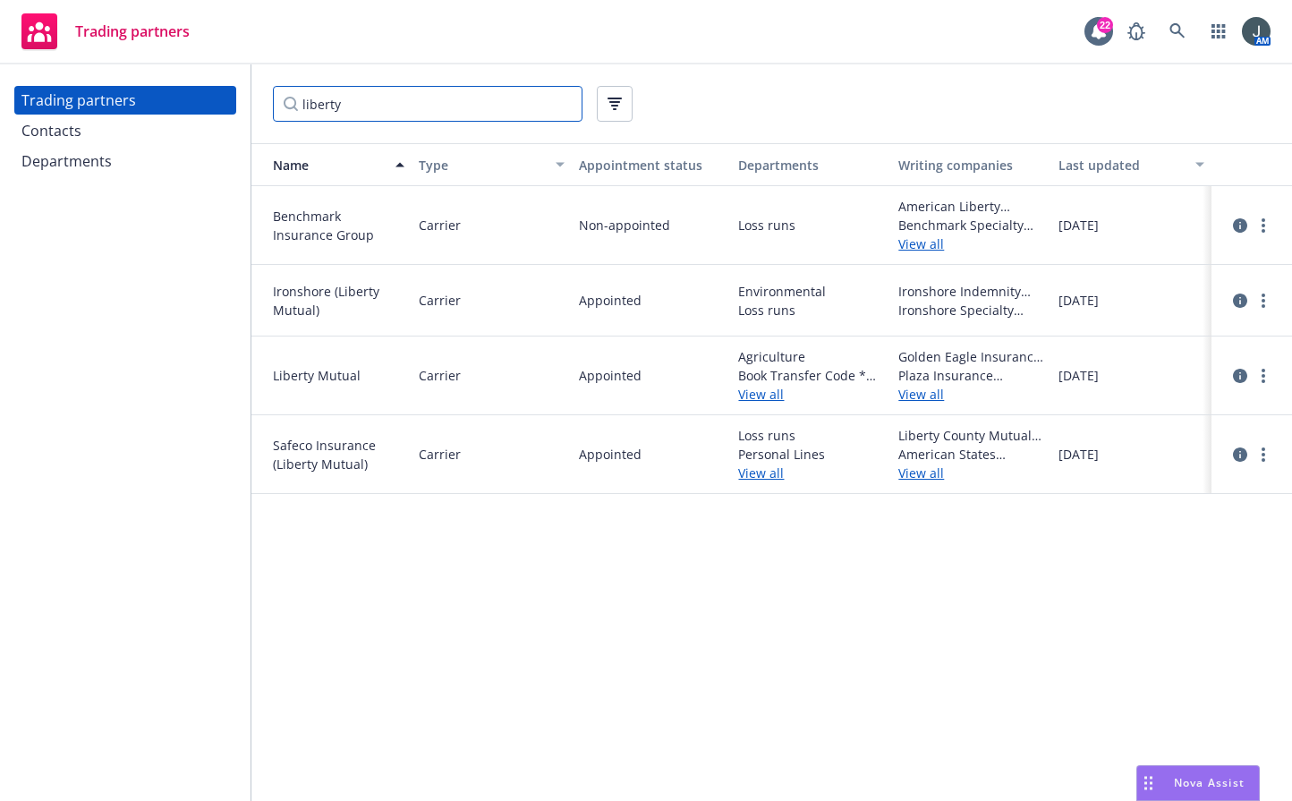
drag, startPoint x: 410, startPoint y: 115, endPoint x: 236, endPoint y: 115, distance: 173.6
click at [236, 115] on div "Trading partners Contacts Departments liberty Name Type Appointment status Depa…" at bounding box center [646, 432] width 1292 height 737
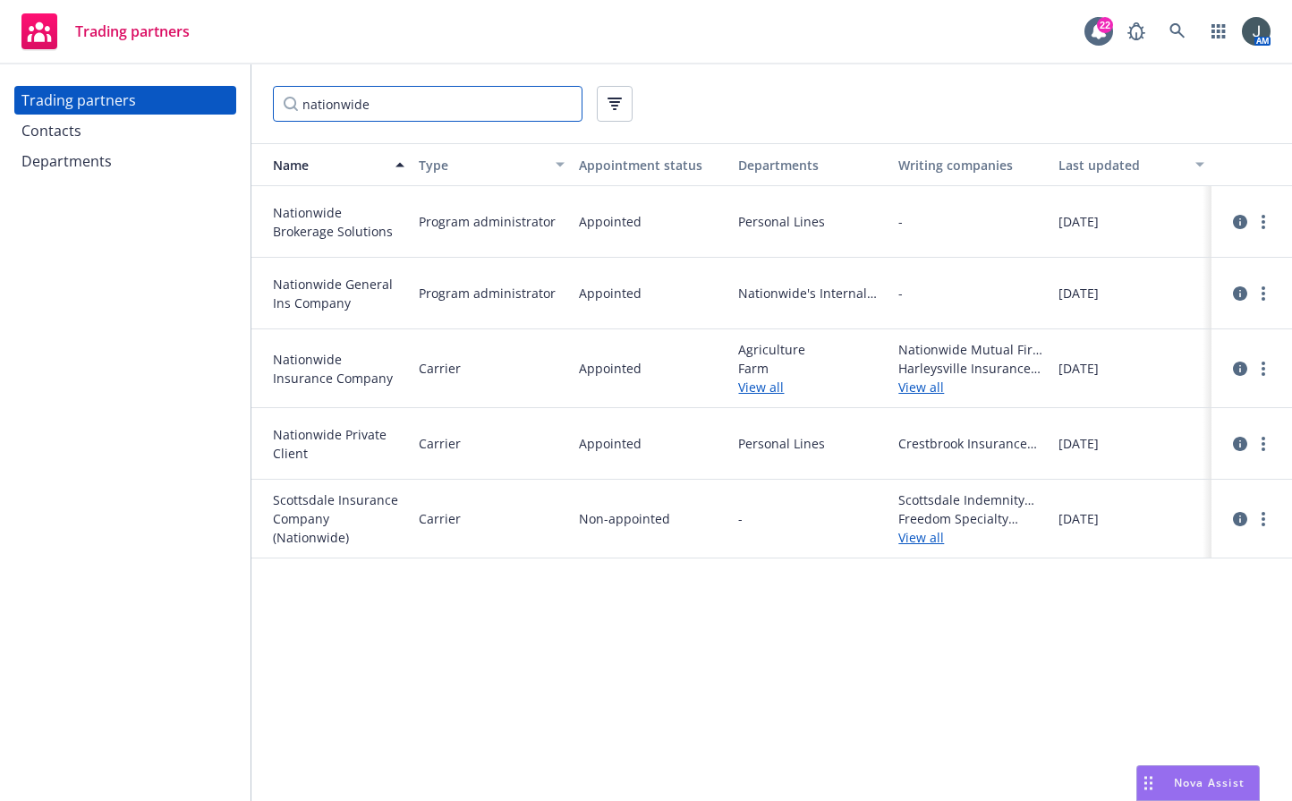
drag, startPoint x: 414, startPoint y: 108, endPoint x: 226, endPoint y: 96, distance: 188.4
click at [229, 96] on div "Trading partners Contacts Departments nationwide Name Type Appointment status D…" at bounding box center [646, 432] width 1292 height 737
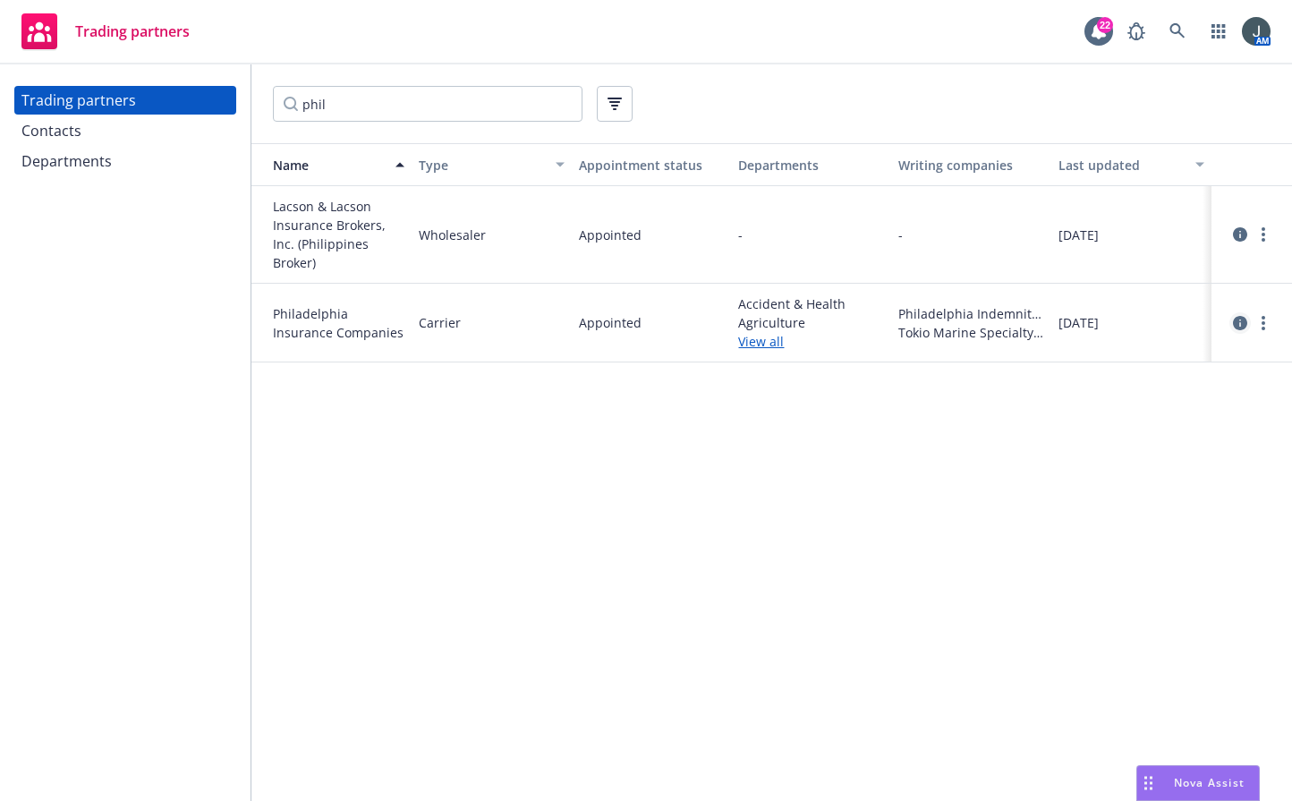
click at [1036, 320] on icon "circleInformation" at bounding box center [1240, 323] width 14 height 14
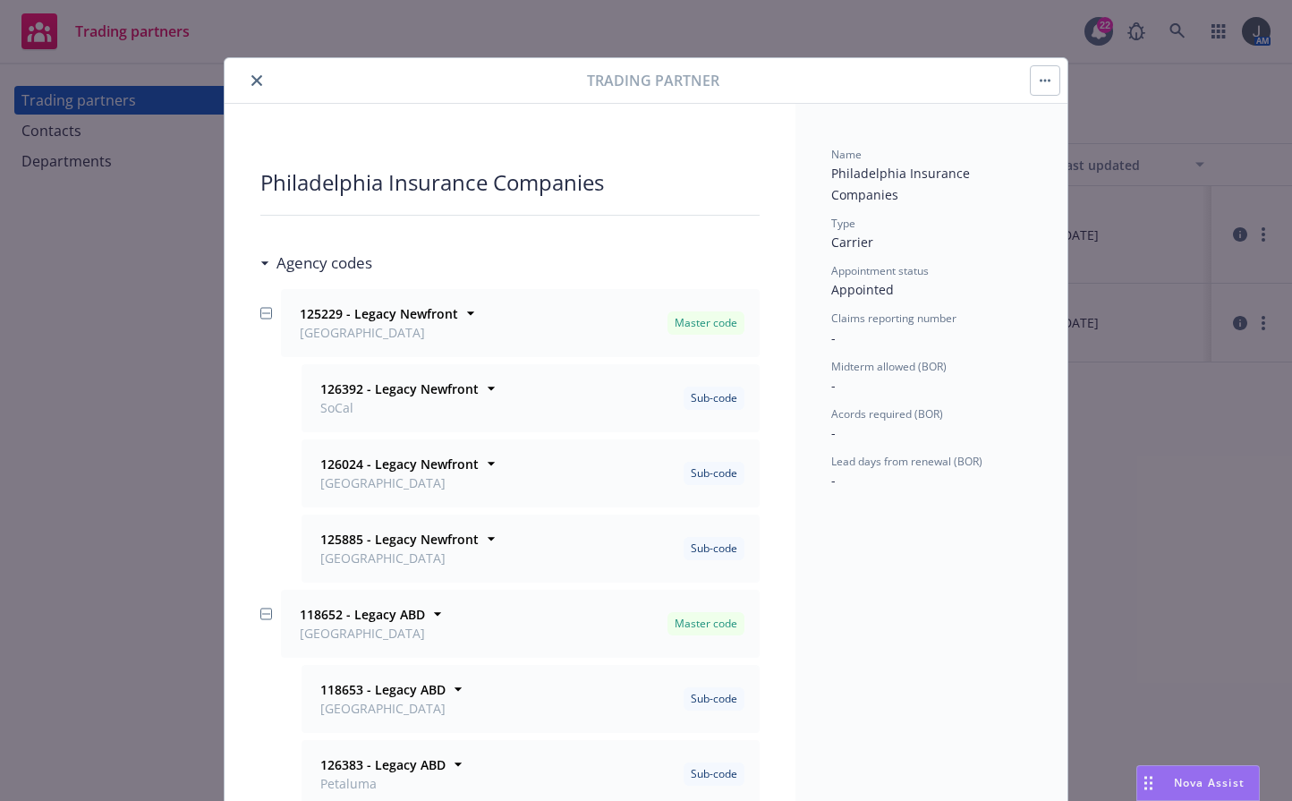
click at [246, 79] on button "close" at bounding box center [256, 80] width 21 height 21
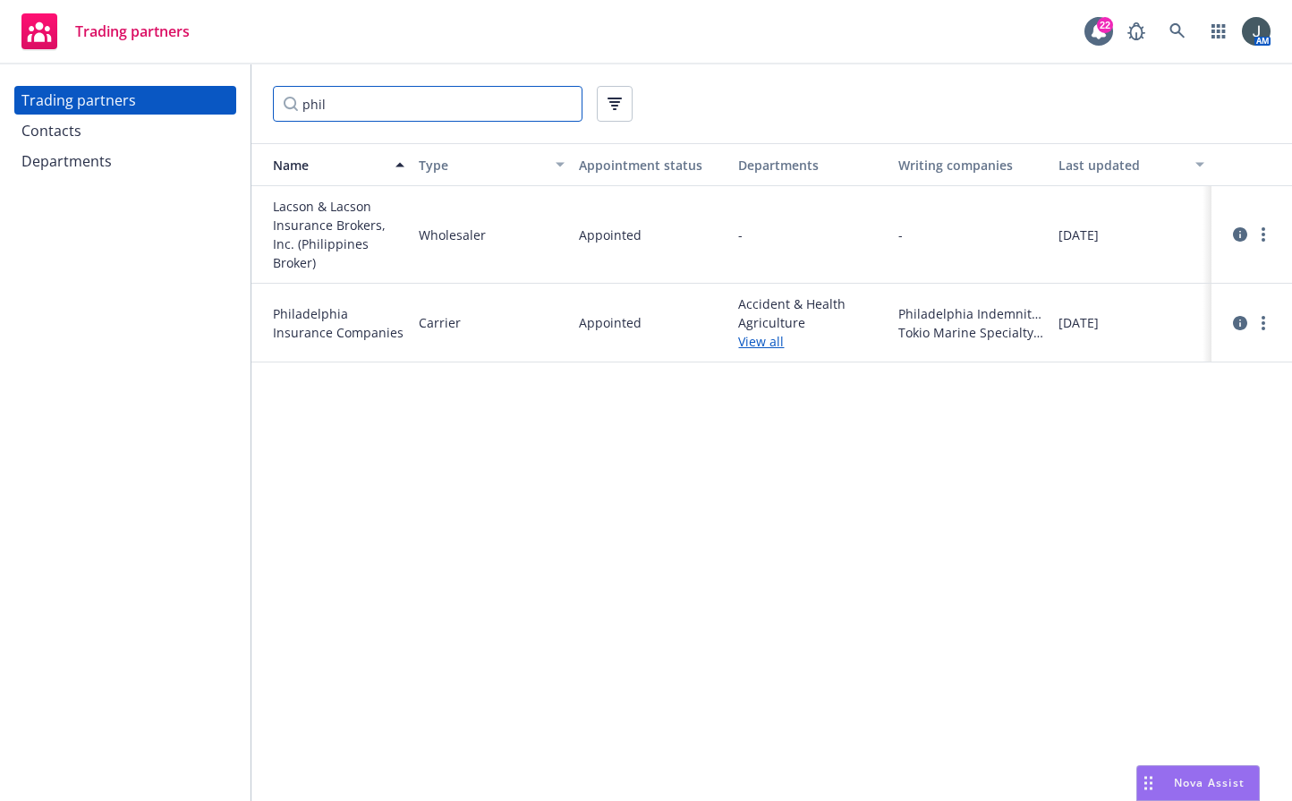
drag, startPoint x: 351, startPoint y: 103, endPoint x: 275, endPoint y: 102, distance: 76.1
click at [275, 102] on input "phil" at bounding box center [428, 104] width 310 height 36
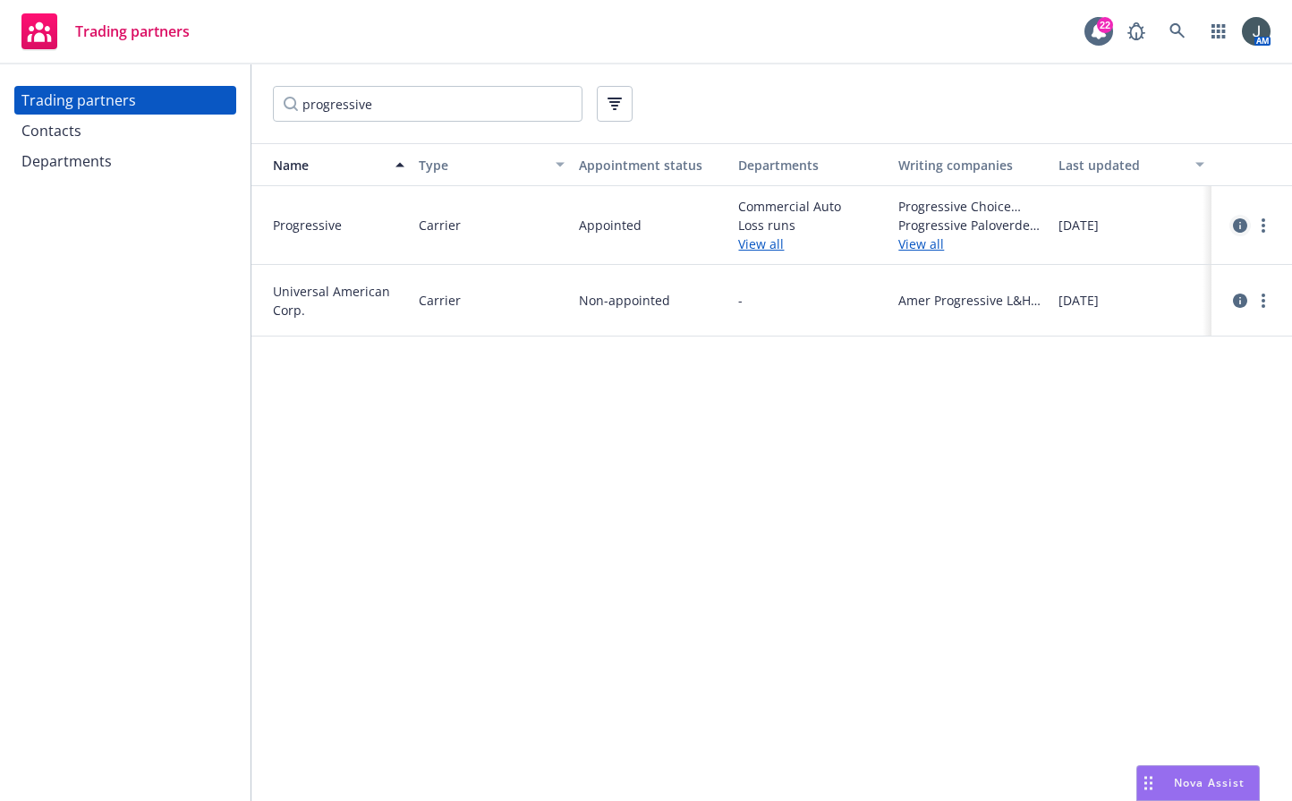
click at [1036, 222] on icon "circleInformation" at bounding box center [1240, 225] width 14 height 14
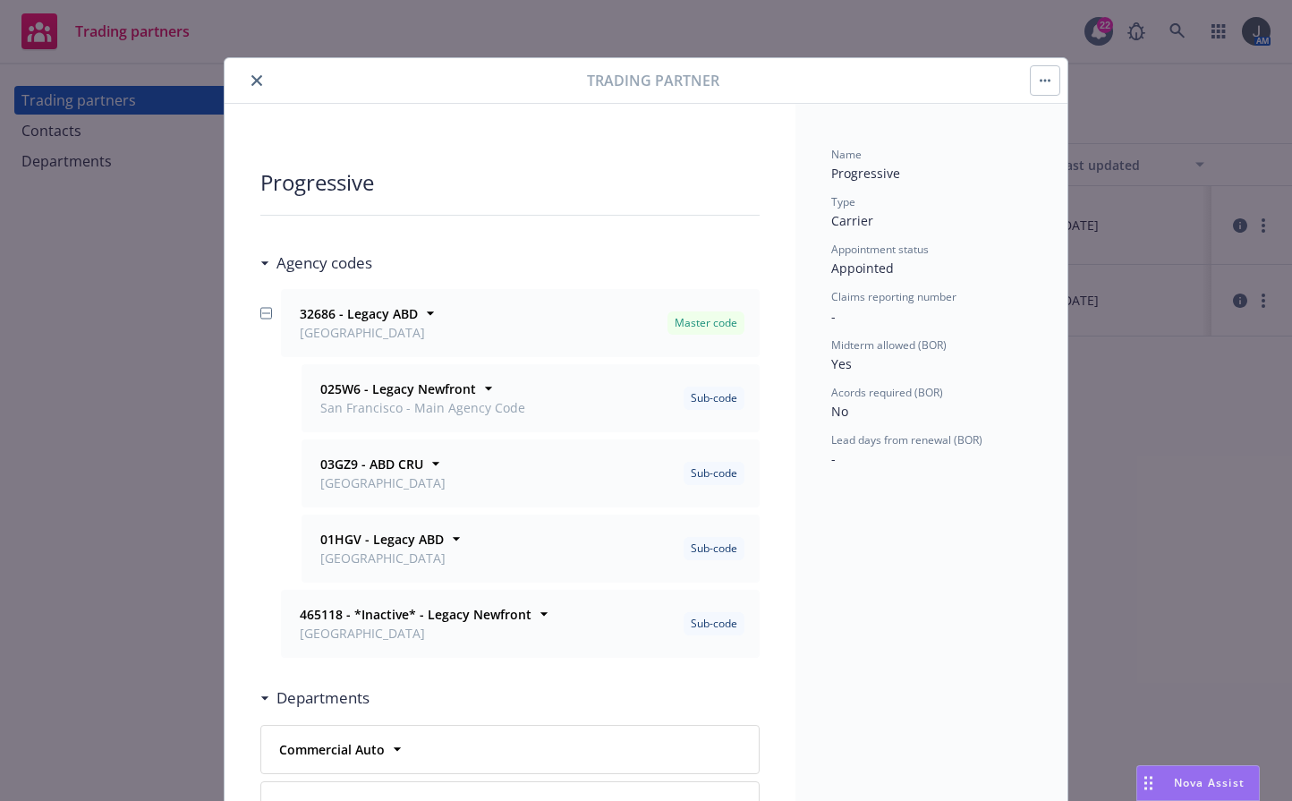
click at [251, 84] on icon "close" at bounding box center [256, 80] width 11 height 11
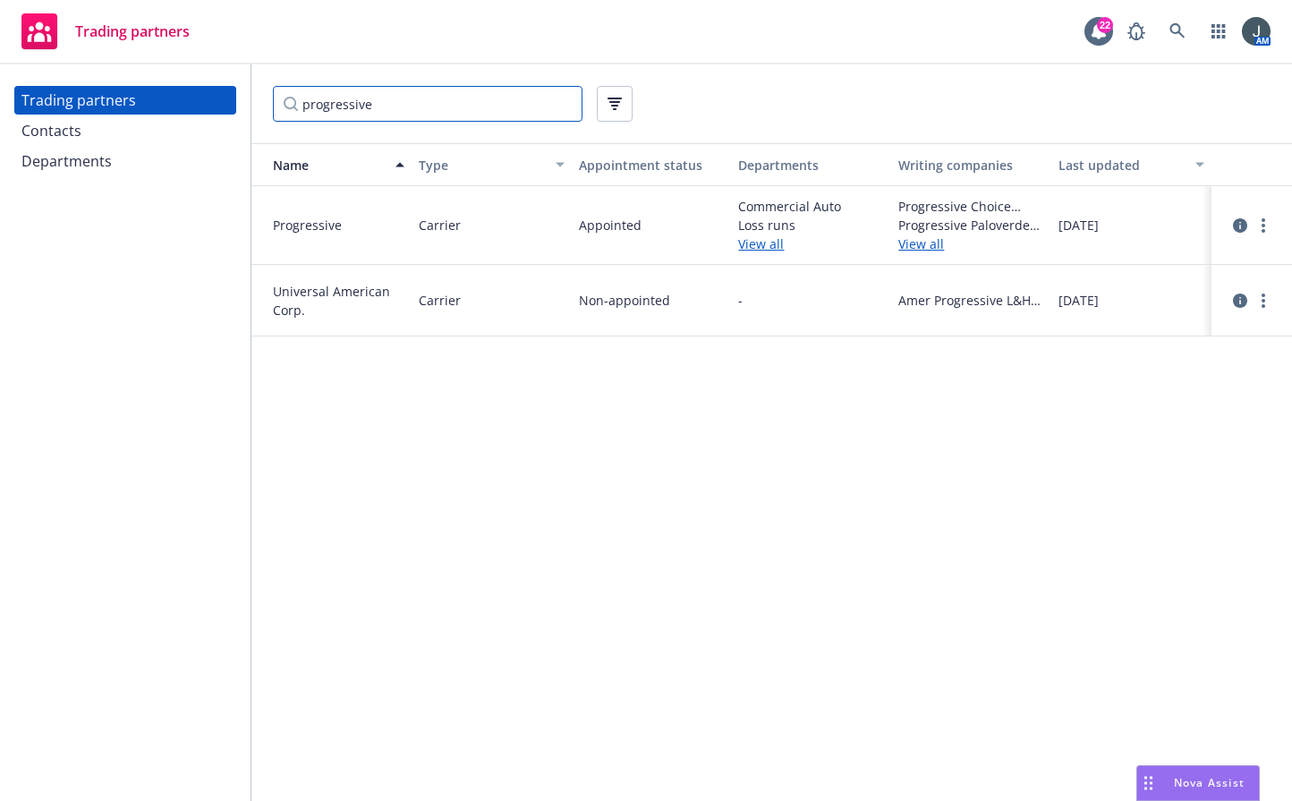
drag, startPoint x: 394, startPoint y: 107, endPoint x: 245, endPoint y: 76, distance: 151.7
click at [253, 81] on div "progressive" at bounding box center [771, 103] width 1041 height 79
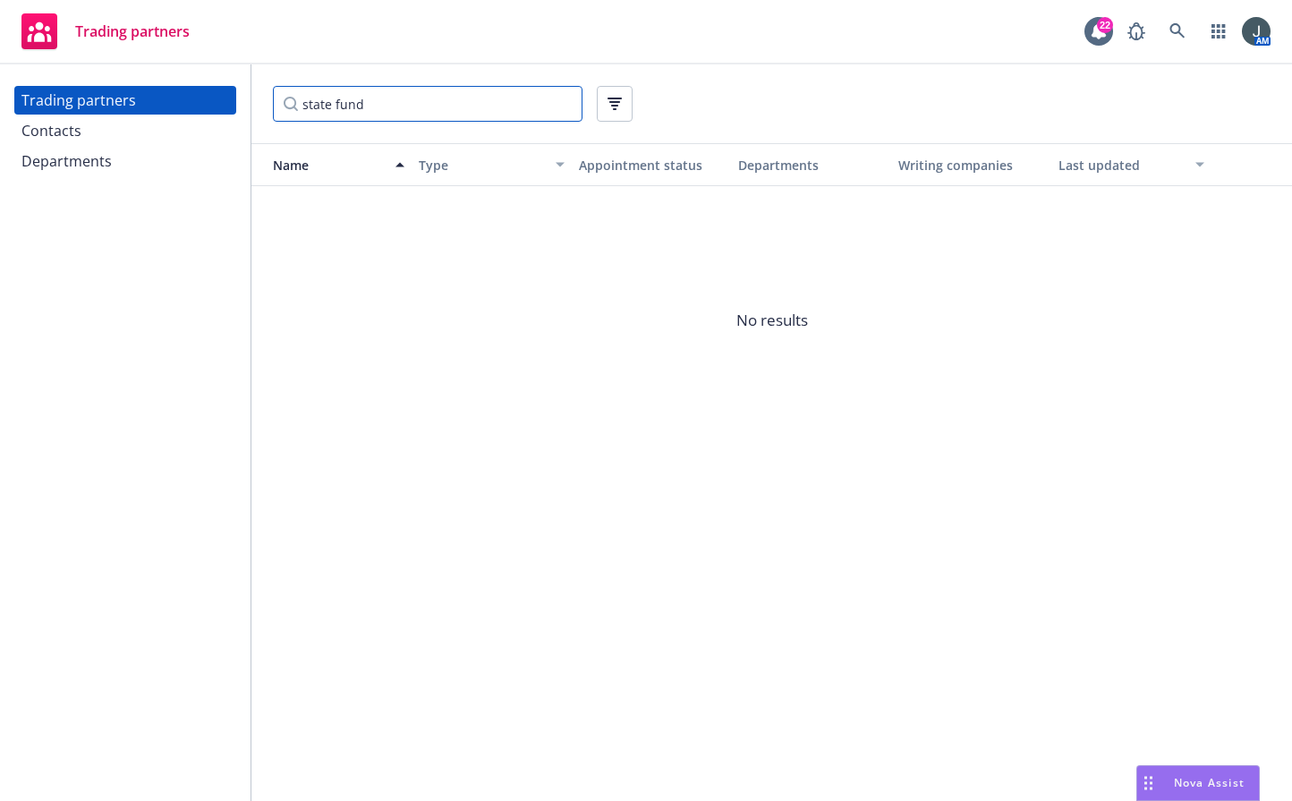
click at [370, 107] on input "state fund" at bounding box center [428, 104] width 310 height 36
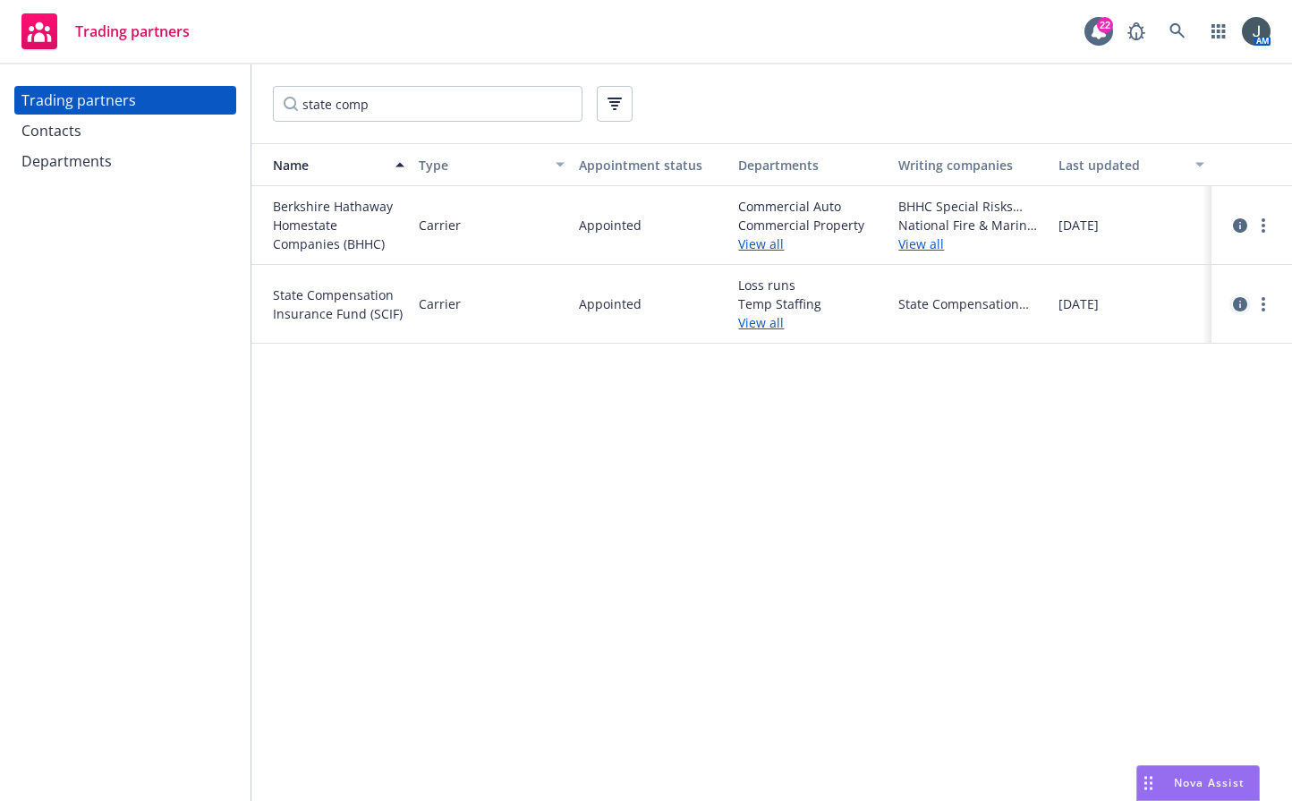
click at [1036, 298] on icon "circleInformation" at bounding box center [1240, 304] width 14 height 14
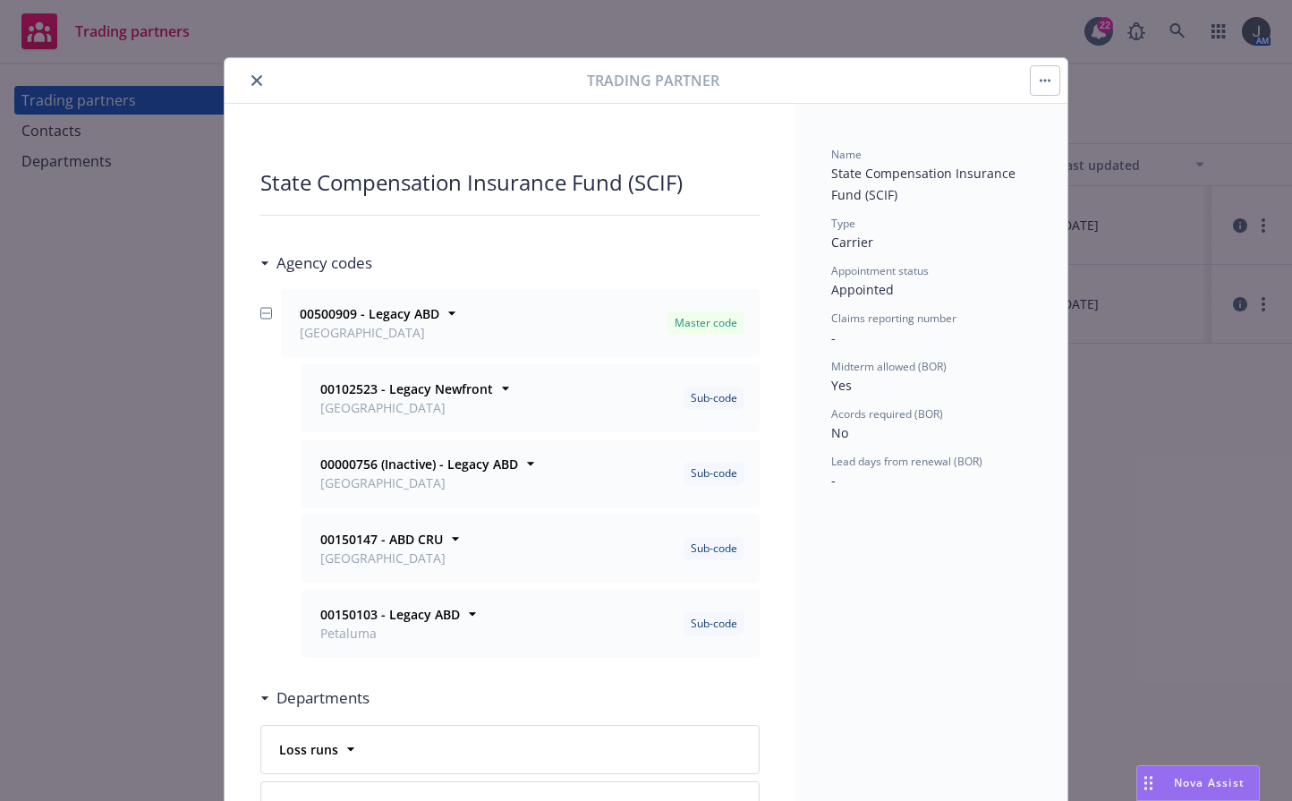
click at [246, 83] on button "close" at bounding box center [256, 80] width 21 height 21
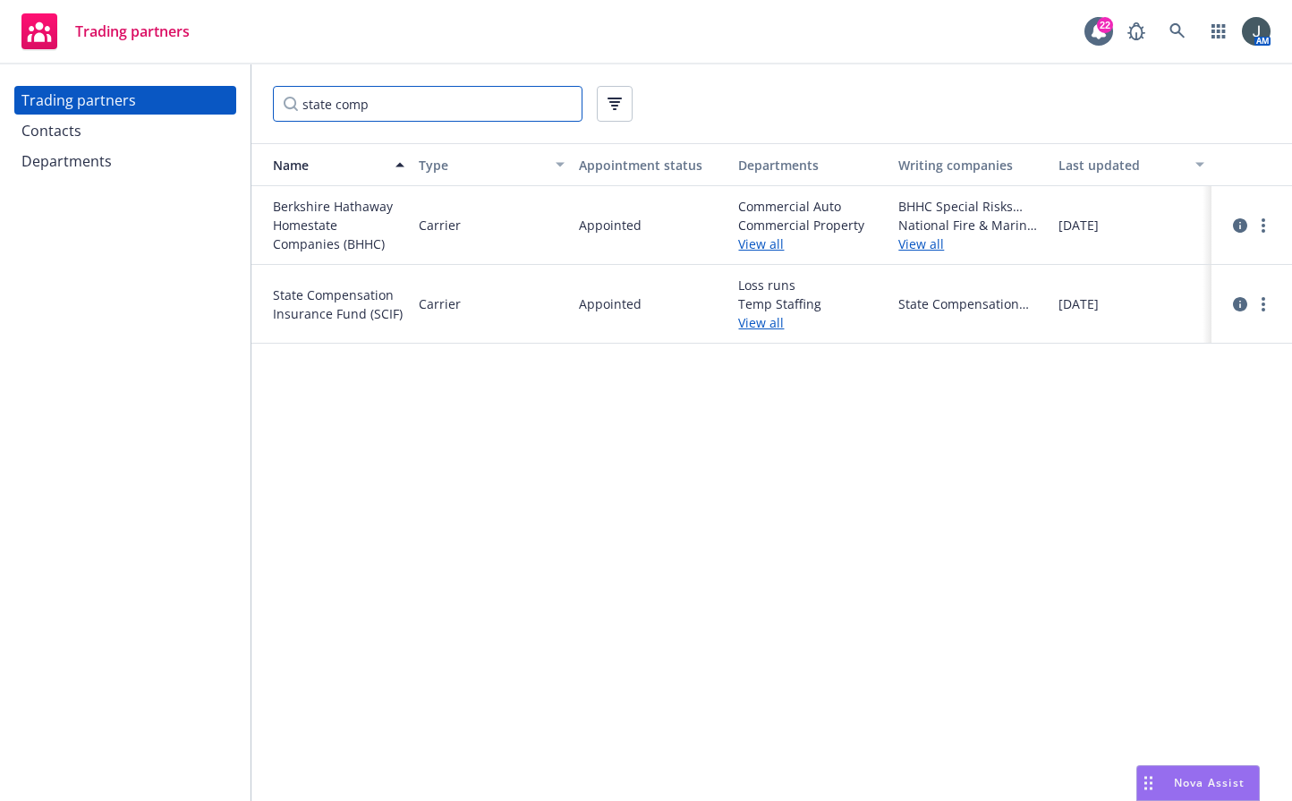
drag, startPoint x: 386, startPoint y: 113, endPoint x: 149, endPoint y: 70, distance: 240.2
click at [149, 70] on div "Trading partners Contacts Departments state comp Name Type Appointment status D…" at bounding box center [646, 432] width 1292 height 737
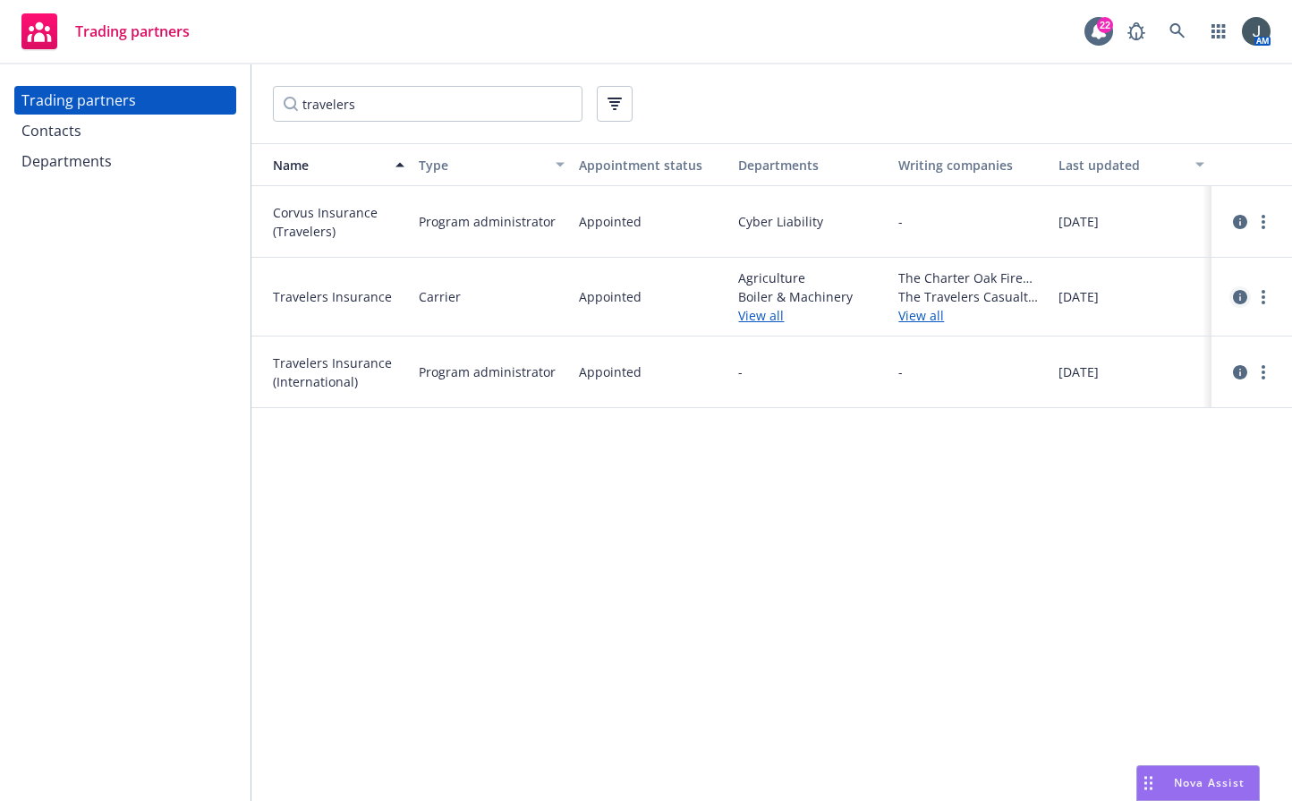
click at [1036, 303] on icon "circleInformation" at bounding box center [1240, 297] width 14 height 14
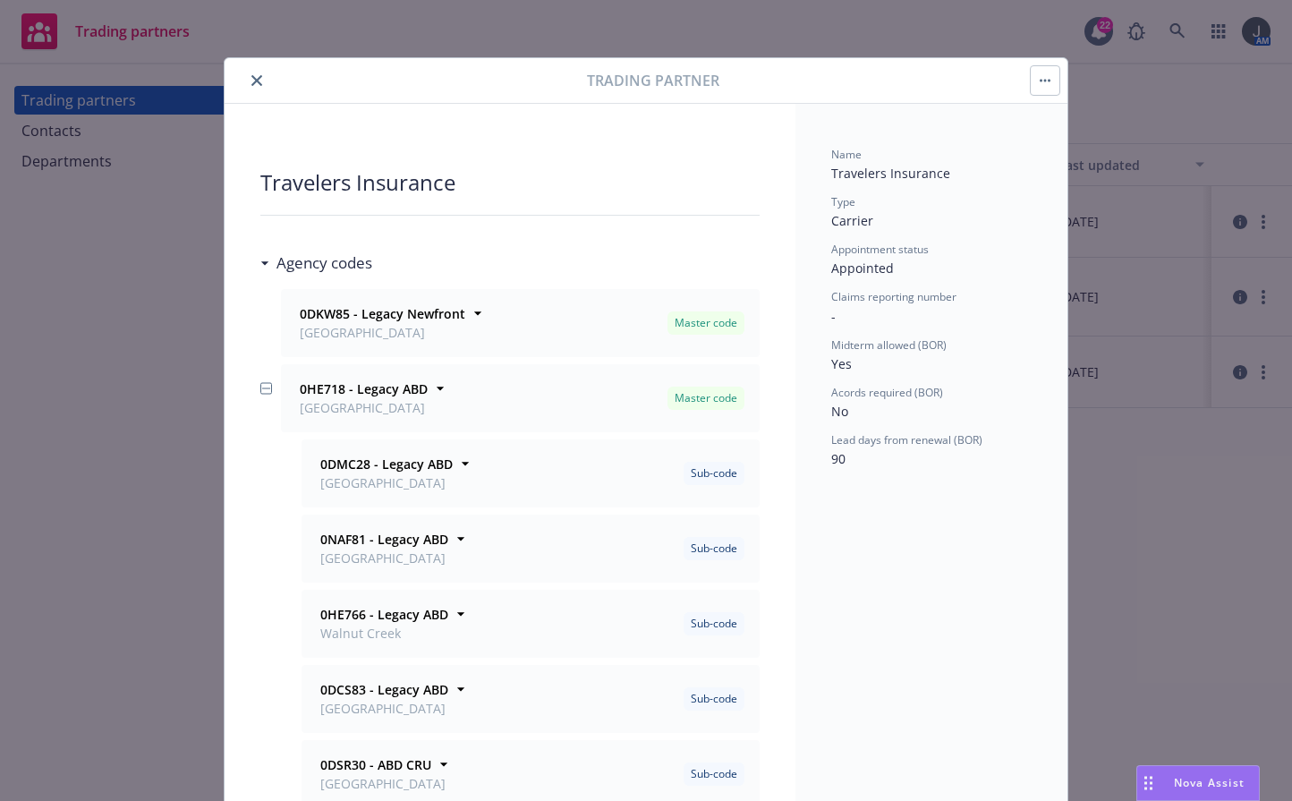
click at [251, 82] on icon "close" at bounding box center [256, 80] width 11 height 11
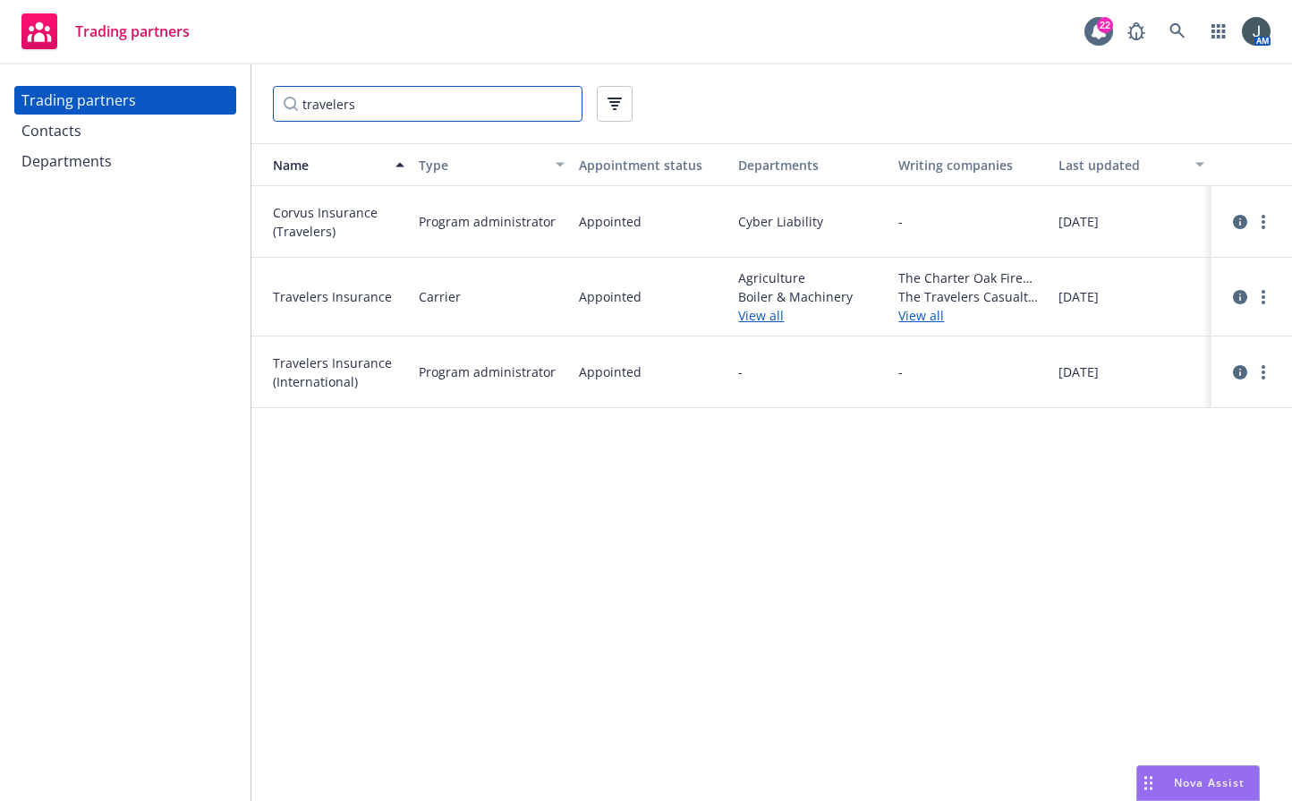
drag, startPoint x: 498, startPoint y: 101, endPoint x: 222, endPoint y: 117, distance: 276.1
click at [222, 117] on div "Trading partners Contacts Departments travelers Name Type Appointment status De…" at bounding box center [646, 432] width 1292 height 737
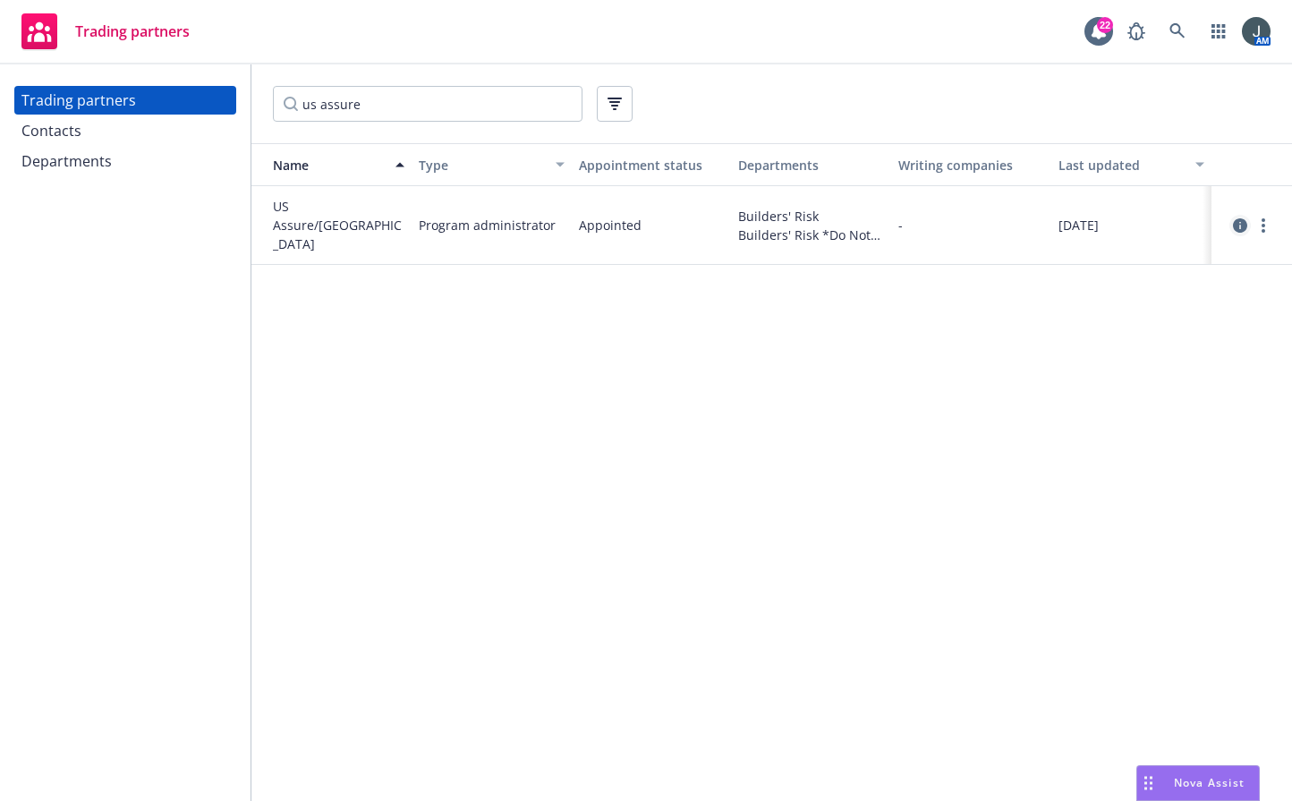
click at [1036, 220] on icon "circleInformation" at bounding box center [1240, 225] width 14 height 14
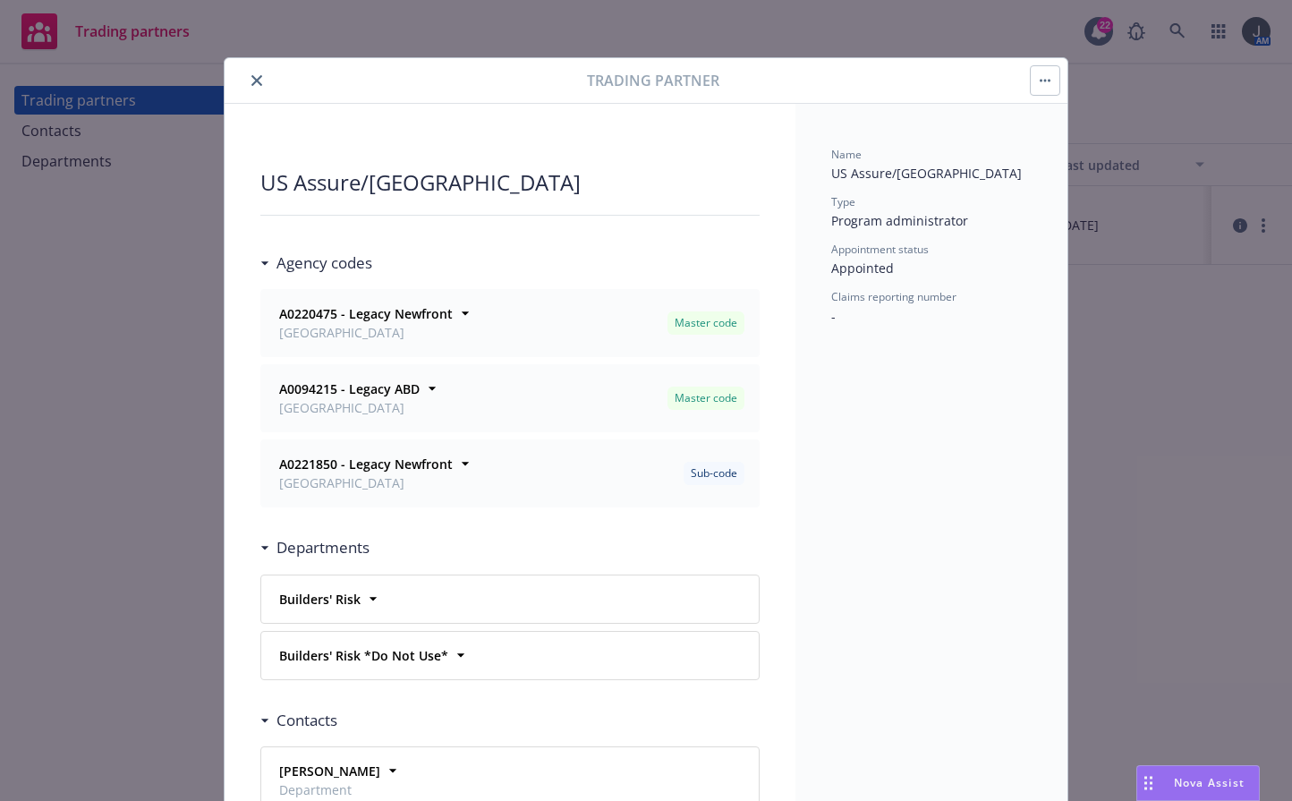
click at [251, 84] on icon "close" at bounding box center [256, 80] width 11 height 11
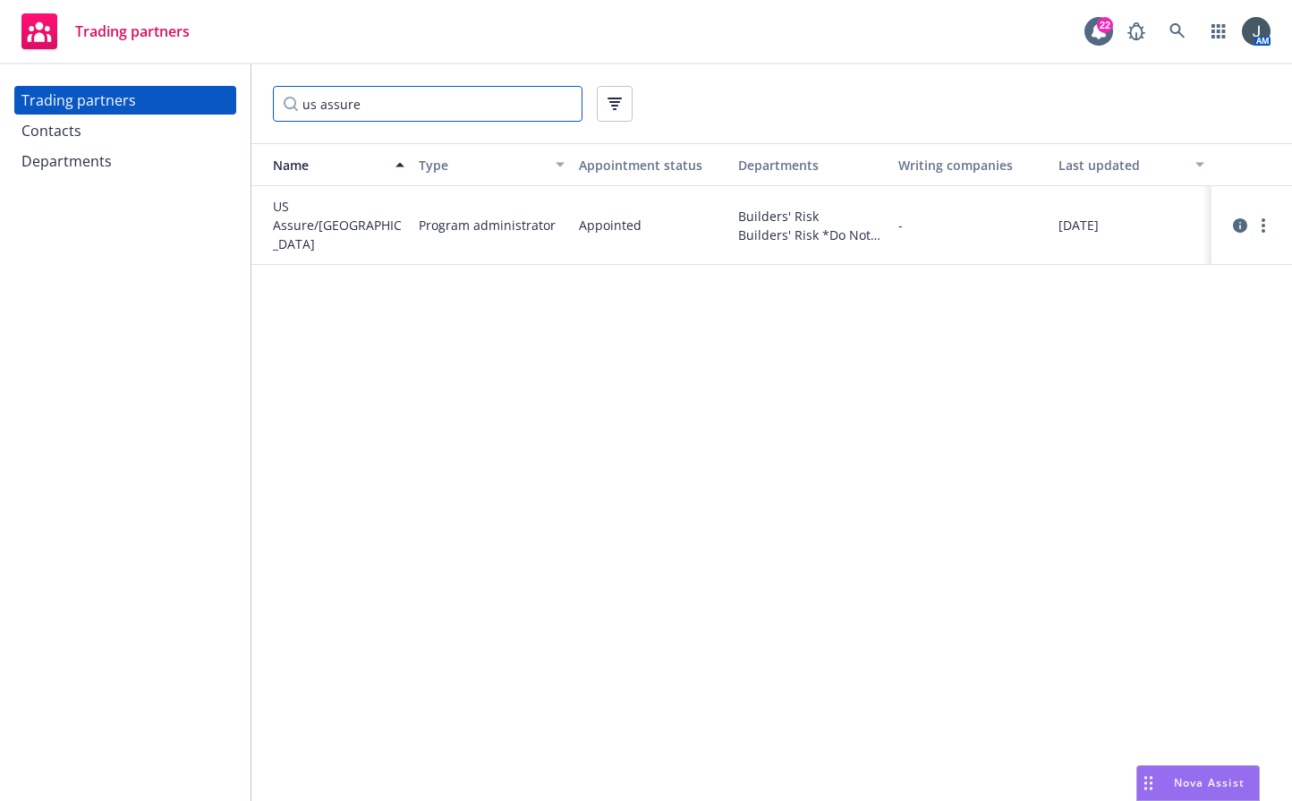
drag, startPoint x: 453, startPoint y: 103, endPoint x: 262, endPoint y: 113, distance: 190.9
click at [262, 113] on div "us assure" at bounding box center [771, 103] width 1041 height 79
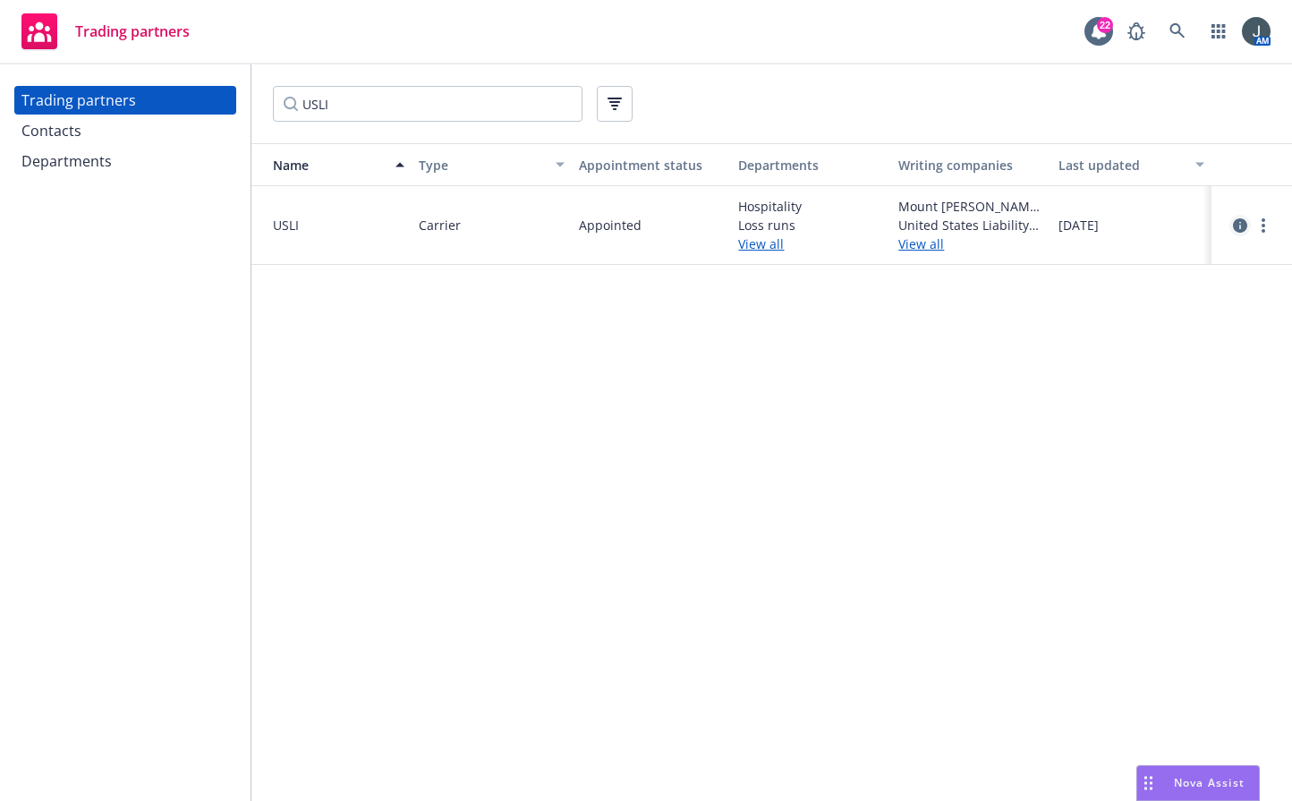
click at [1036, 228] on icon "circleInformation" at bounding box center [1240, 225] width 14 height 14
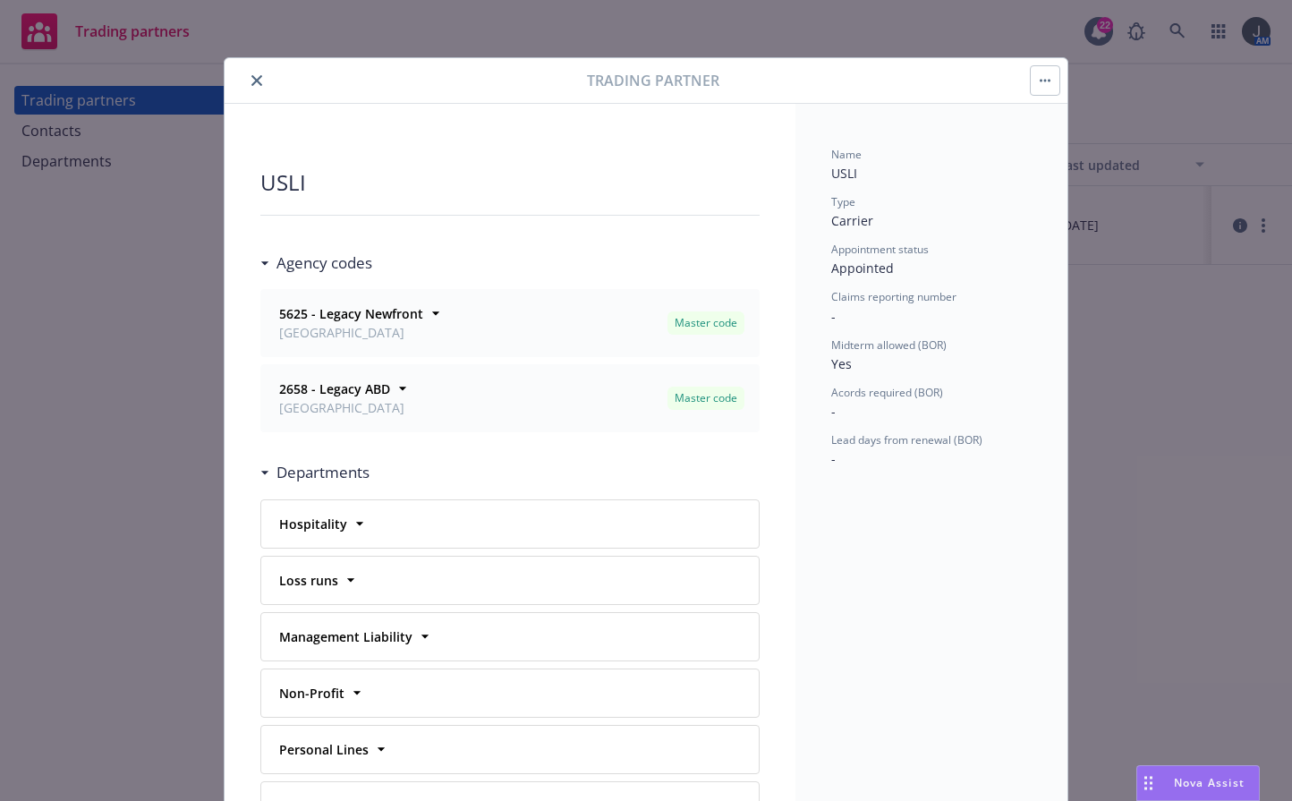
click at [250, 72] on button "close" at bounding box center [256, 80] width 21 height 21
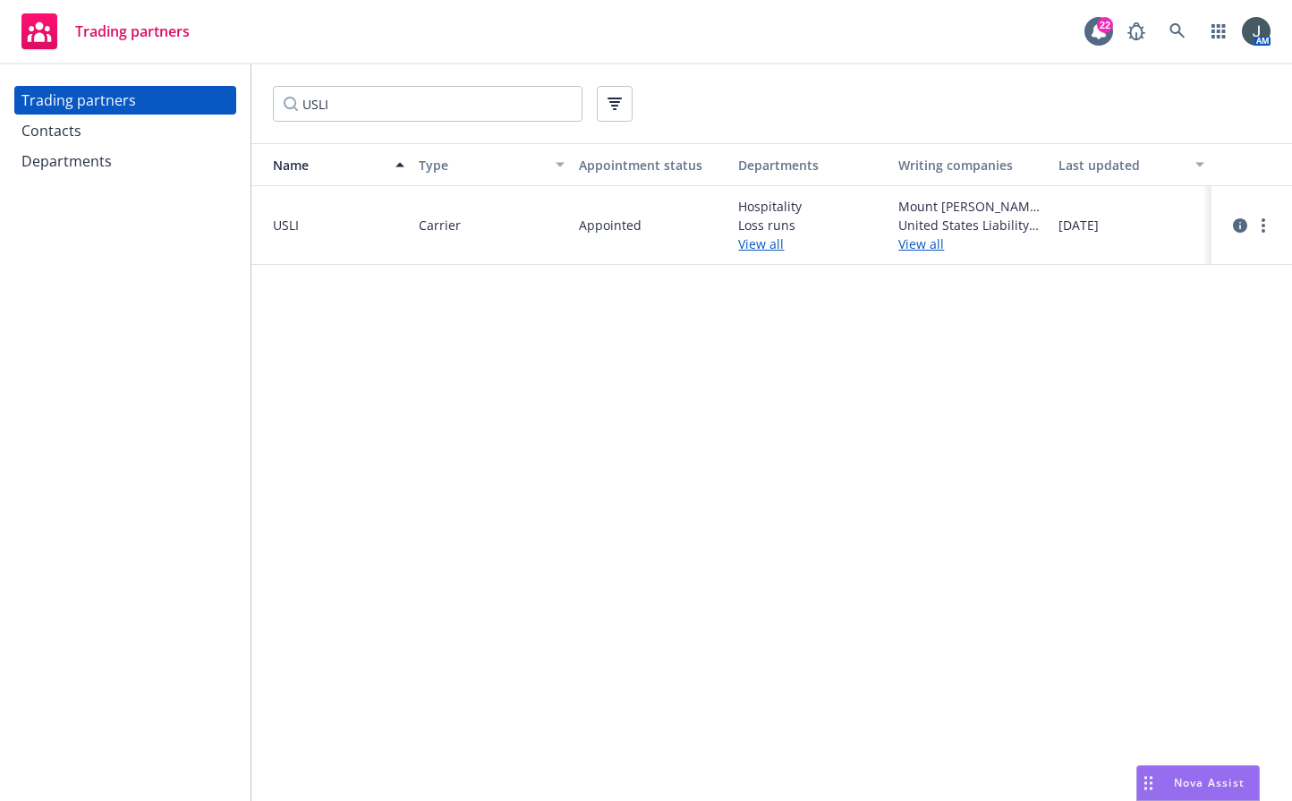
click at [376, 128] on div "USLI" at bounding box center [771, 103] width 1041 height 79
drag, startPoint x: 374, startPoint y: 109, endPoint x: 252, endPoint y: 96, distance: 122.5
click at [252, 96] on div "USLI" at bounding box center [771, 103] width 1041 height 79
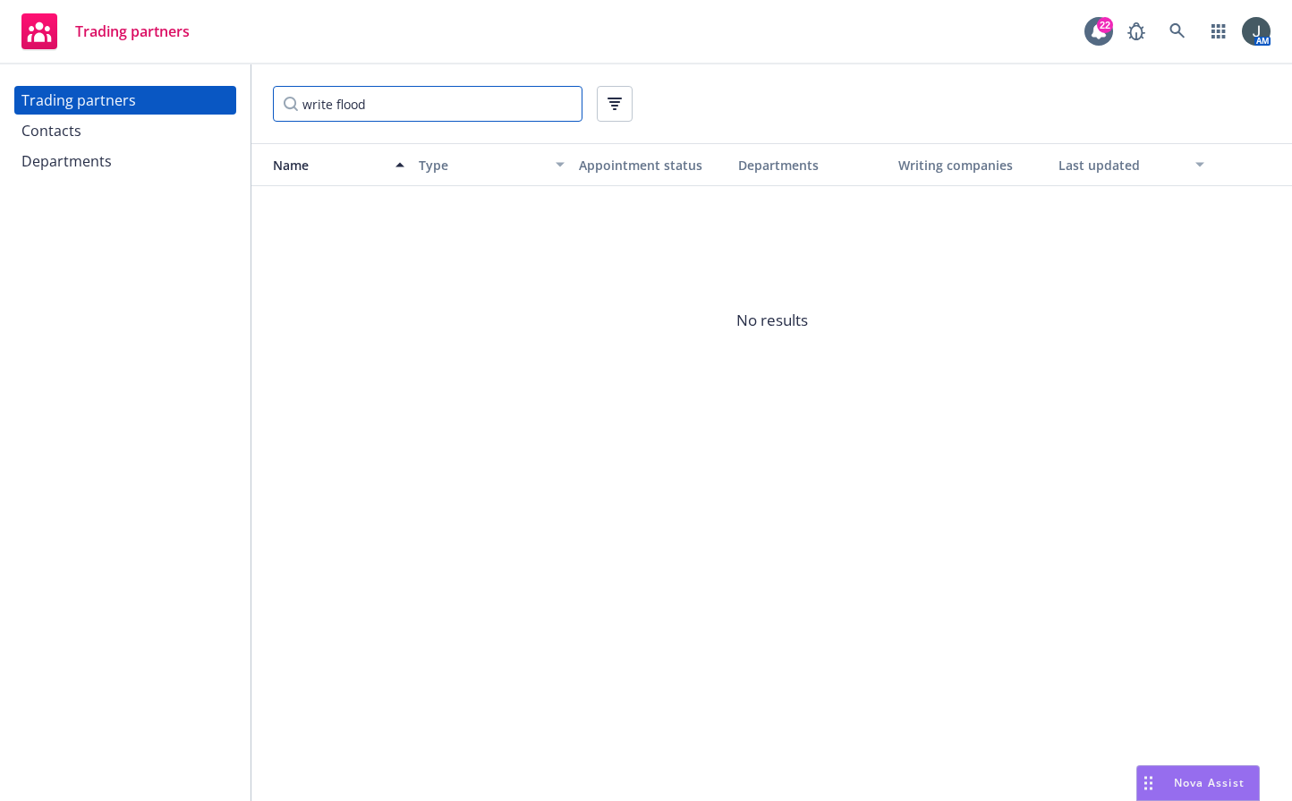
type input "write flood"
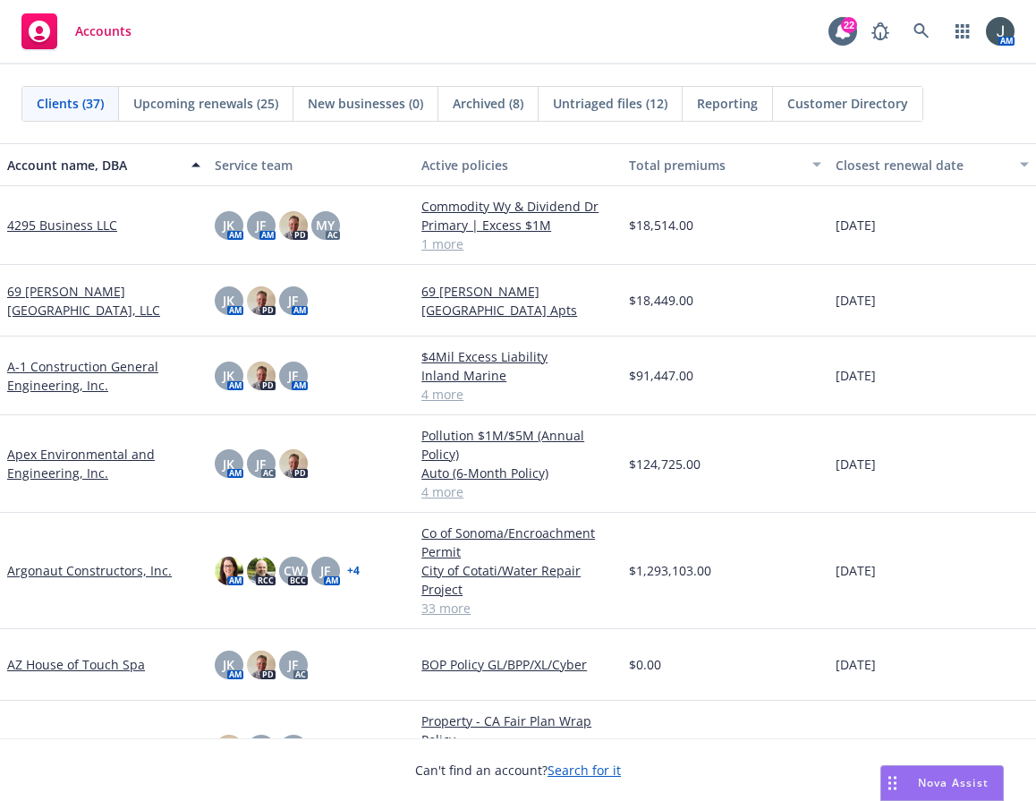
click at [84, 576] on link "Argonaut Constructors, Inc." at bounding box center [89, 570] width 165 height 19
click at [727, 108] on span "Reporting" at bounding box center [727, 103] width 61 height 19
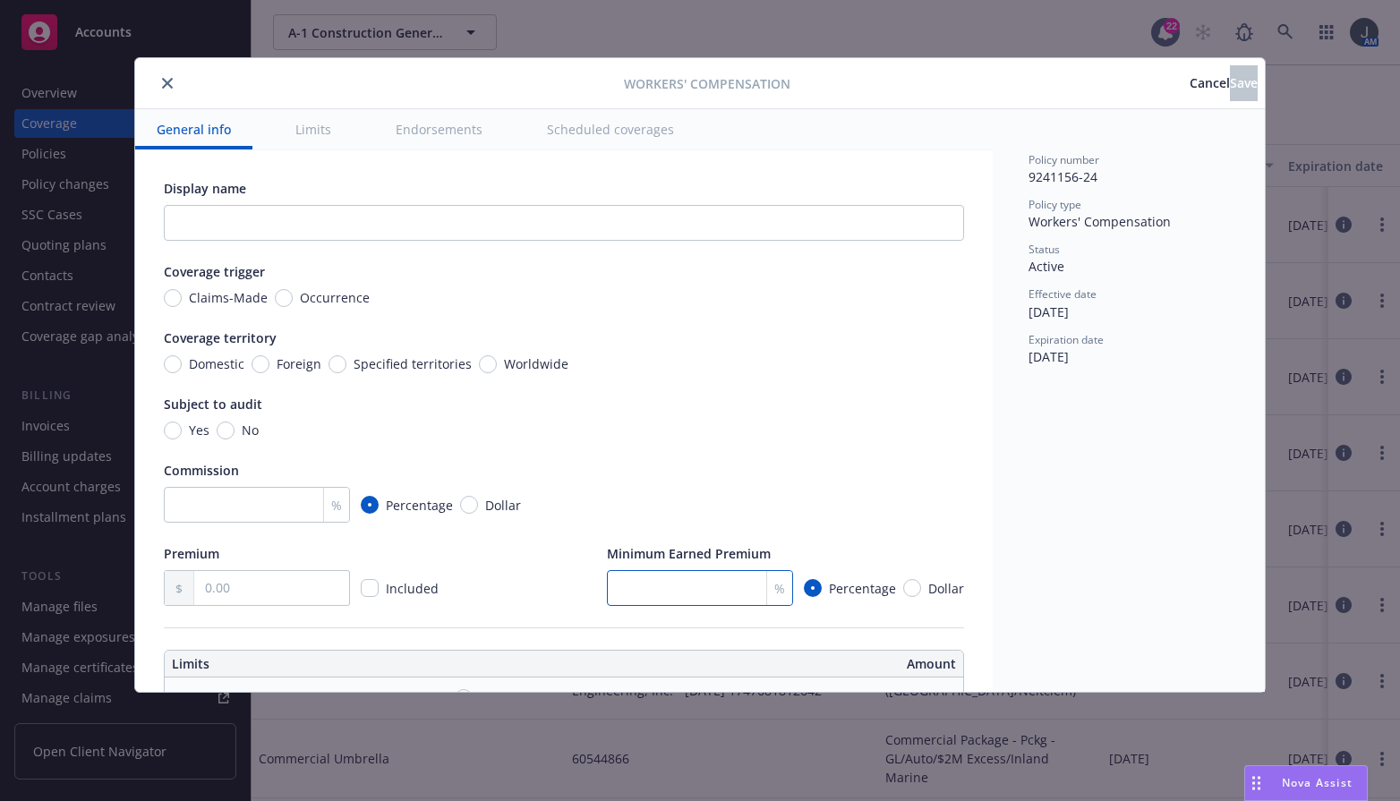
click at [699, 590] on input "number" at bounding box center [700, 588] width 186 height 36
click at [888, 465] on div "Commission" at bounding box center [564, 470] width 800 height 19
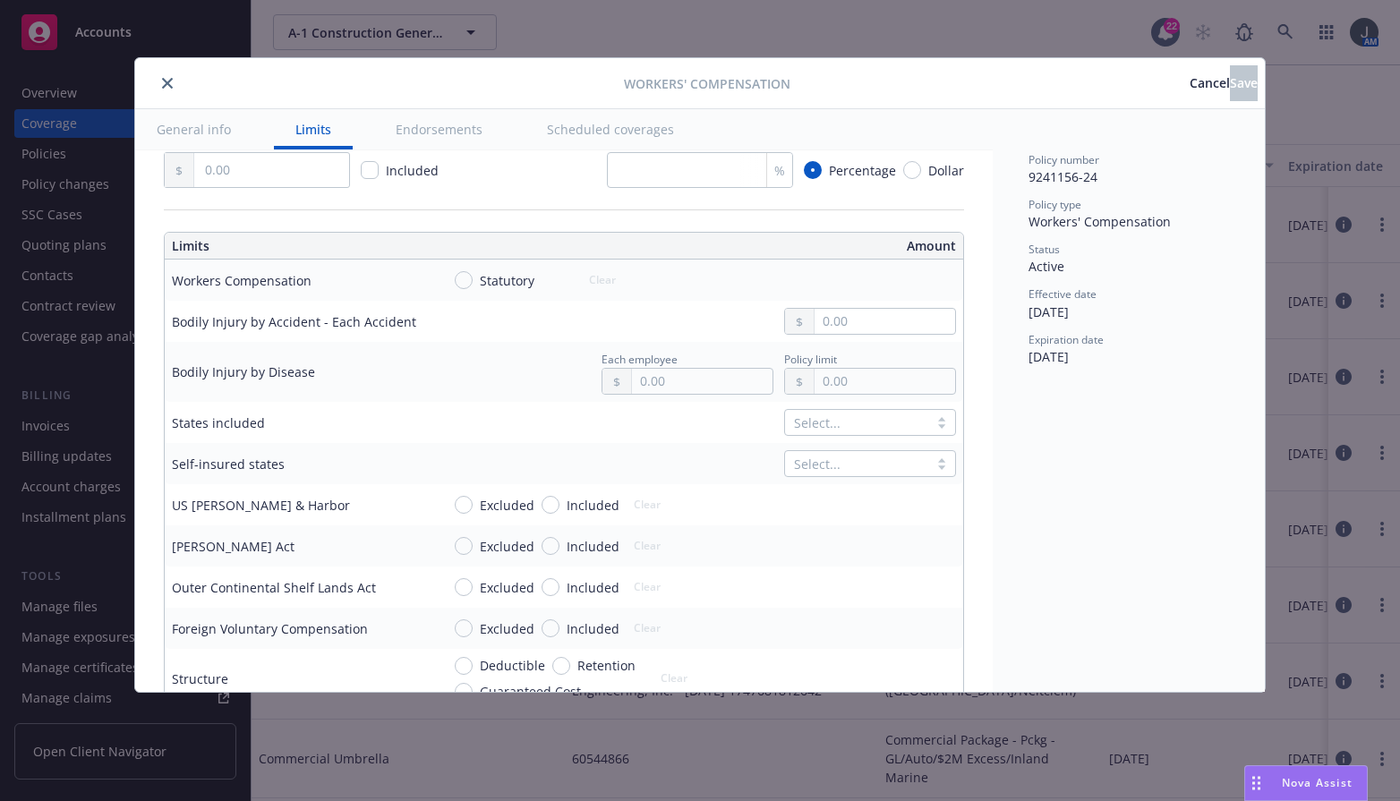
click at [157, 84] on button "close" at bounding box center [167, 82] width 21 height 21
